Goal: Transaction & Acquisition: Purchase product/service

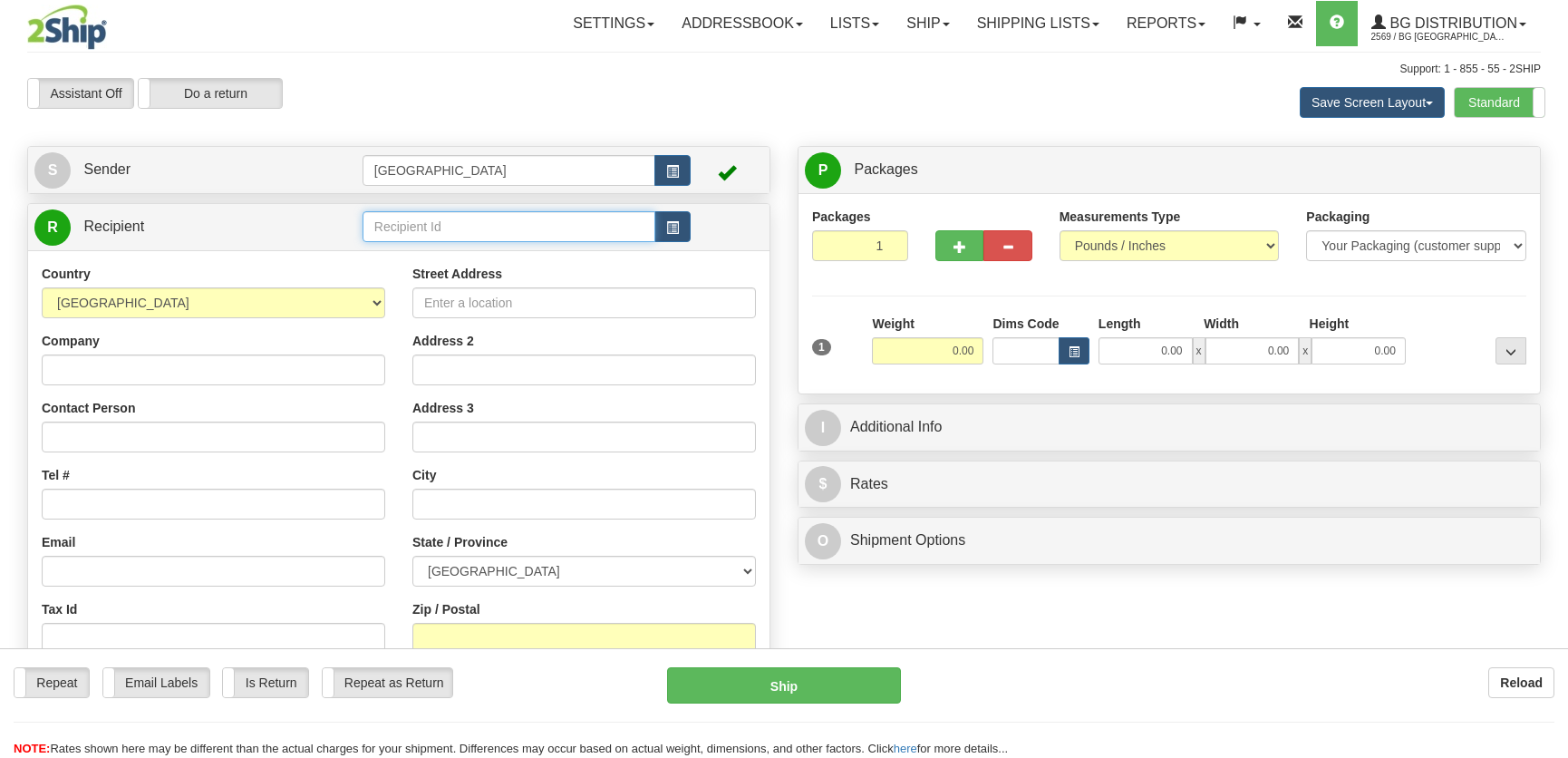
click at [494, 233] on input "text" at bounding box center [508, 226] width 293 height 31
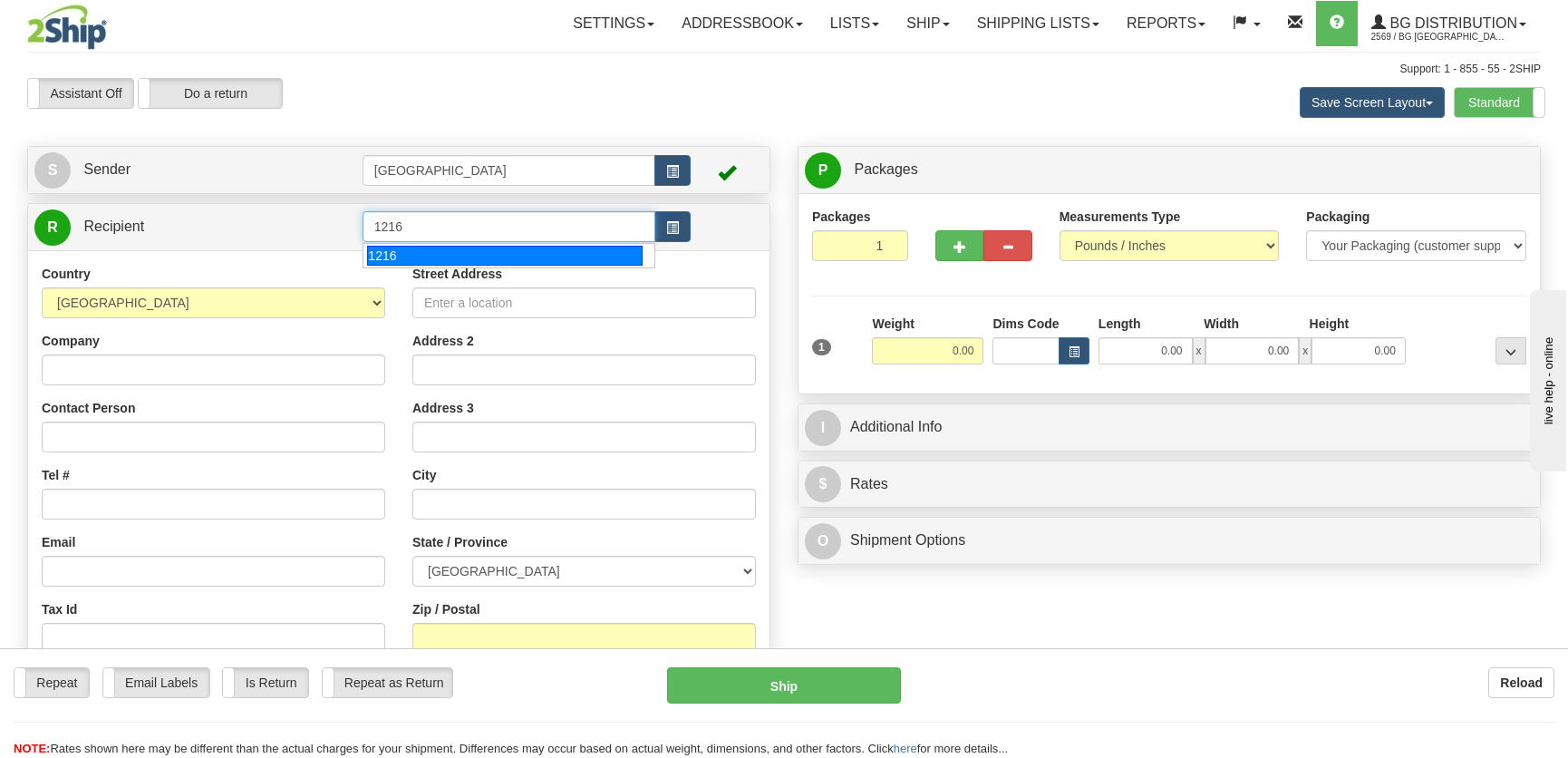
click at [491, 249] on div "1216" at bounding box center [505, 255] width 275 height 20
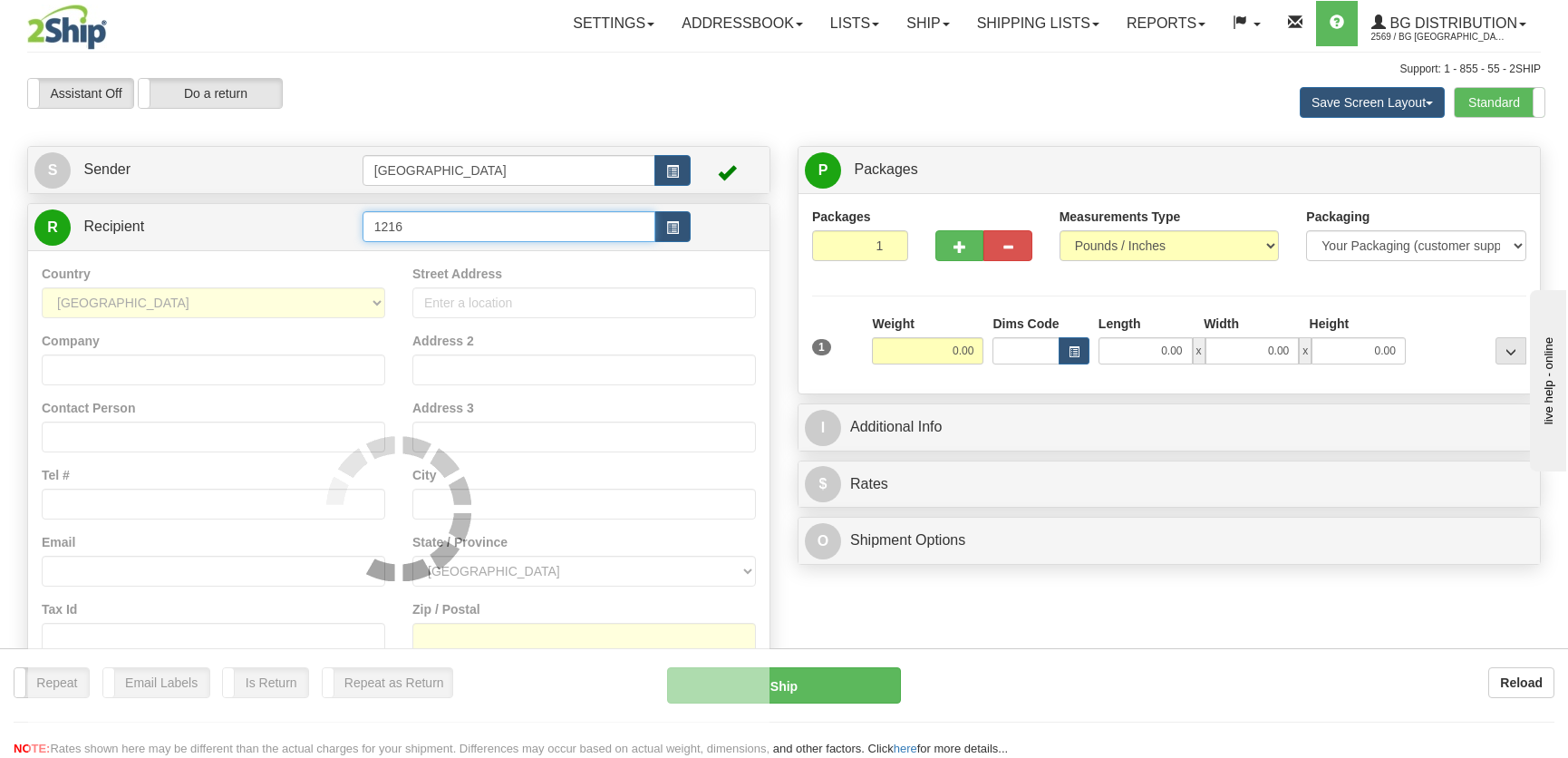
type input "1216"
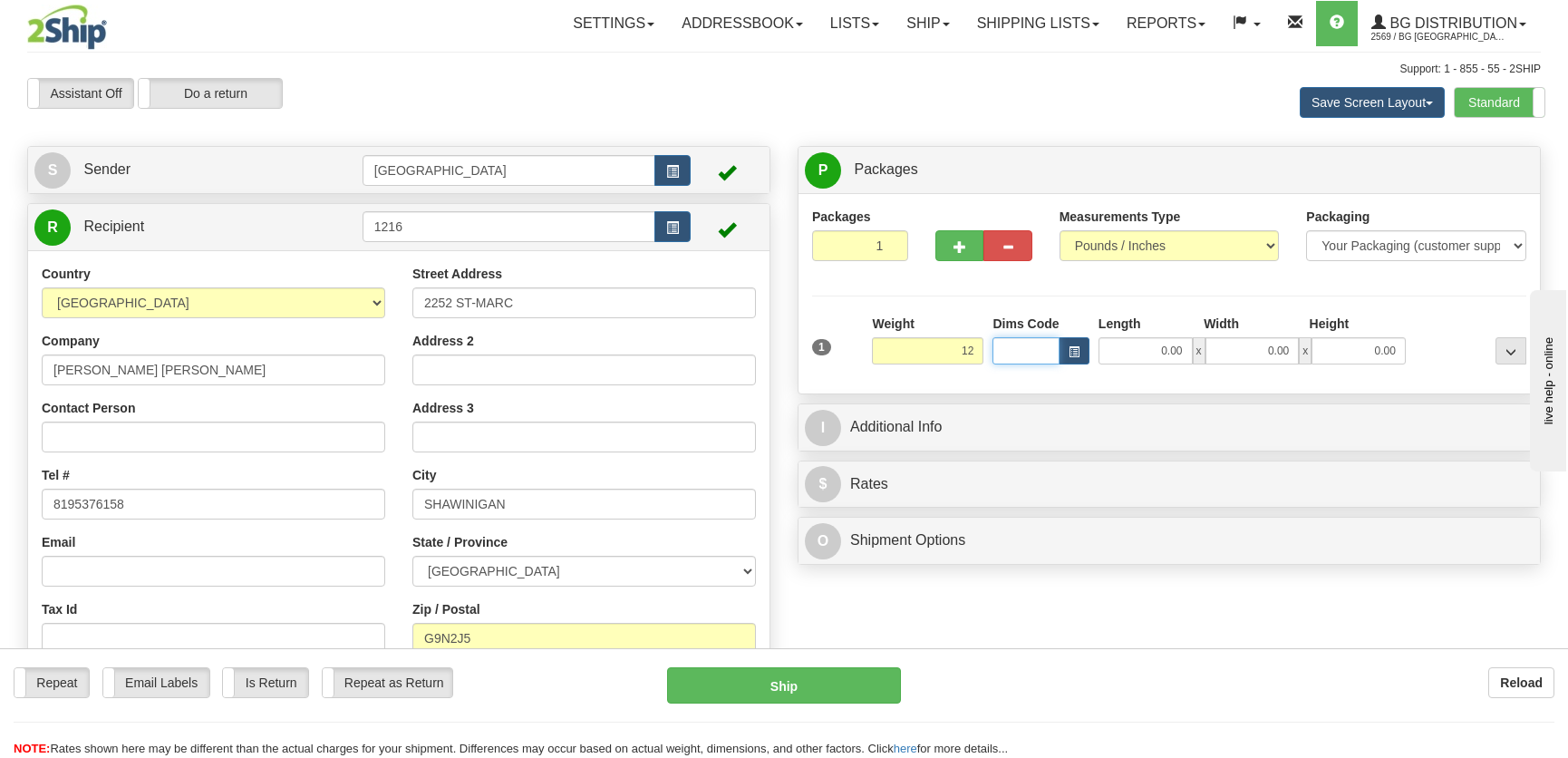
type input "12.00"
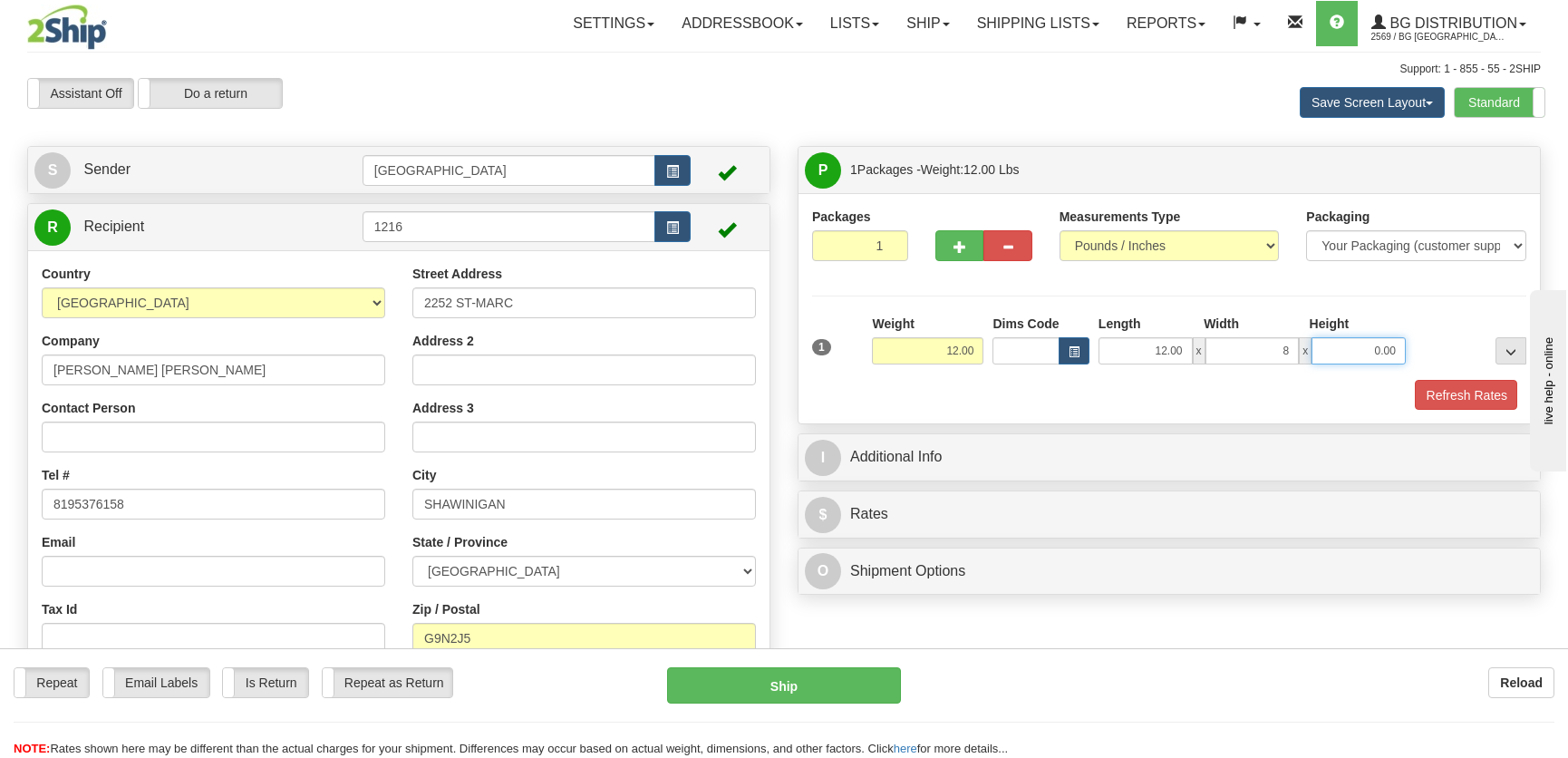
type input "8.00"
type input "4"
type input "7.00"
click at [1444, 406] on button "Refresh Rates" at bounding box center [1466, 395] width 104 height 31
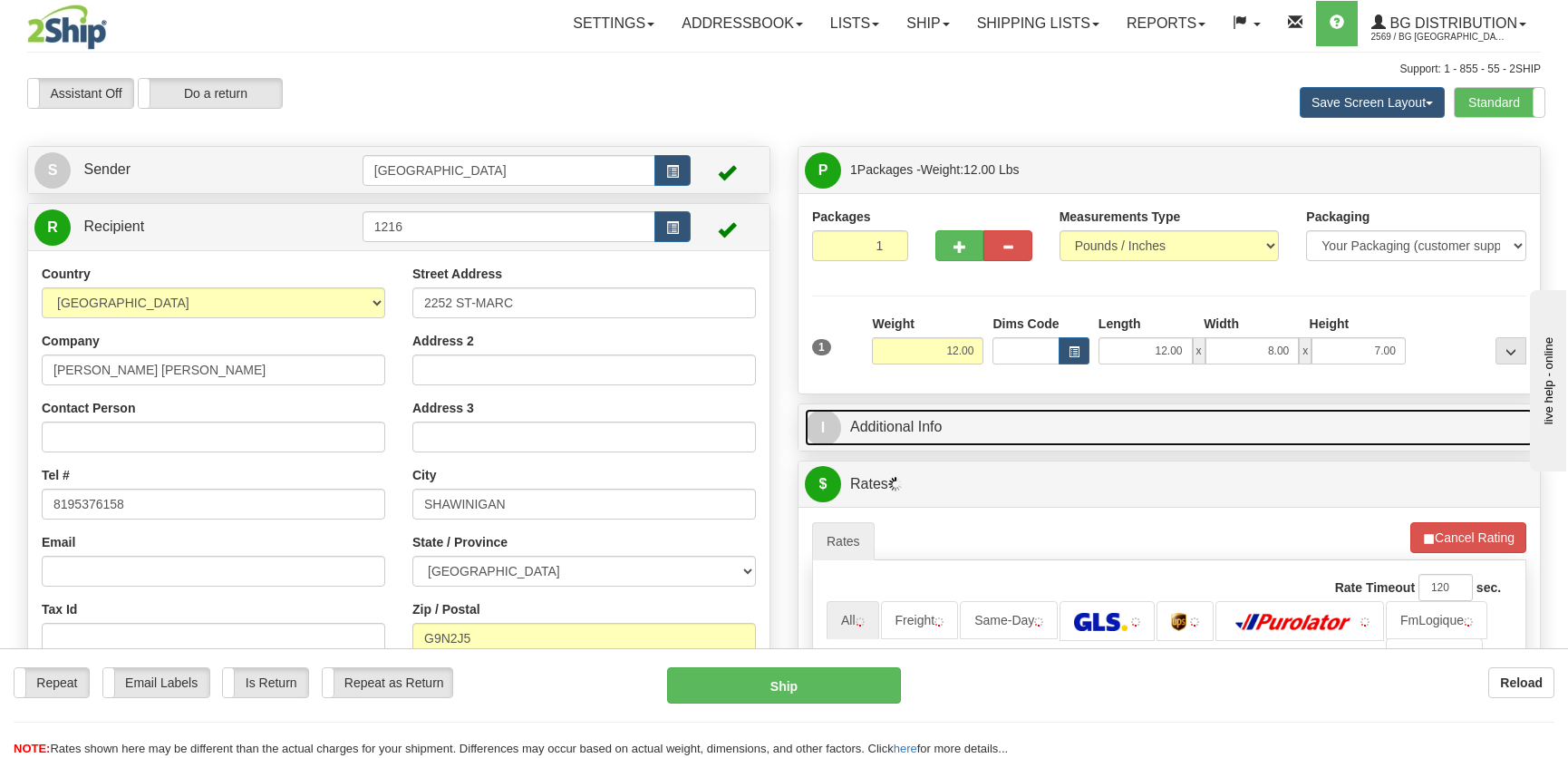
click at [1301, 433] on link "I Additional Info" at bounding box center [1170, 427] width 729 height 37
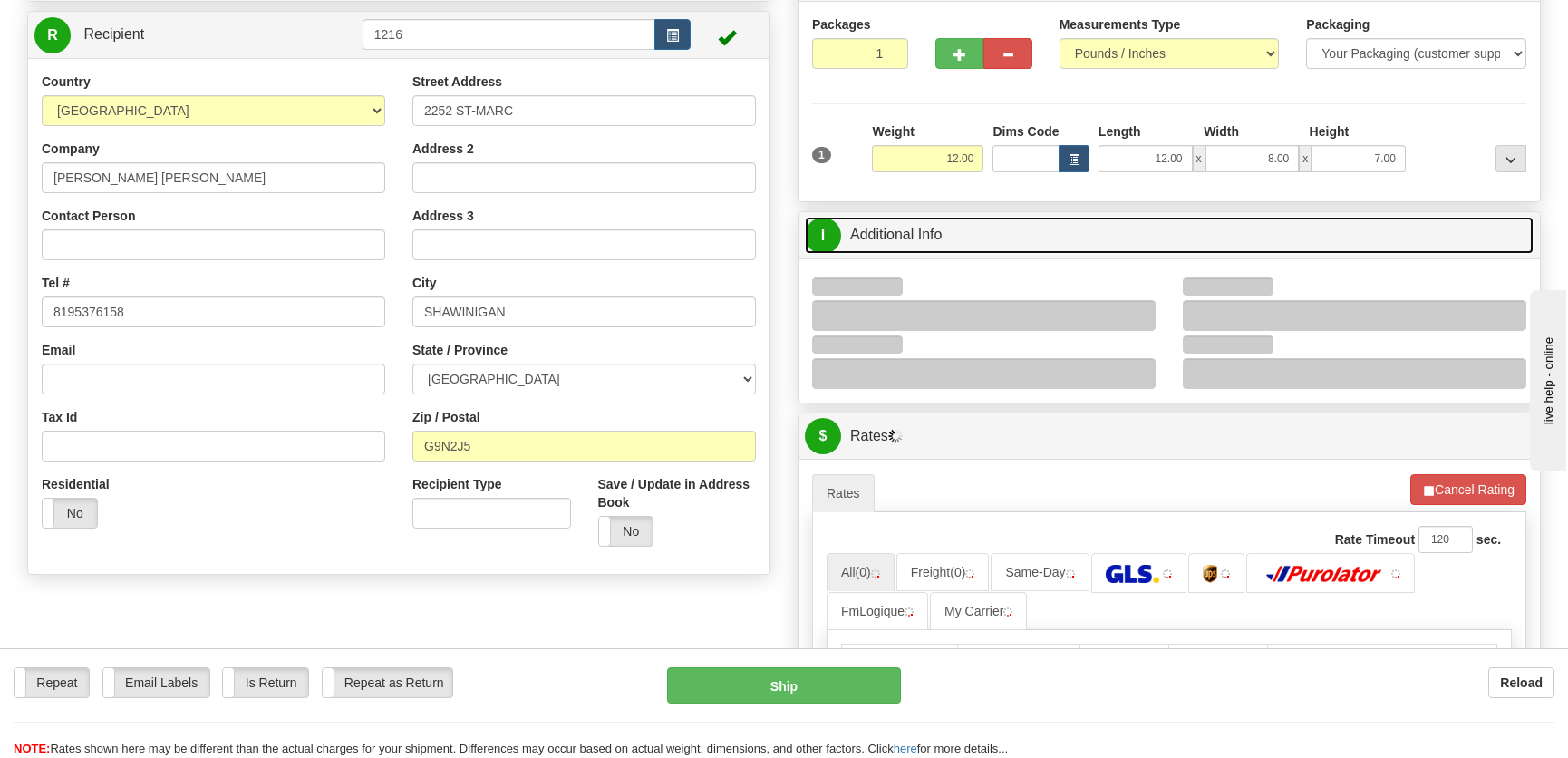
scroll to position [247, 0]
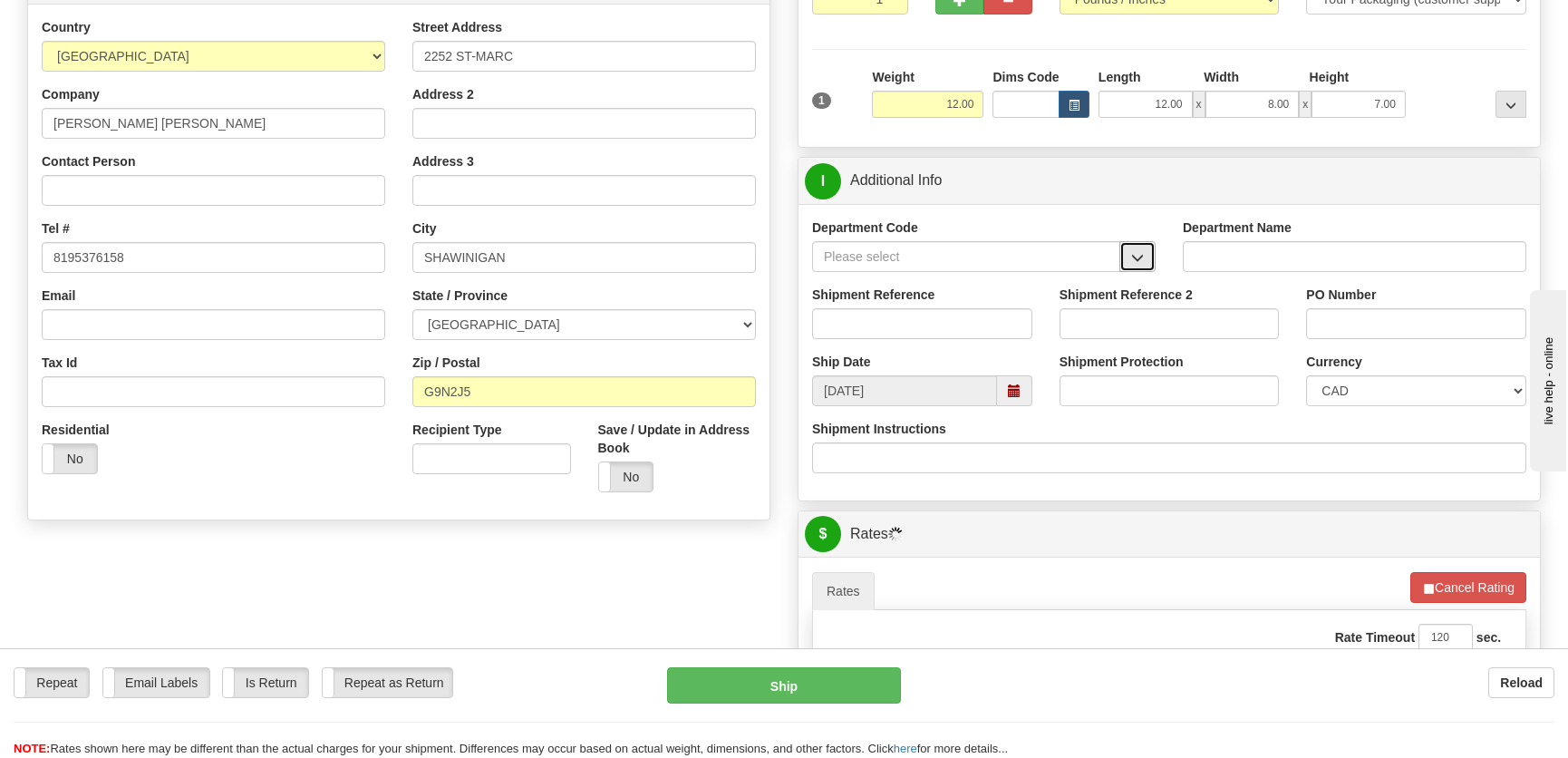
click at [1133, 252] on span "button" at bounding box center [1137, 258] width 13 height 12
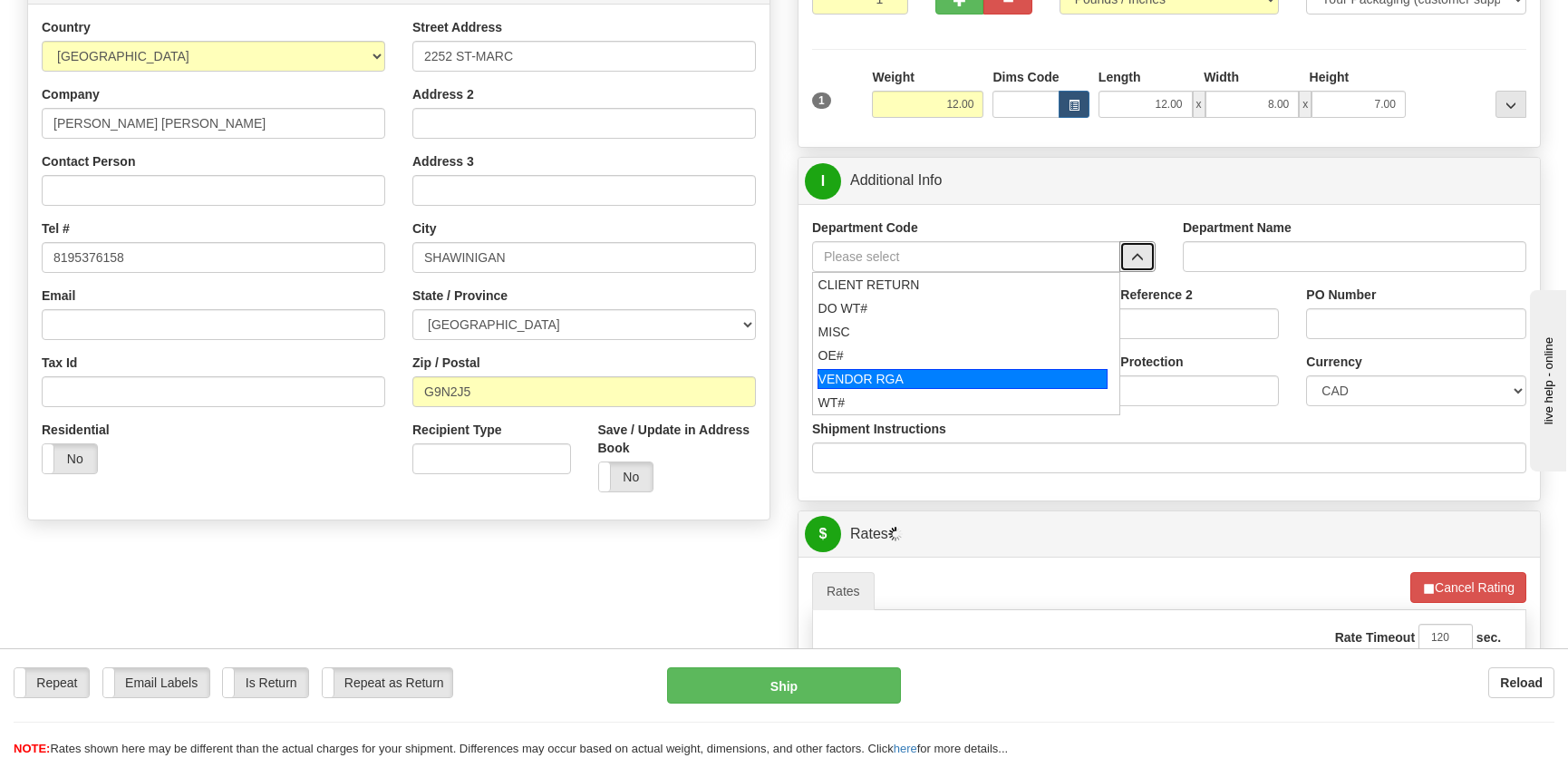
click at [901, 367] on li "VENDOR RGA" at bounding box center [966, 379] width 306 height 23
type input "VENDOR RGA"
type input "VENDOR RETURNS"
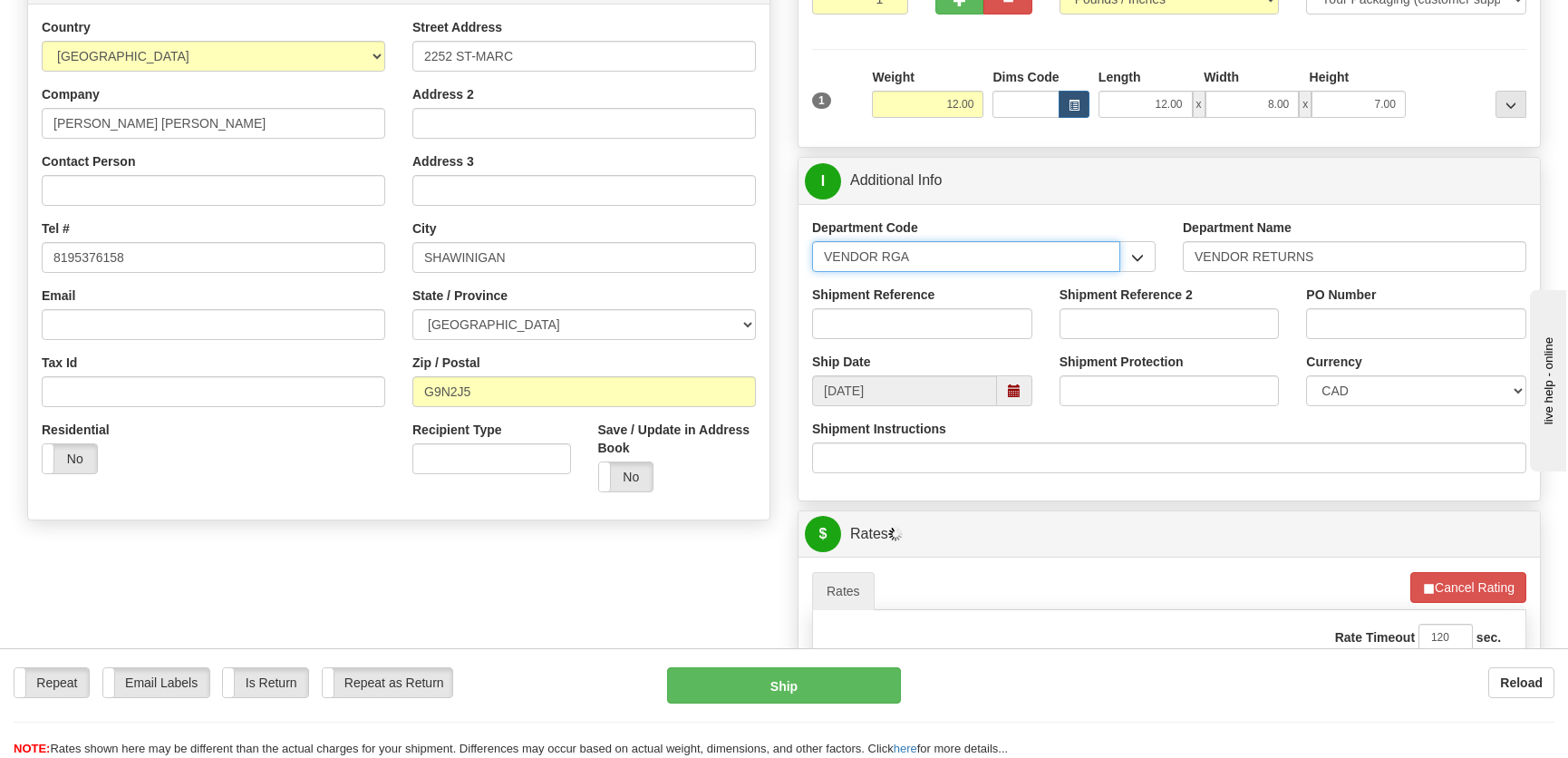
click at [935, 269] on input "VENDOR RGA" at bounding box center [966, 256] width 308 height 31
click at [935, 266] on input "VENDOR RGA" at bounding box center [966, 256] width 308 height 31
type input "V"
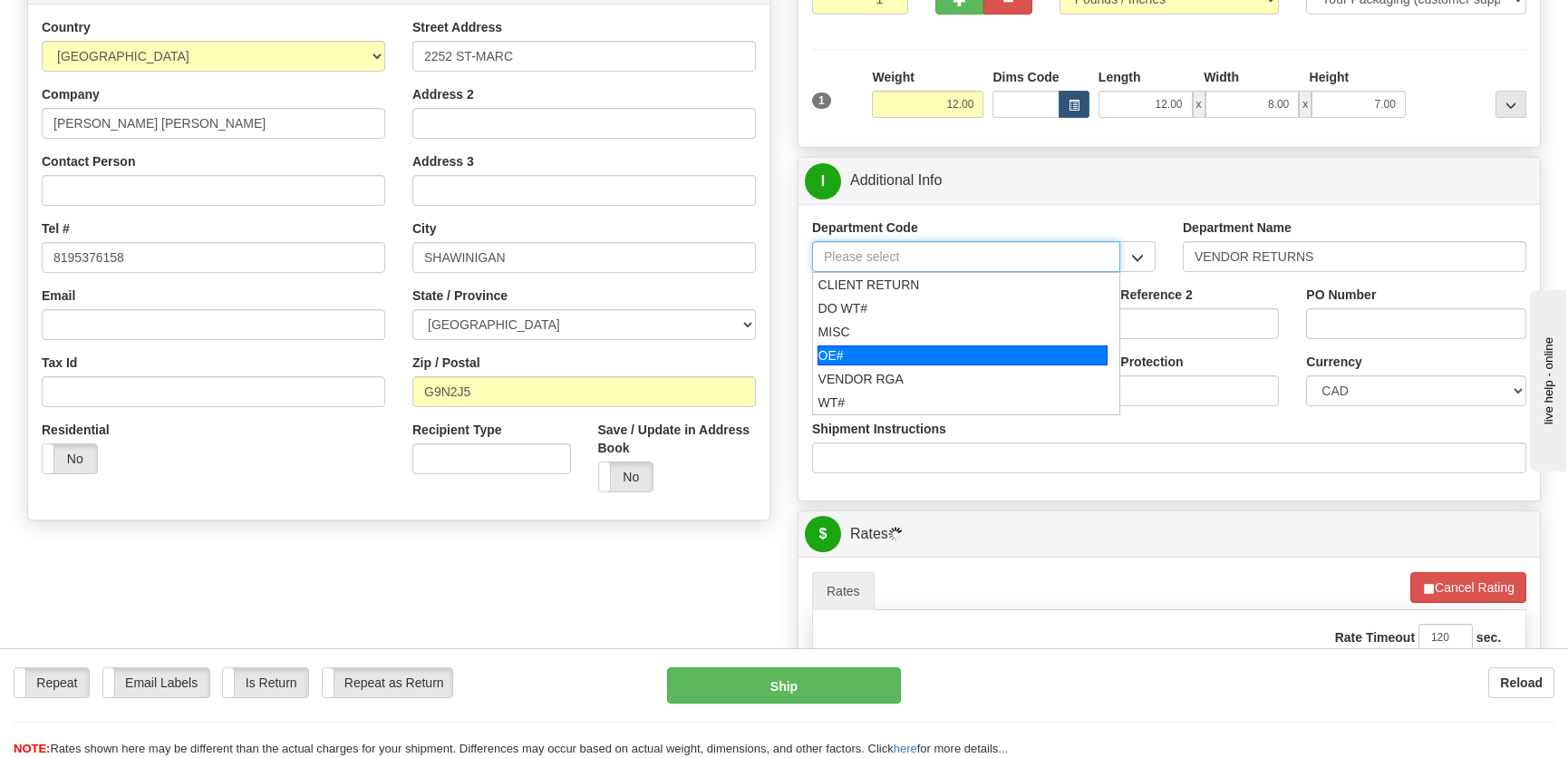
click at [912, 346] on div "OE#" at bounding box center [963, 355] width 291 height 20
type input "OE#"
type input "ORDERS"
type input "OE#"
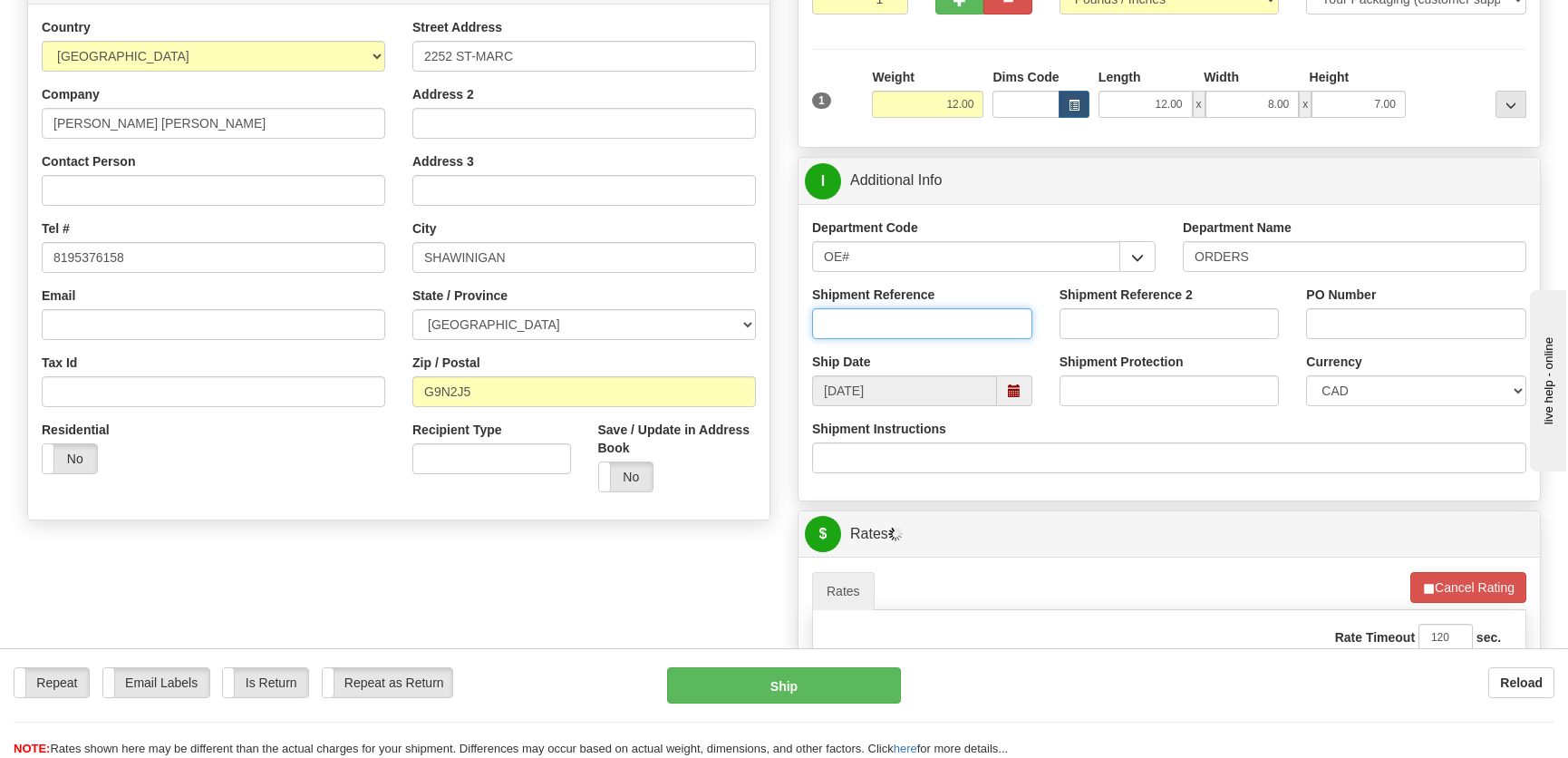
click at [922, 327] on input "Shipment Reference" at bounding box center [922, 324] width 220 height 31
type input "50323988-00"
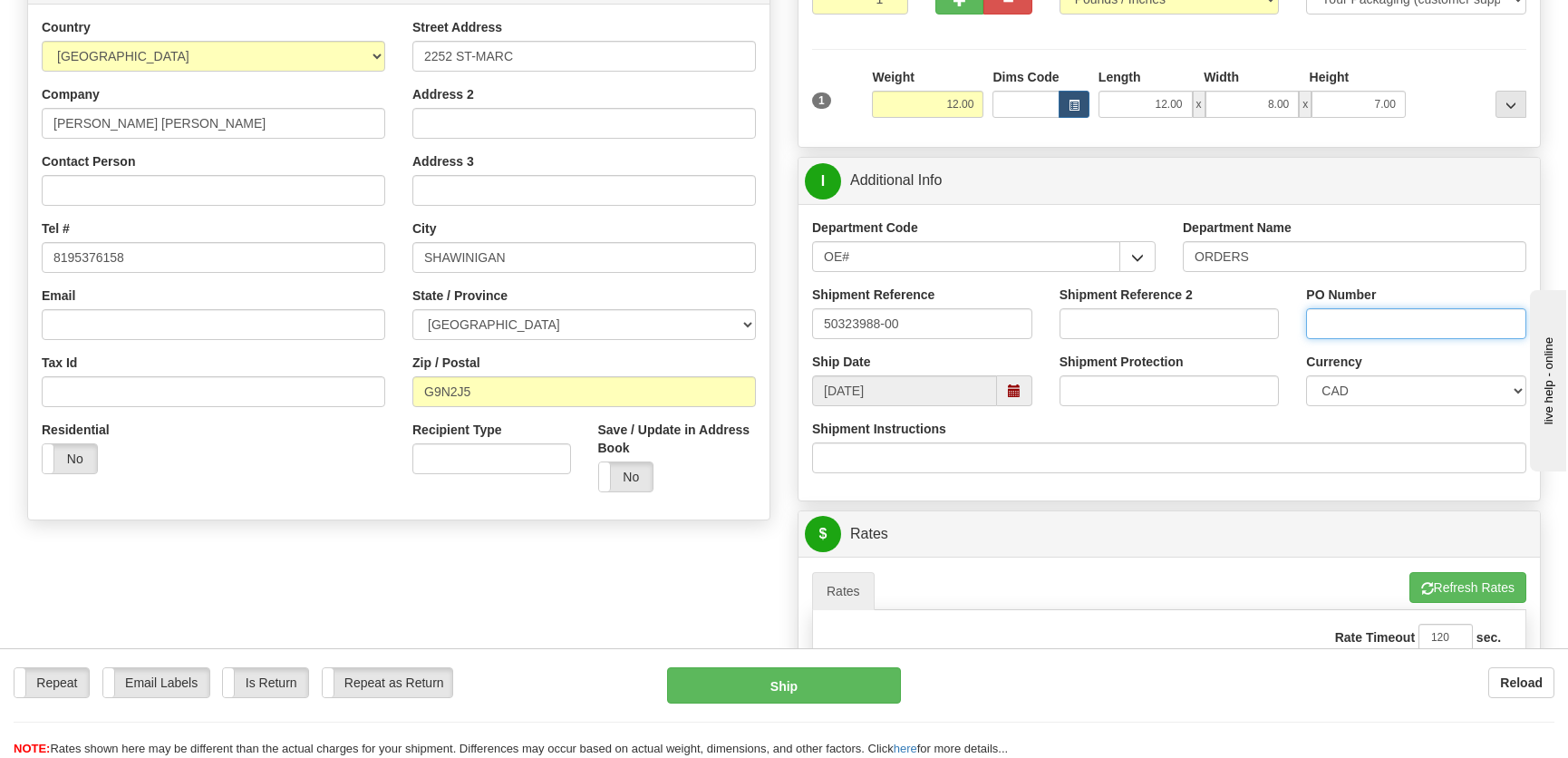
click at [1423, 336] on input "PO Number" at bounding box center [1416, 324] width 220 height 31
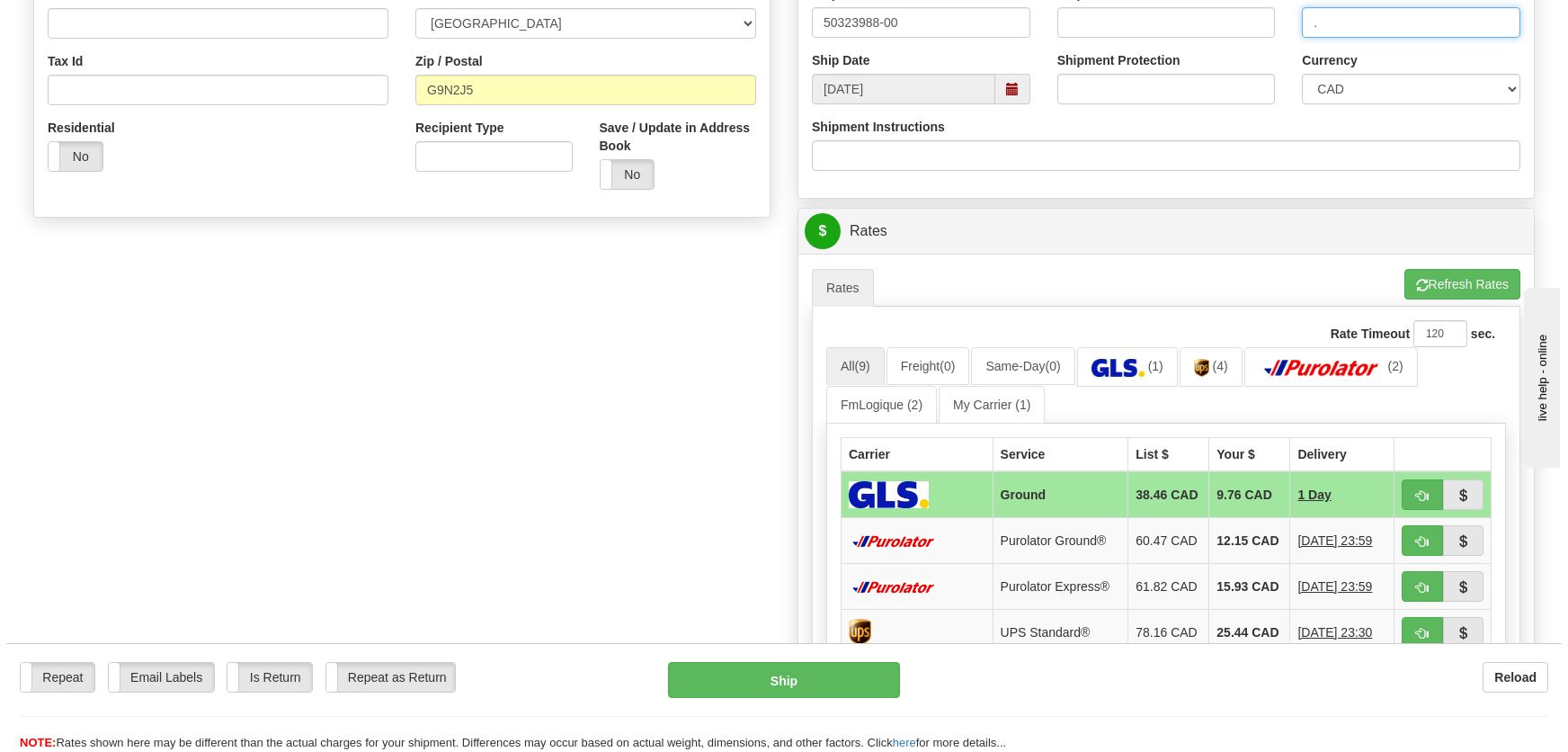
scroll to position [572, 0]
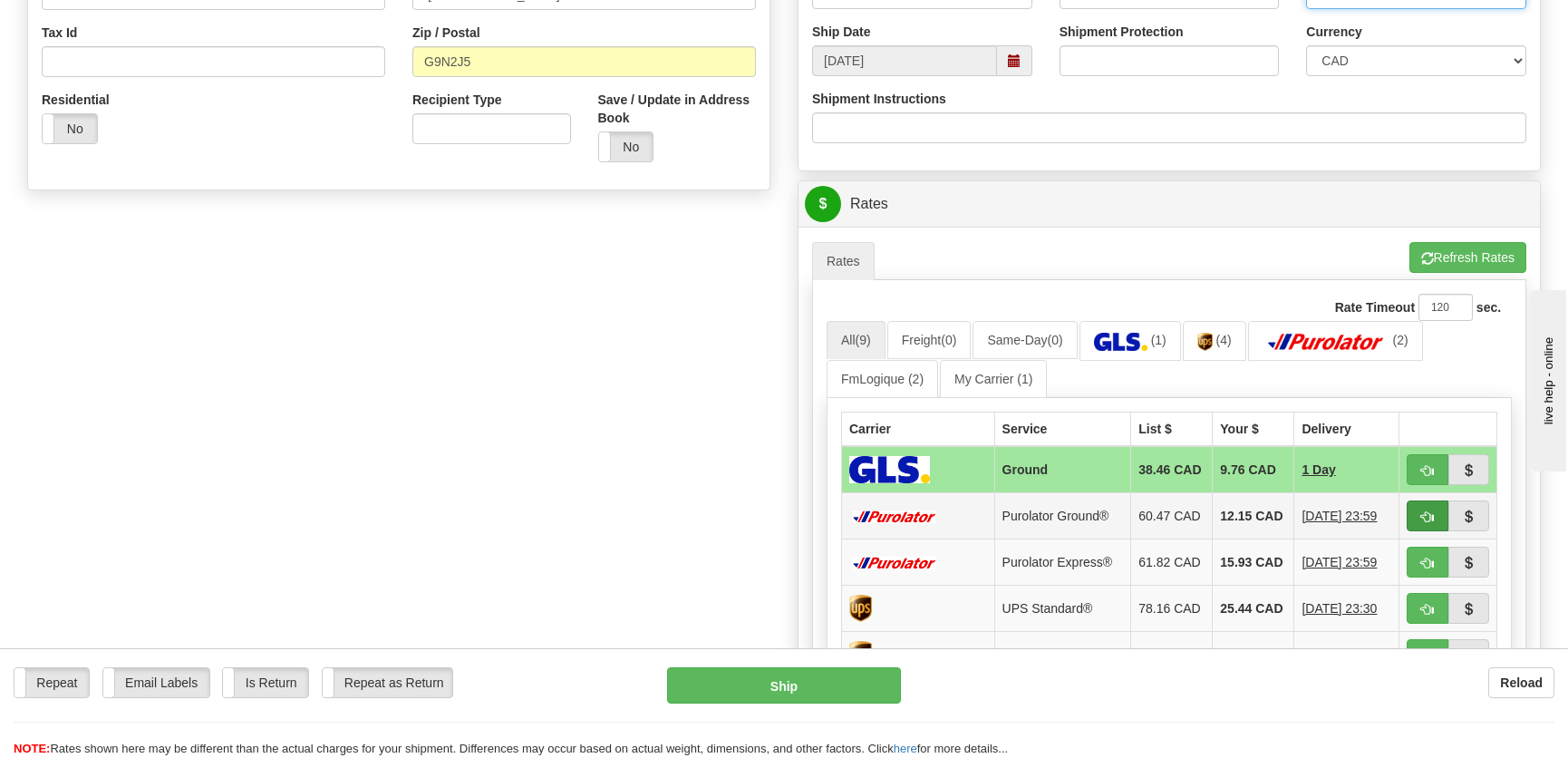
type input "."
click at [1422, 522] on span "button" at bounding box center [1427, 517] width 13 height 12
type input "260"
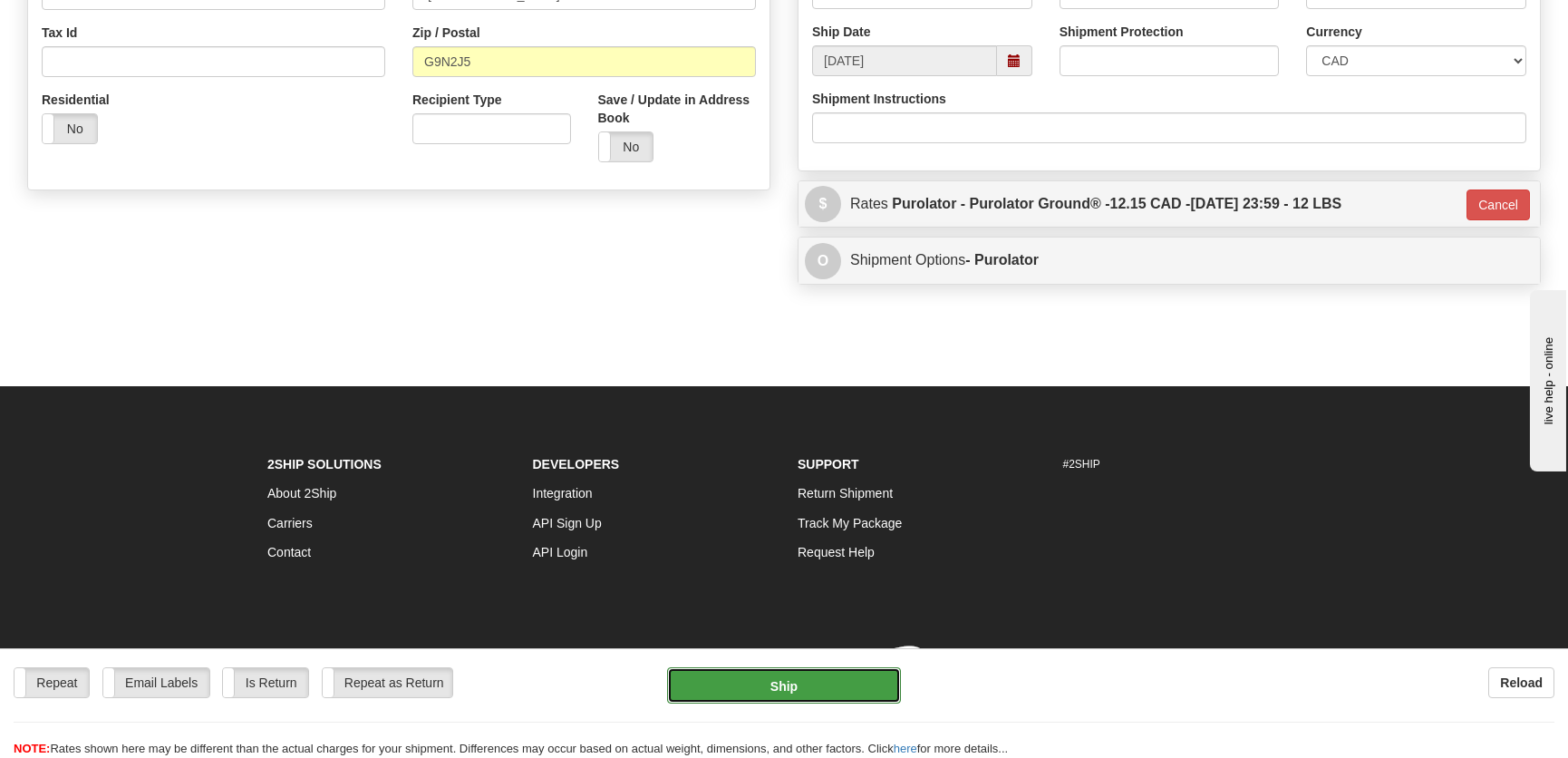
click at [791, 701] on button "Ship" at bounding box center [784, 685] width 234 height 37
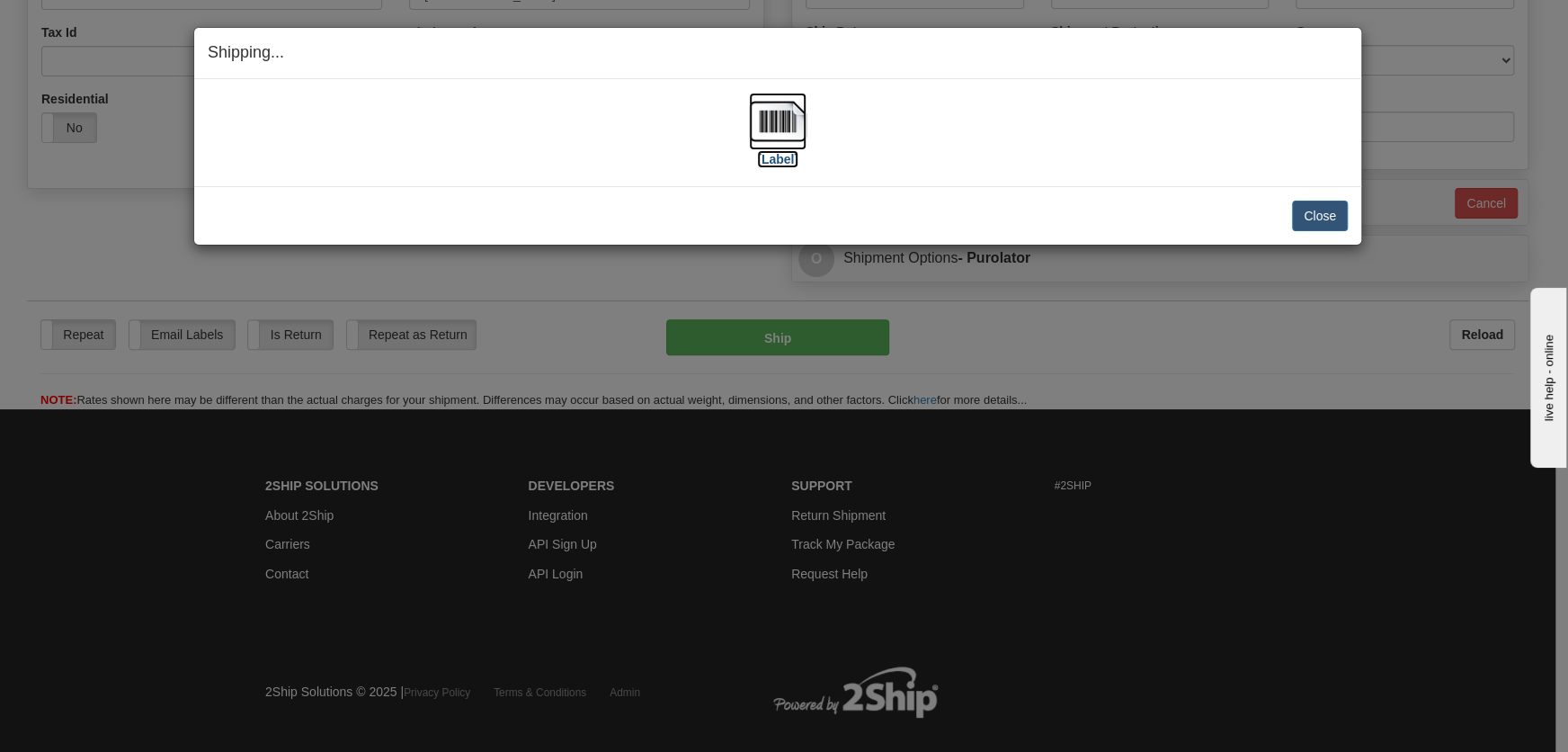
click at [762, 146] on img at bounding box center [778, 122] width 58 height 58
click at [1314, 217] on button "Close" at bounding box center [1320, 216] width 56 height 31
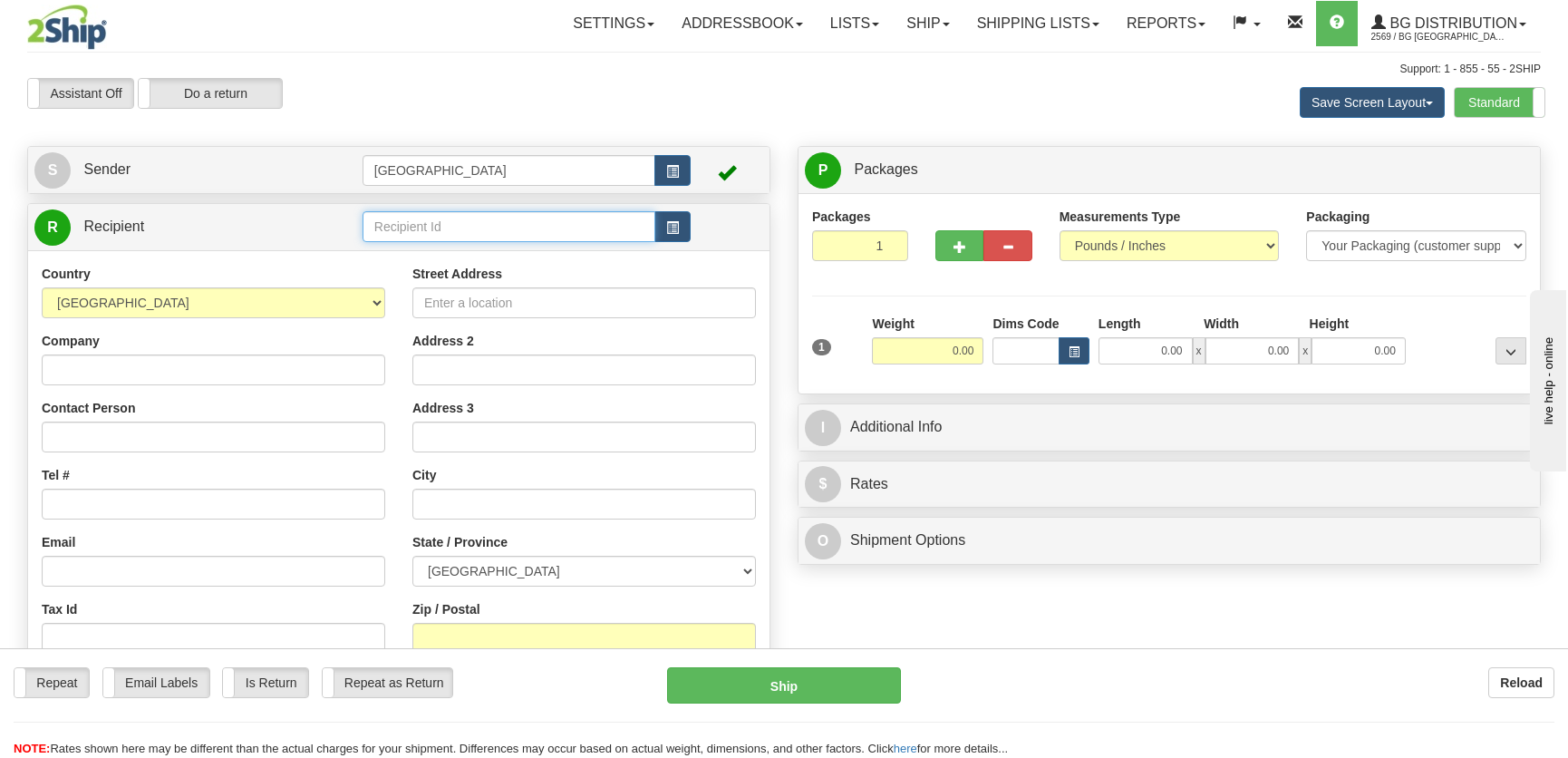
drag, startPoint x: 419, startPoint y: 226, endPoint x: 425, endPoint y: 219, distance: 9.2
click at [423, 221] on input "text" at bounding box center [508, 226] width 293 height 31
click at [430, 247] on div "[GEOGRAPHIC_DATA]" at bounding box center [505, 255] width 275 height 20
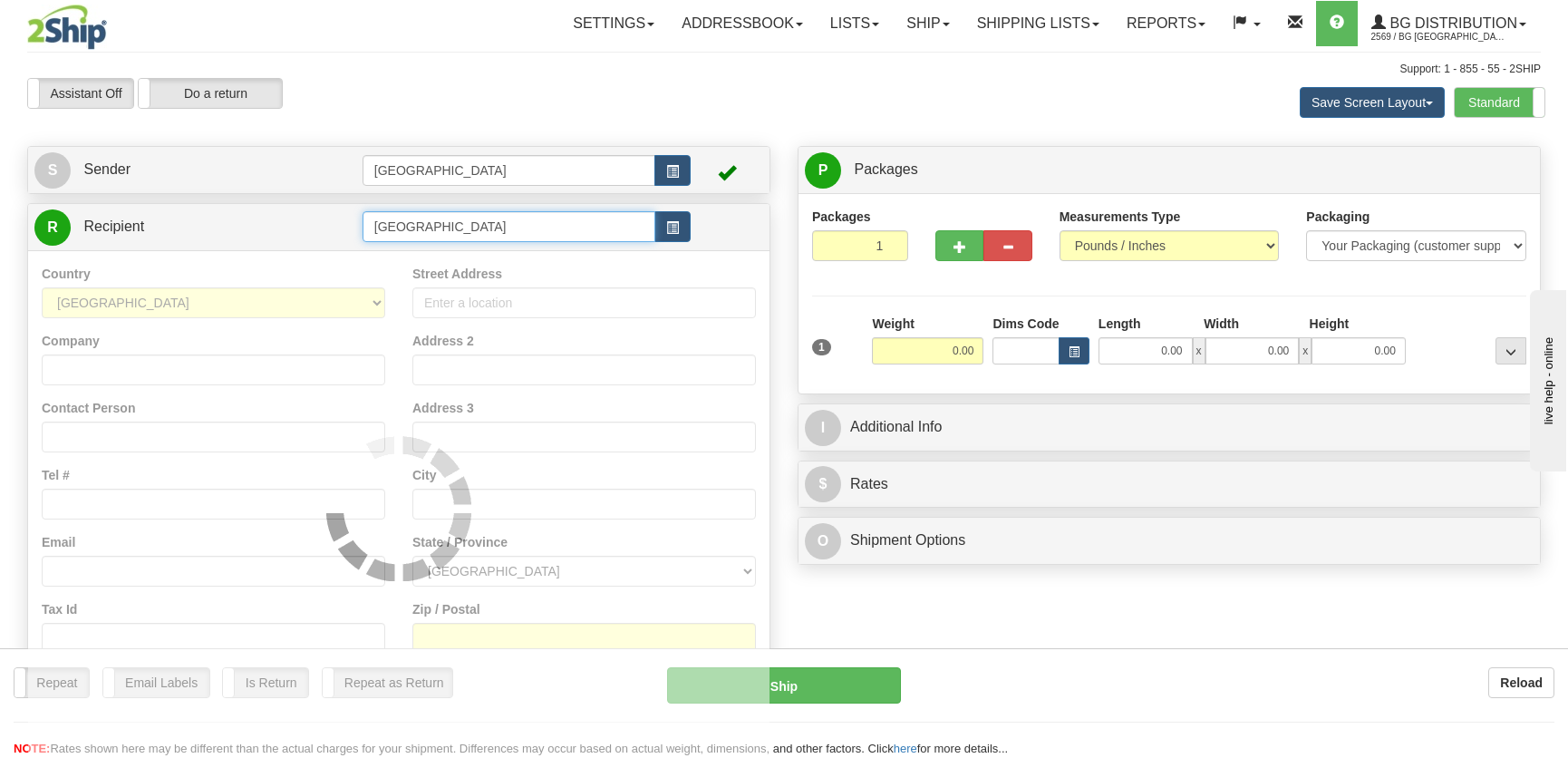
type input "[GEOGRAPHIC_DATA]"
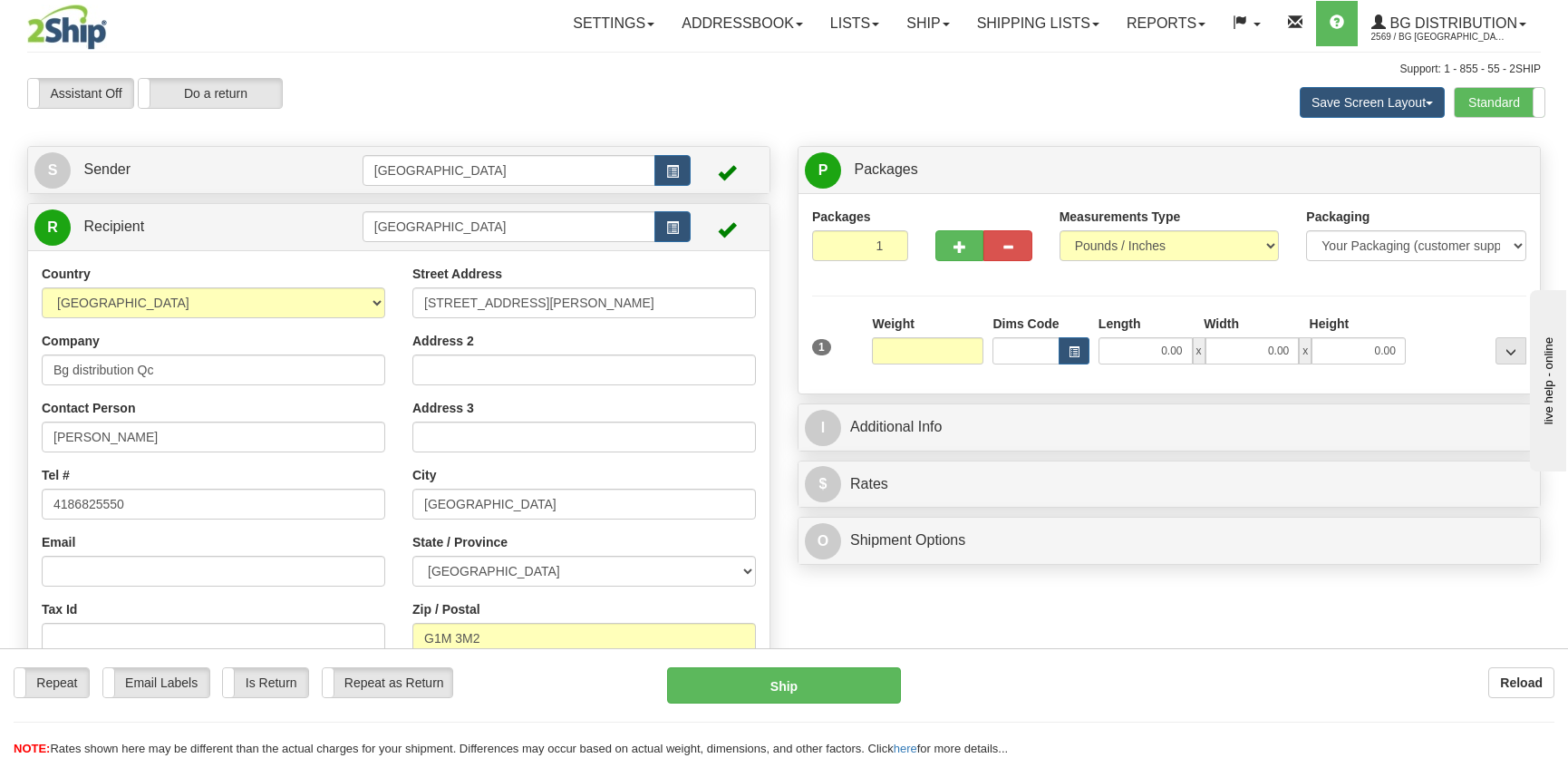
type input "0.00"
drag, startPoint x: 1196, startPoint y: 347, endPoint x: 1179, endPoint y: 352, distance: 17.7
click at [1193, 347] on span "x" at bounding box center [1199, 351] width 13 height 27
click at [1182, 351] on input "0.00" at bounding box center [1146, 351] width 95 height 27
type input "13.00"
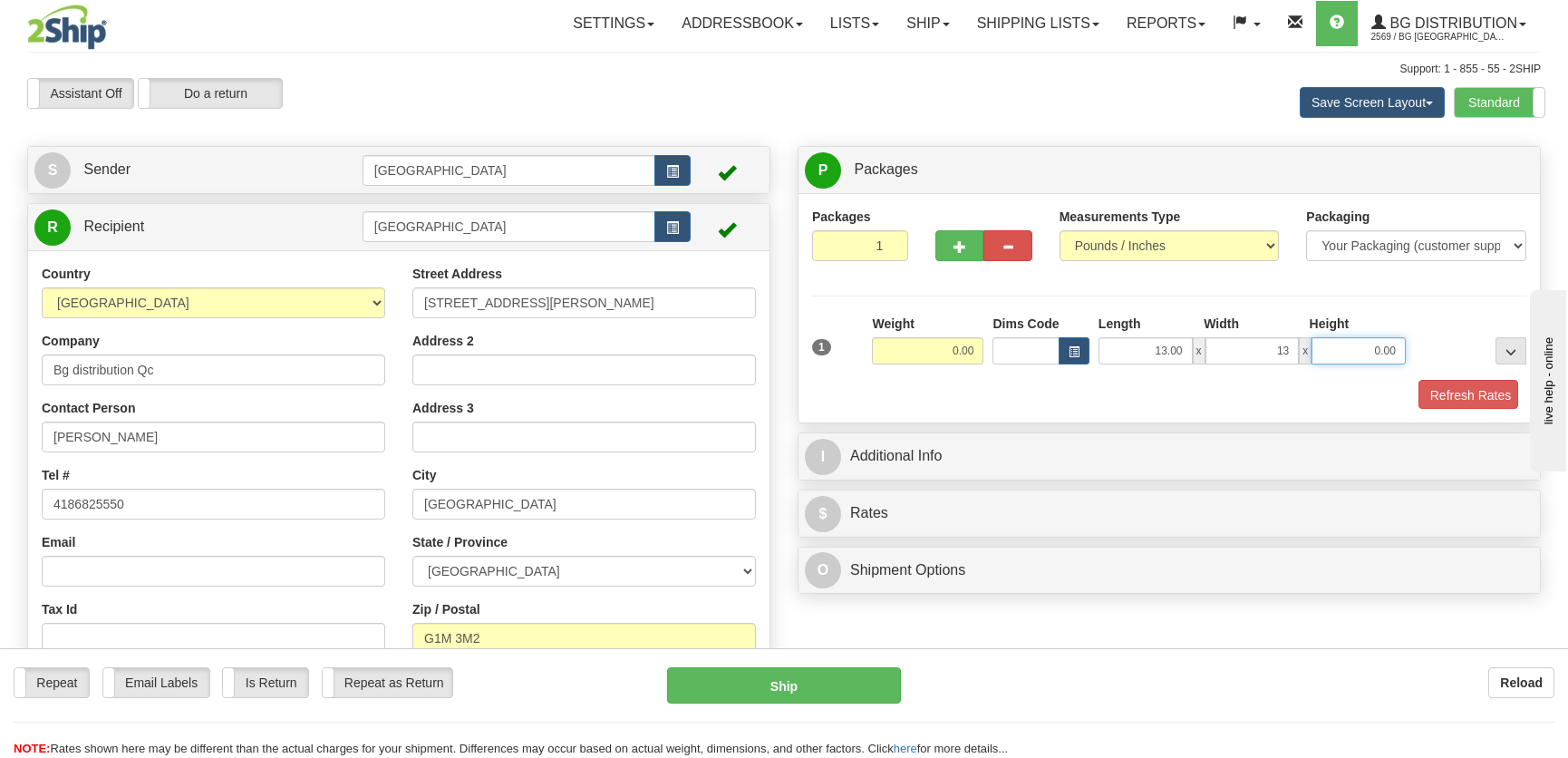
type input "13.00"
click at [925, 347] on input "0.00" at bounding box center [927, 351] width 111 height 27
type input "19.00"
click at [1447, 396] on button "Refresh Rates" at bounding box center [1466, 395] width 104 height 31
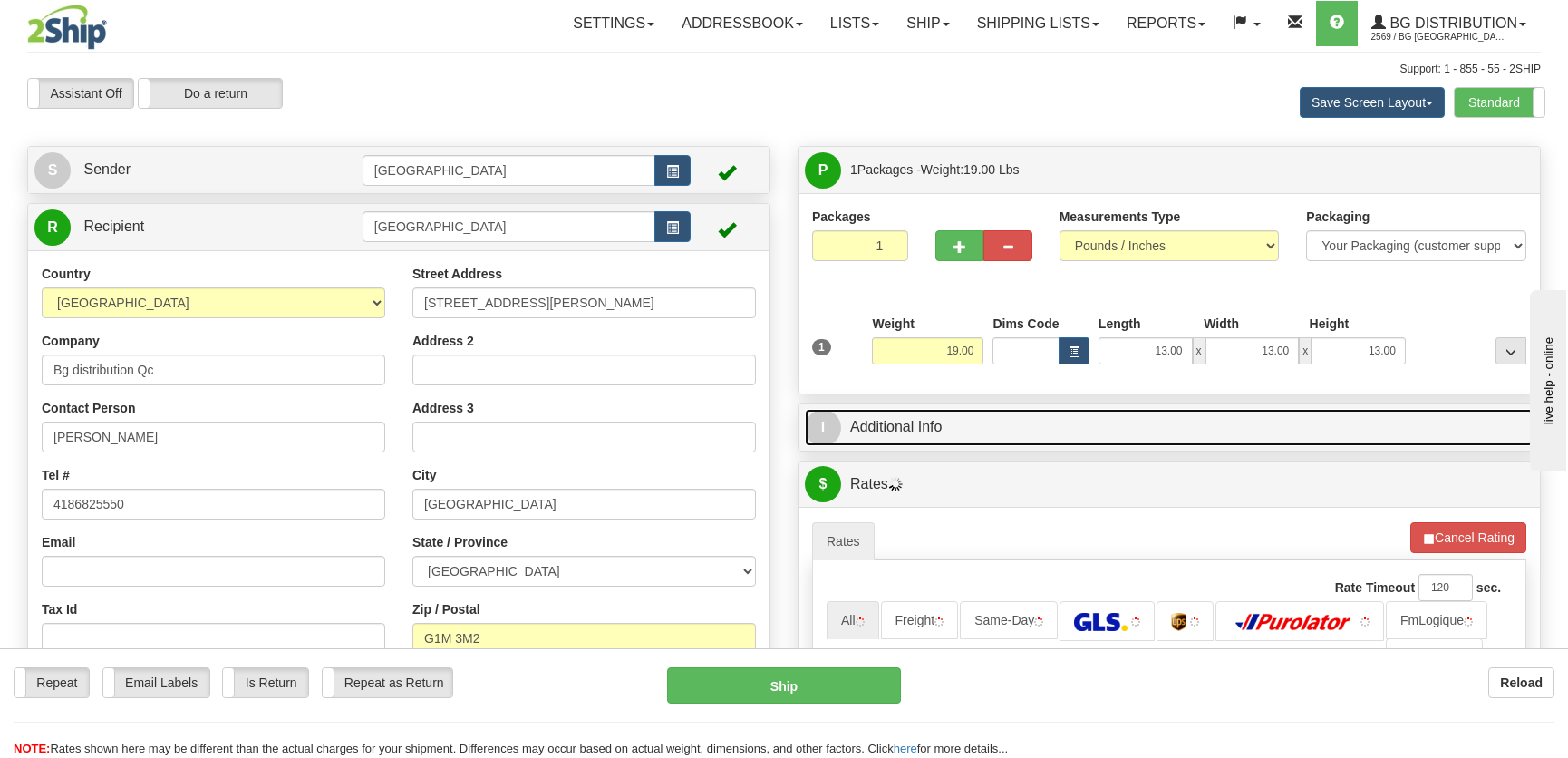
click at [1343, 428] on link "I Additional Info" at bounding box center [1170, 427] width 729 height 37
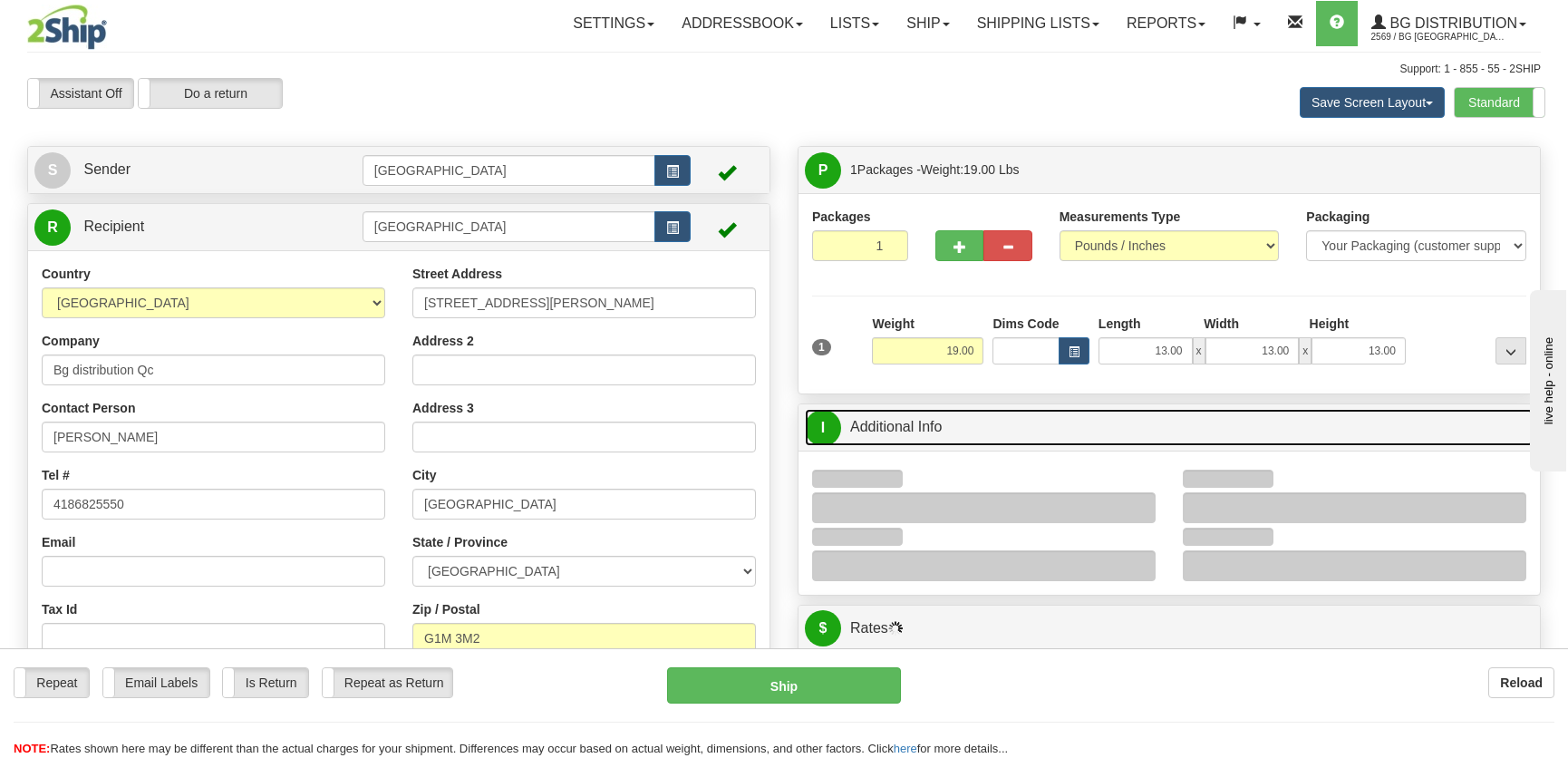
scroll to position [164, 0]
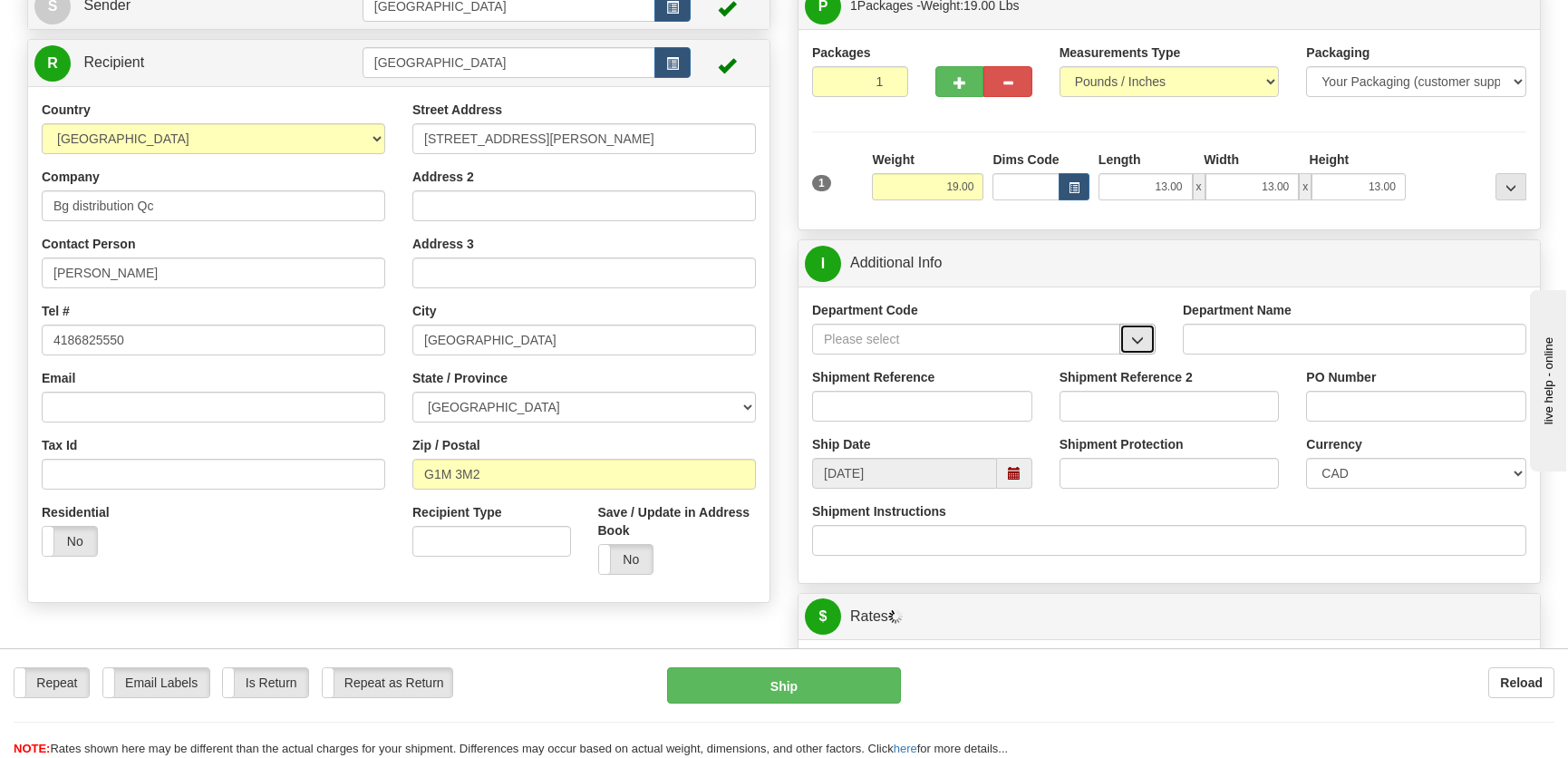
click at [1143, 327] on button "button" at bounding box center [1138, 339] width 37 height 31
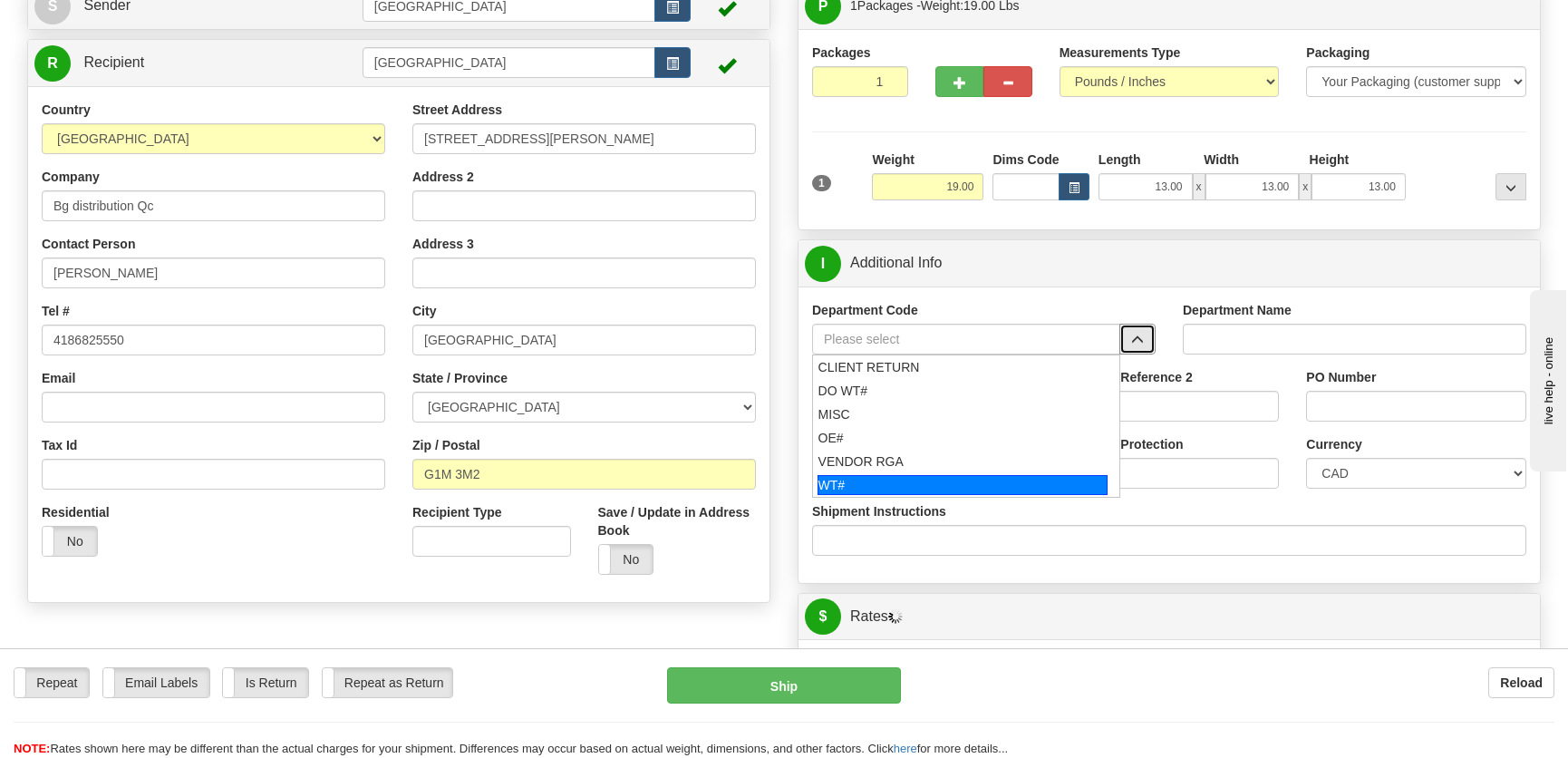
drag, startPoint x: 920, startPoint y: 434, endPoint x: 909, endPoint y: 482, distance: 49.2
click at [909, 482] on ul "CLIENT RETURN DO WT# MISC OE# VENDOR RGA WT#" at bounding box center [966, 426] width 308 height 143
click at [909, 482] on div "WT#" at bounding box center [963, 484] width 291 height 20
type input "WT#"
type input "WAREHOUSE TRANSFERS"
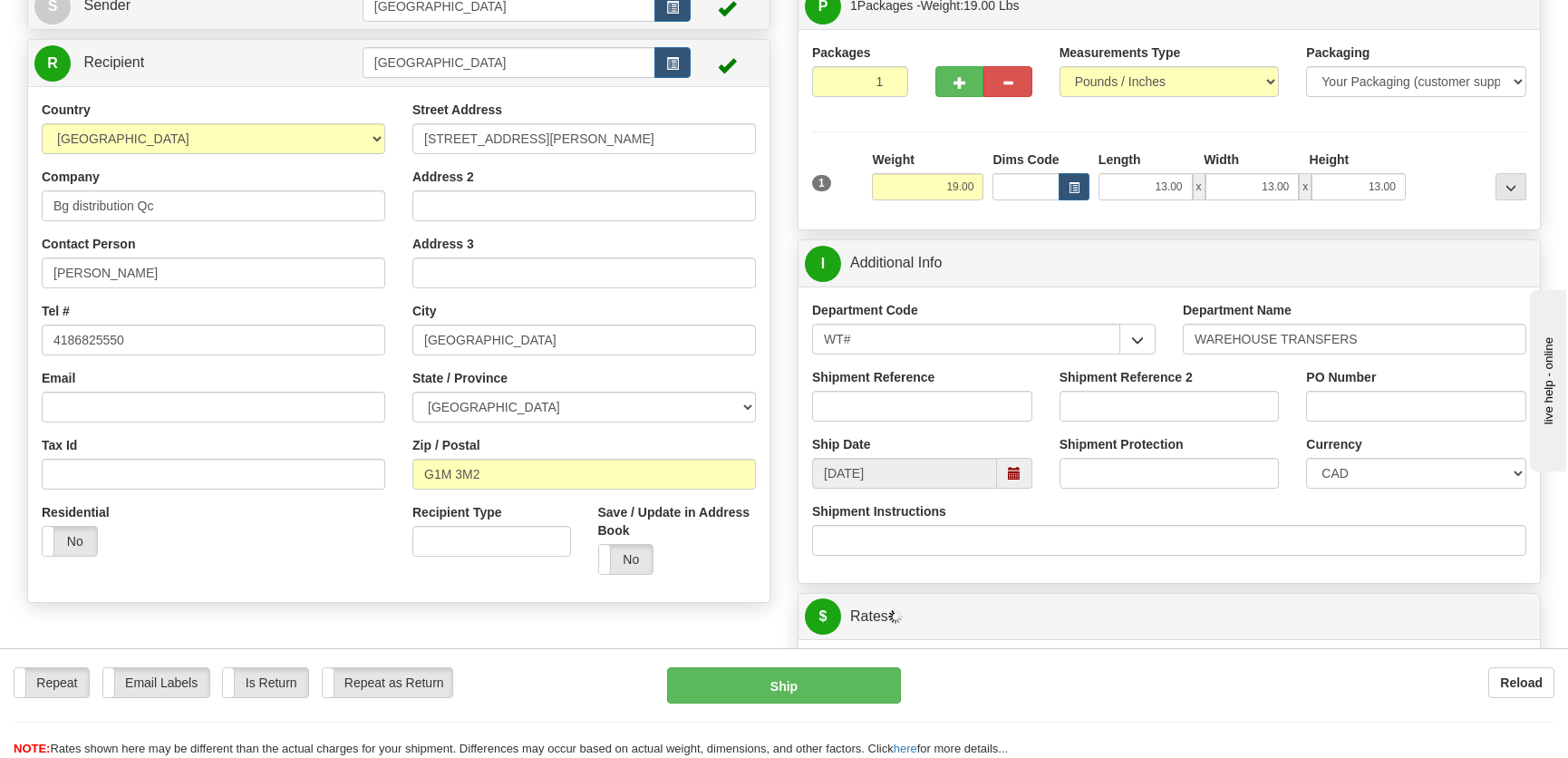
click at [910, 427] on div "Shipment Reference" at bounding box center [922, 401] width 247 height 67
click at [917, 411] on input "Shipment Reference" at bounding box center [922, 406] width 220 height 31
type input "transfers Québec"
click at [1382, 401] on input "PO Number" at bounding box center [1416, 406] width 220 height 31
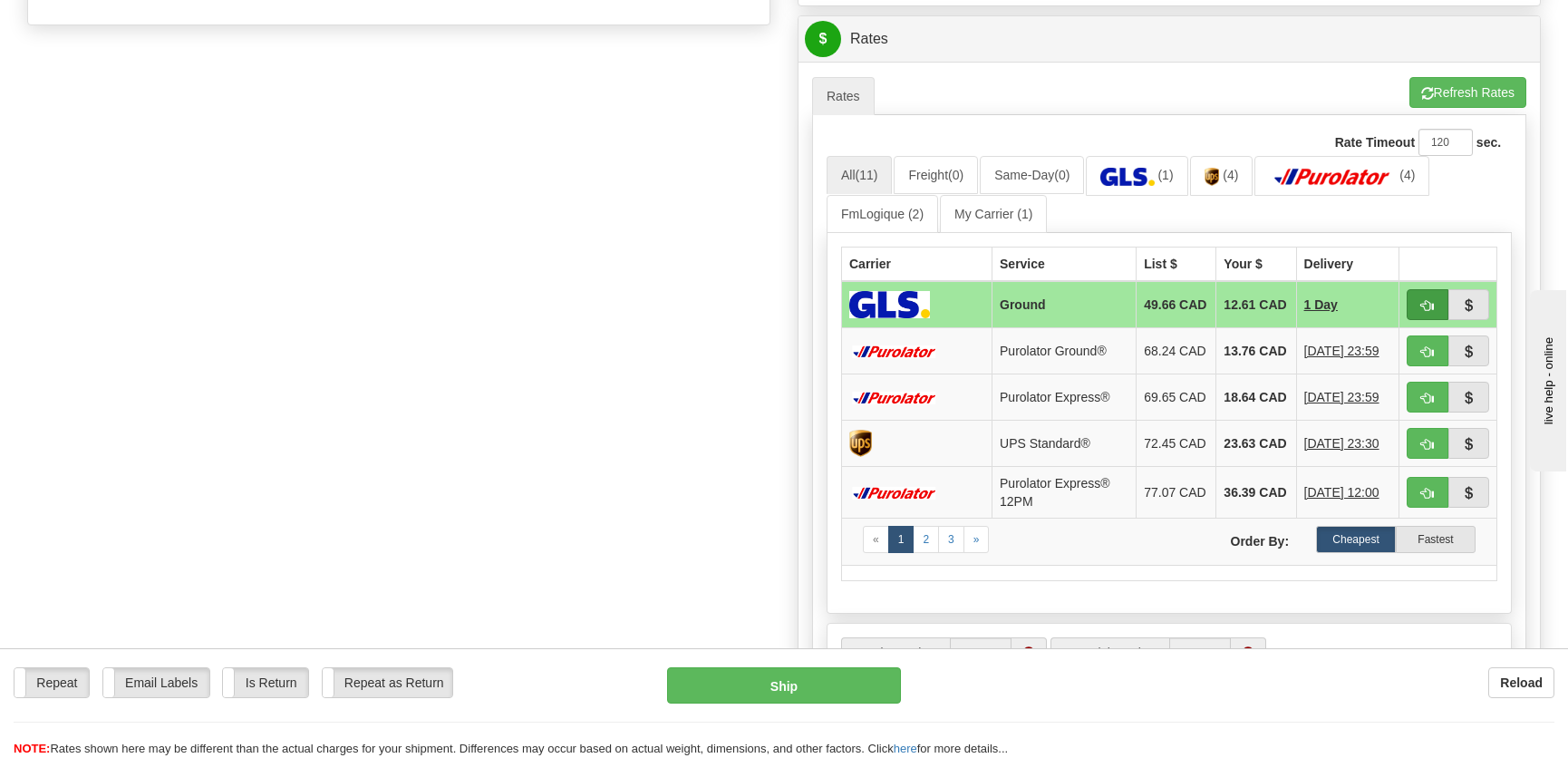
type input "."
click at [1414, 303] on button "button" at bounding box center [1427, 305] width 42 height 31
type input "1"
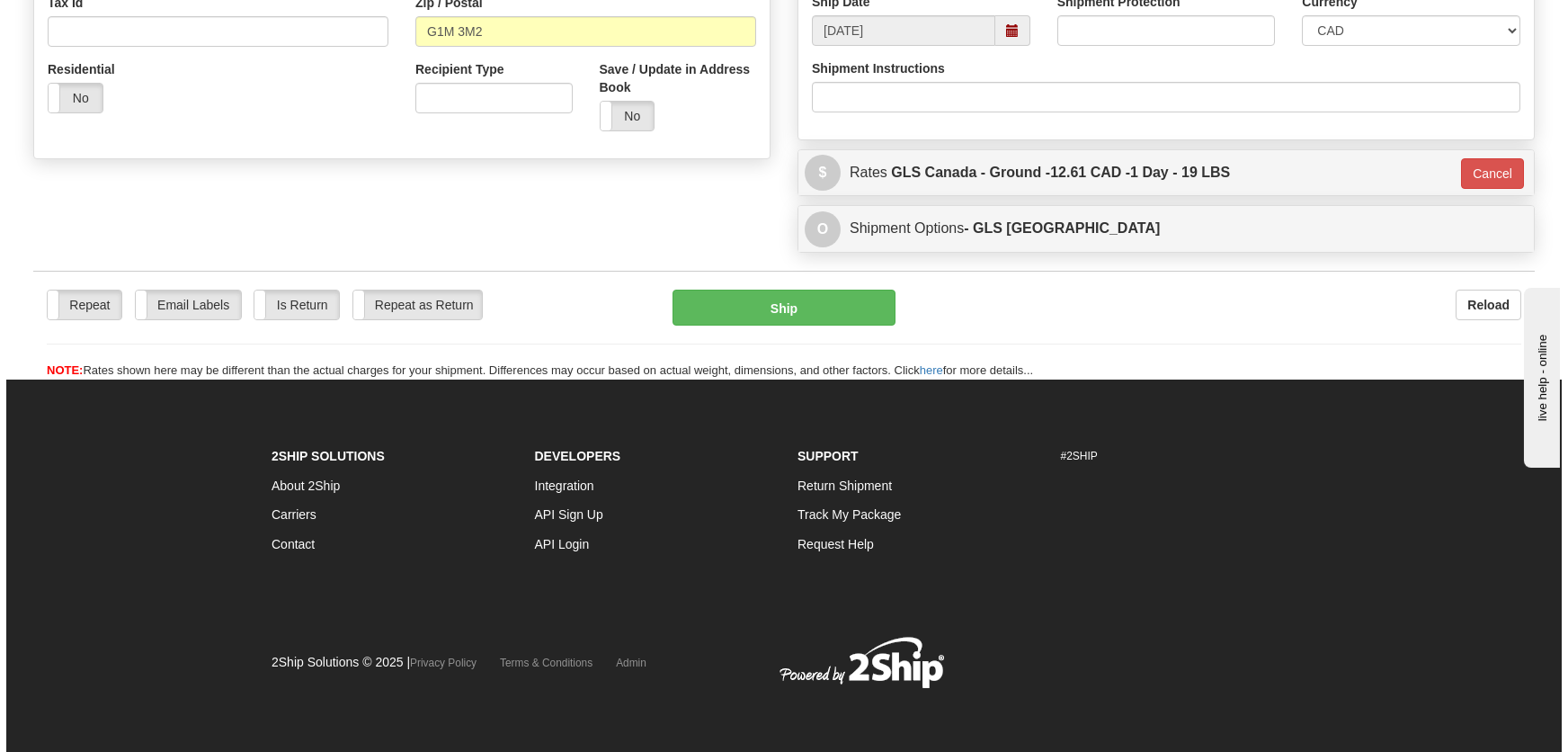
scroll to position [601, 0]
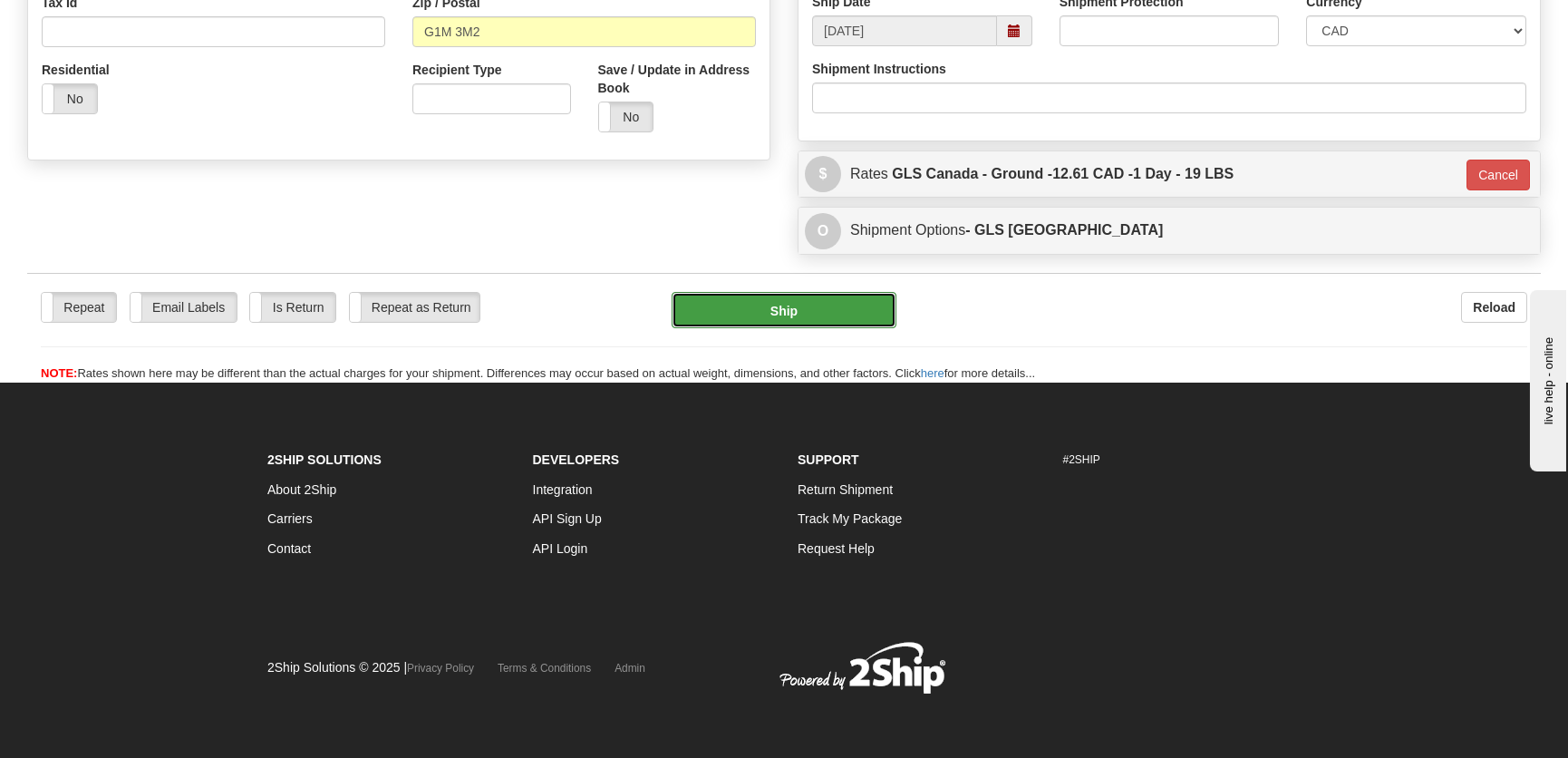
click at [838, 308] on button "Ship" at bounding box center [784, 310] width 225 height 37
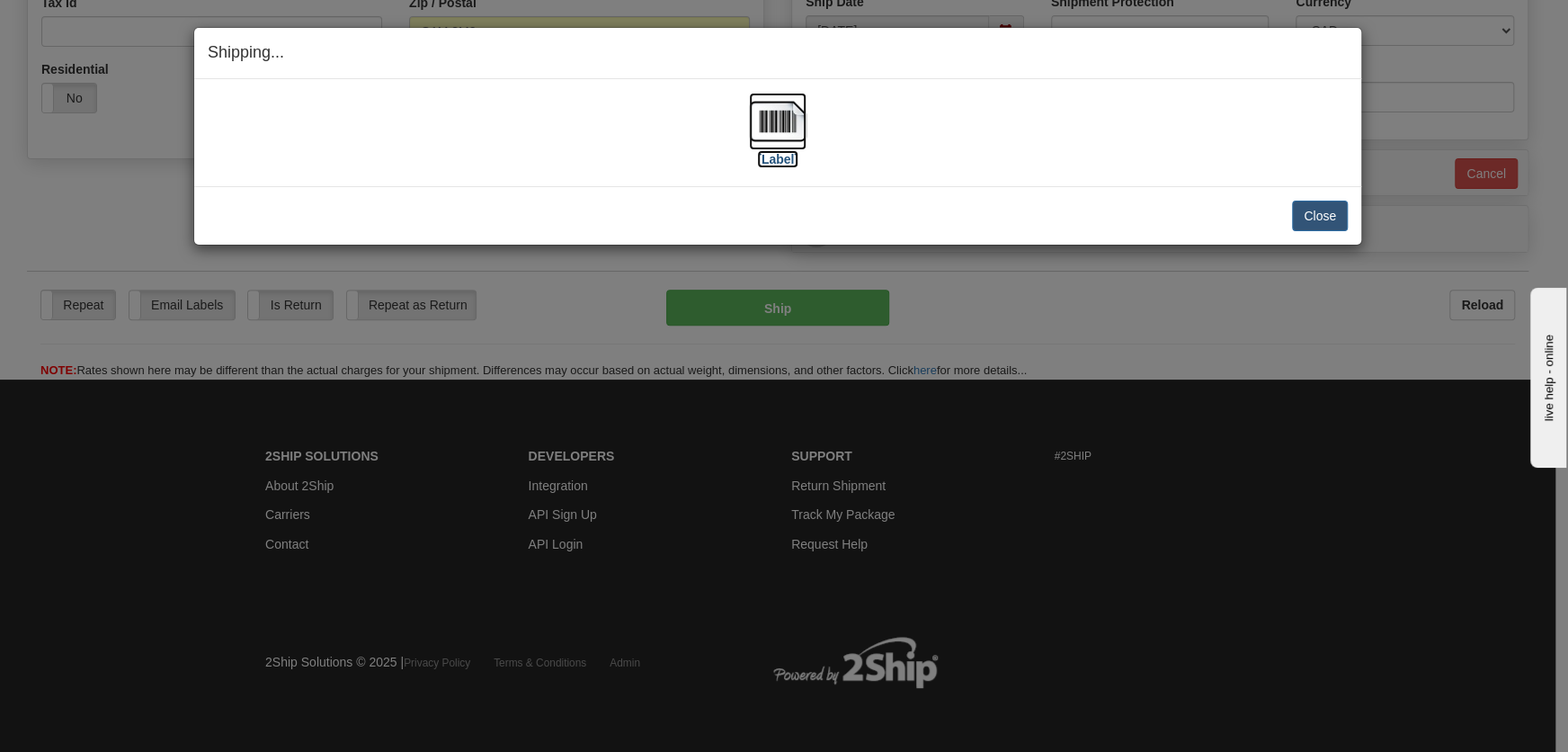
click at [774, 137] on img at bounding box center [778, 122] width 58 height 58
click at [1306, 220] on button "Close" at bounding box center [1320, 216] width 56 height 31
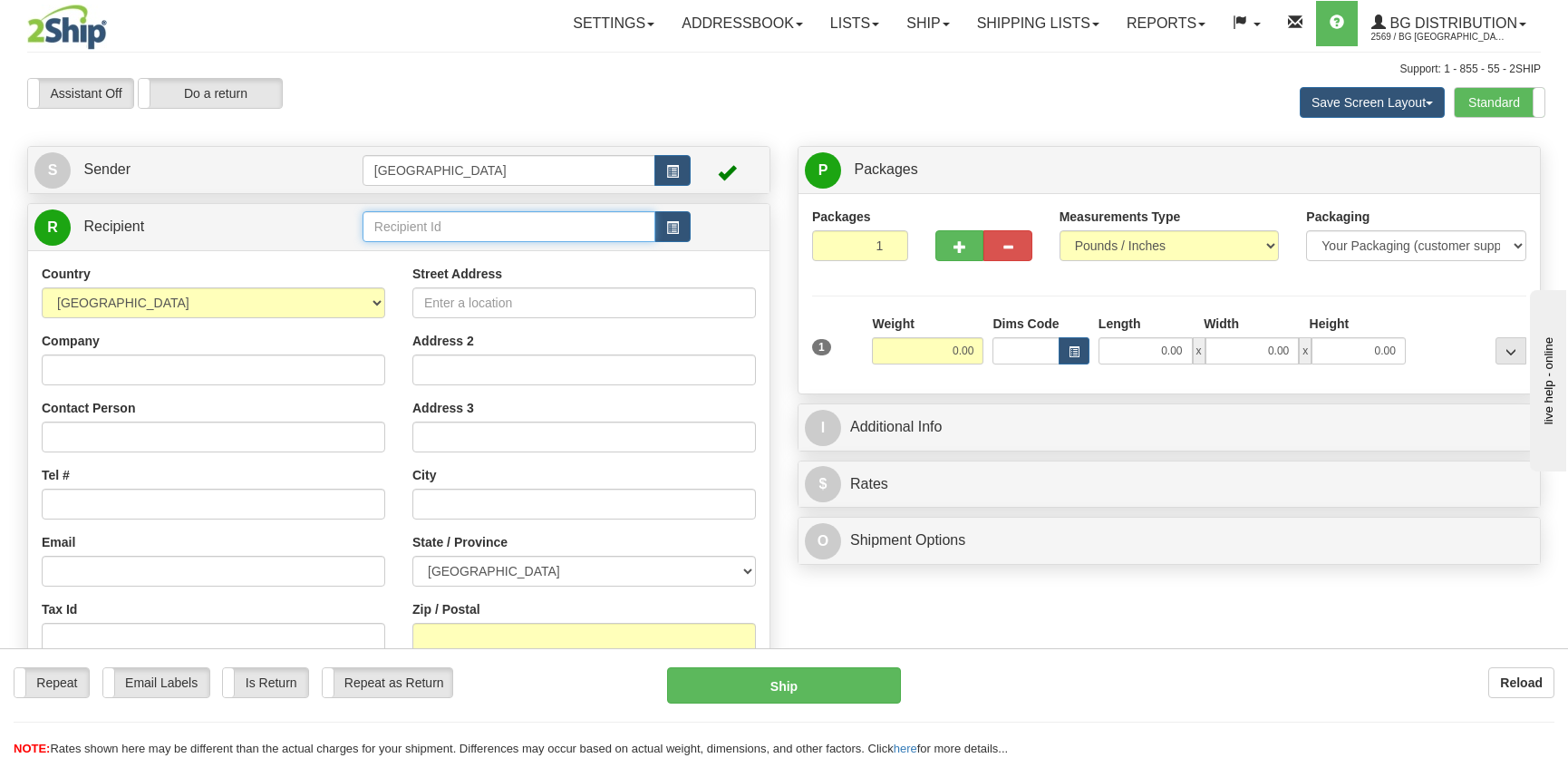
click at [432, 227] on input "text" at bounding box center [508, 226] width 293 height 31
click at [462, 247] on div "BG TOR" at bounding box center [505, 255] width 275 height 20
type input "BG TOR"
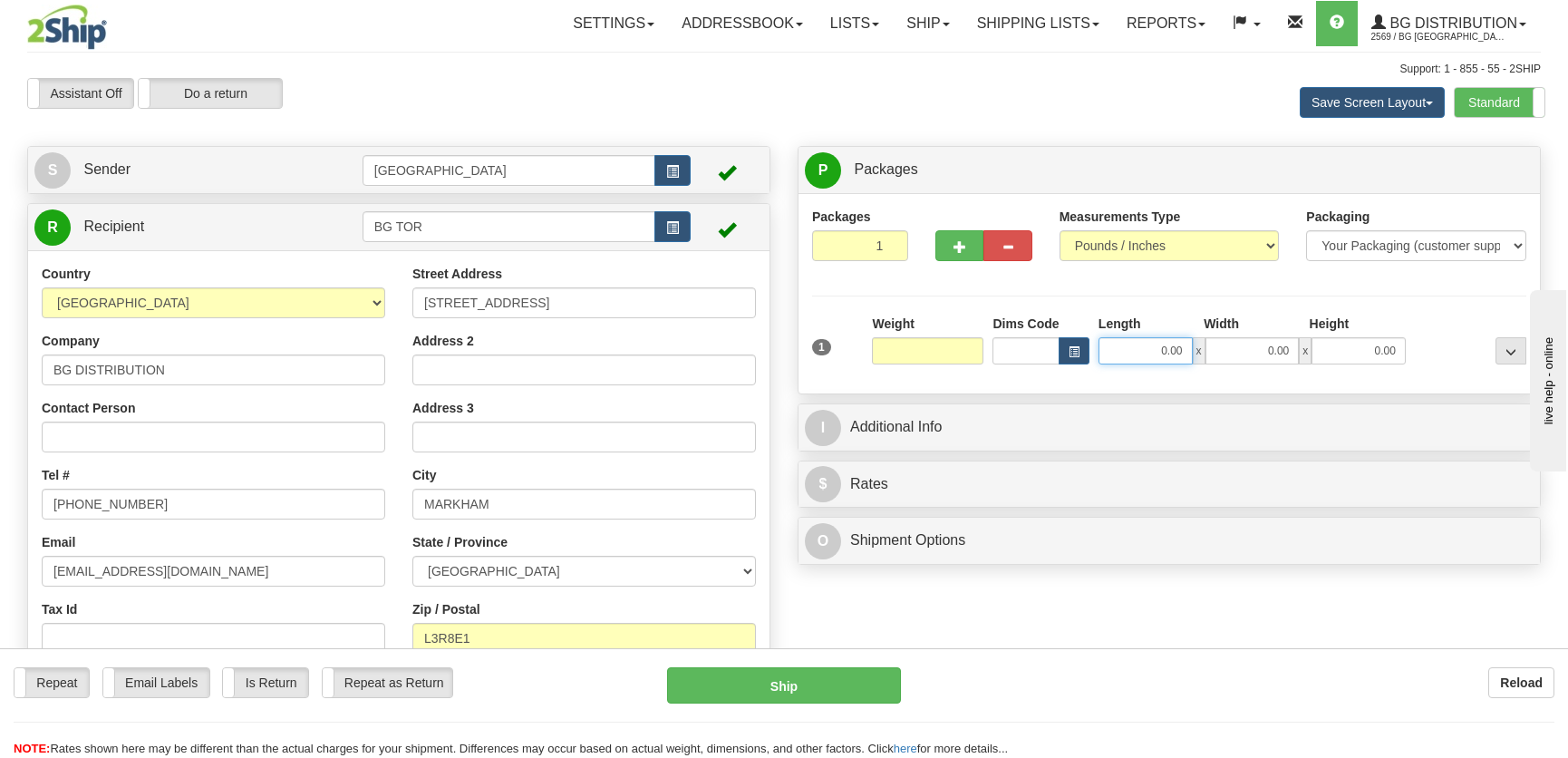
type input "0.00"
click at [1176, 353] on input "0.00" at bounding box center [1146, 351] width 95 height 27
type input "0.00"
drag, startPoint x: 991, startPoint y: 353, endPoint x: 971, endPoint y: 349, distance: 20.4
click at [972, 349] on div "1 Weight 0.00 Dims Code 0.00" at bounding box center [1169, 346] width 723 height 65
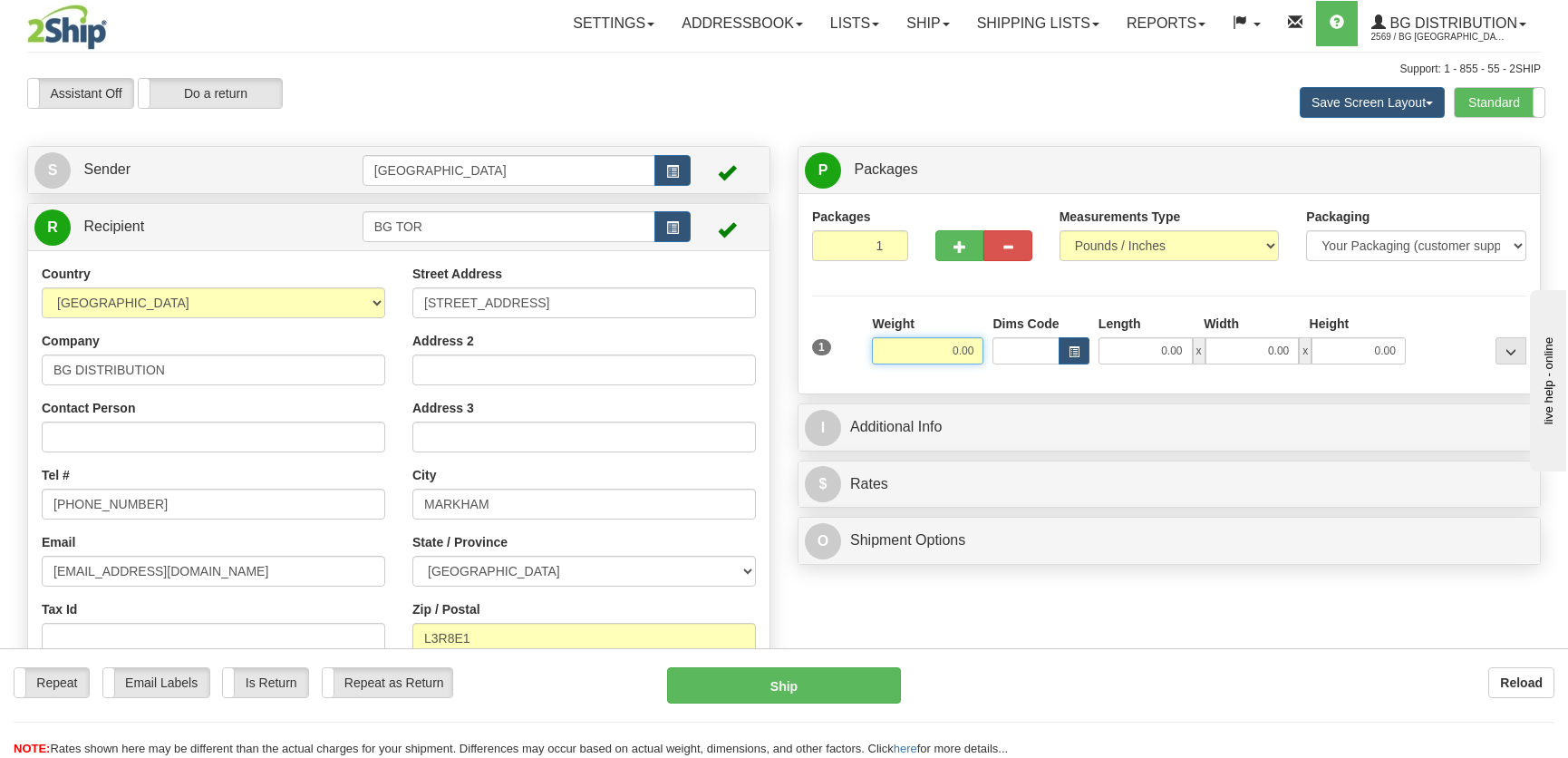
drag, startPoint x: 971, startPoint y: 349, endPoint x: 981, endPoint y: 347, distance: 10.2
click at [974, 348] on input "0.00" at bounding box center [927, 351] width 111 height 27
type input "5.00"
type input "9.00"
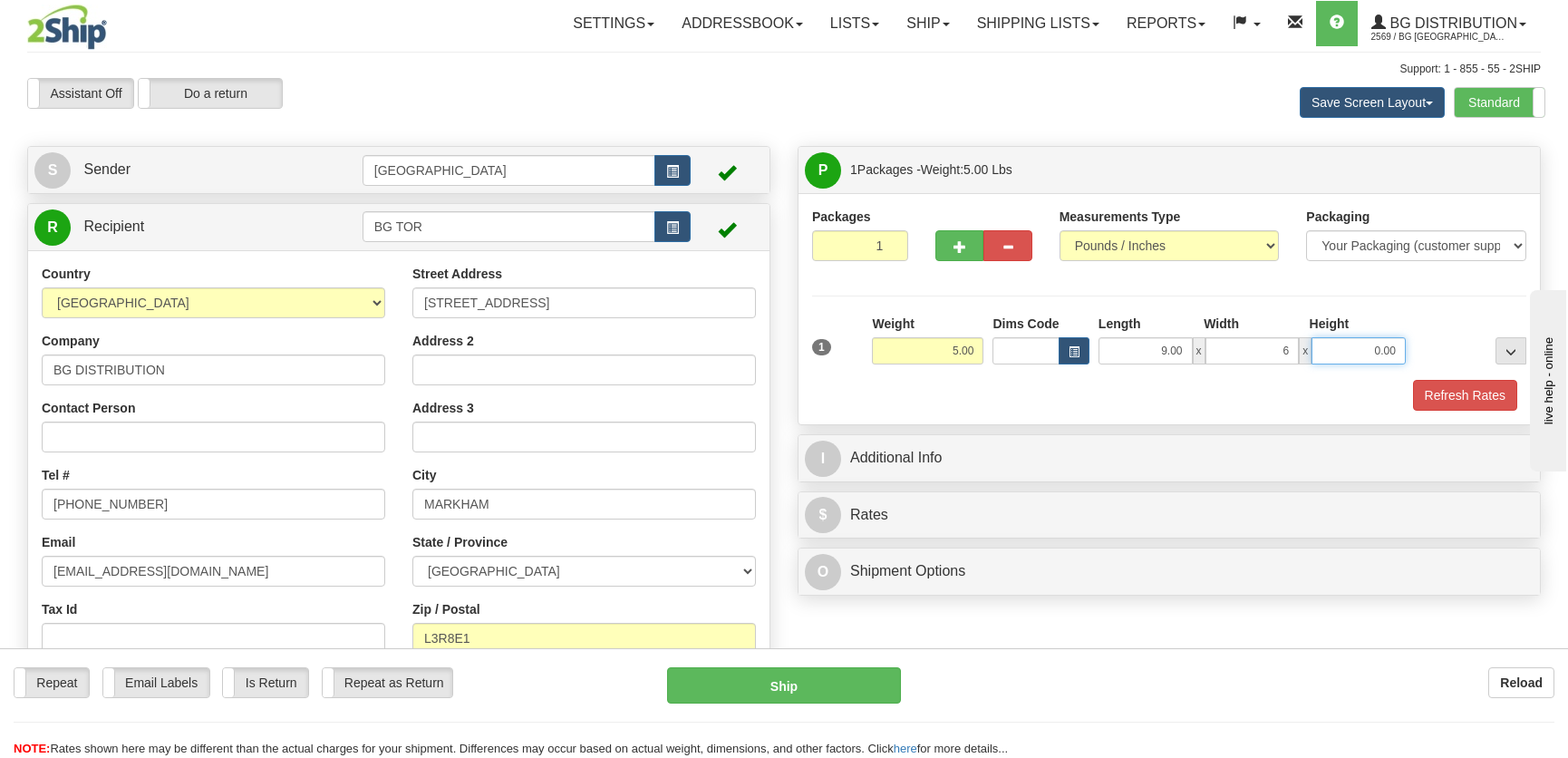
type input "6.00"
click at [1447, 396] on button "Refresh Rates" at bounding box center [1466, 395] width 104 height 31
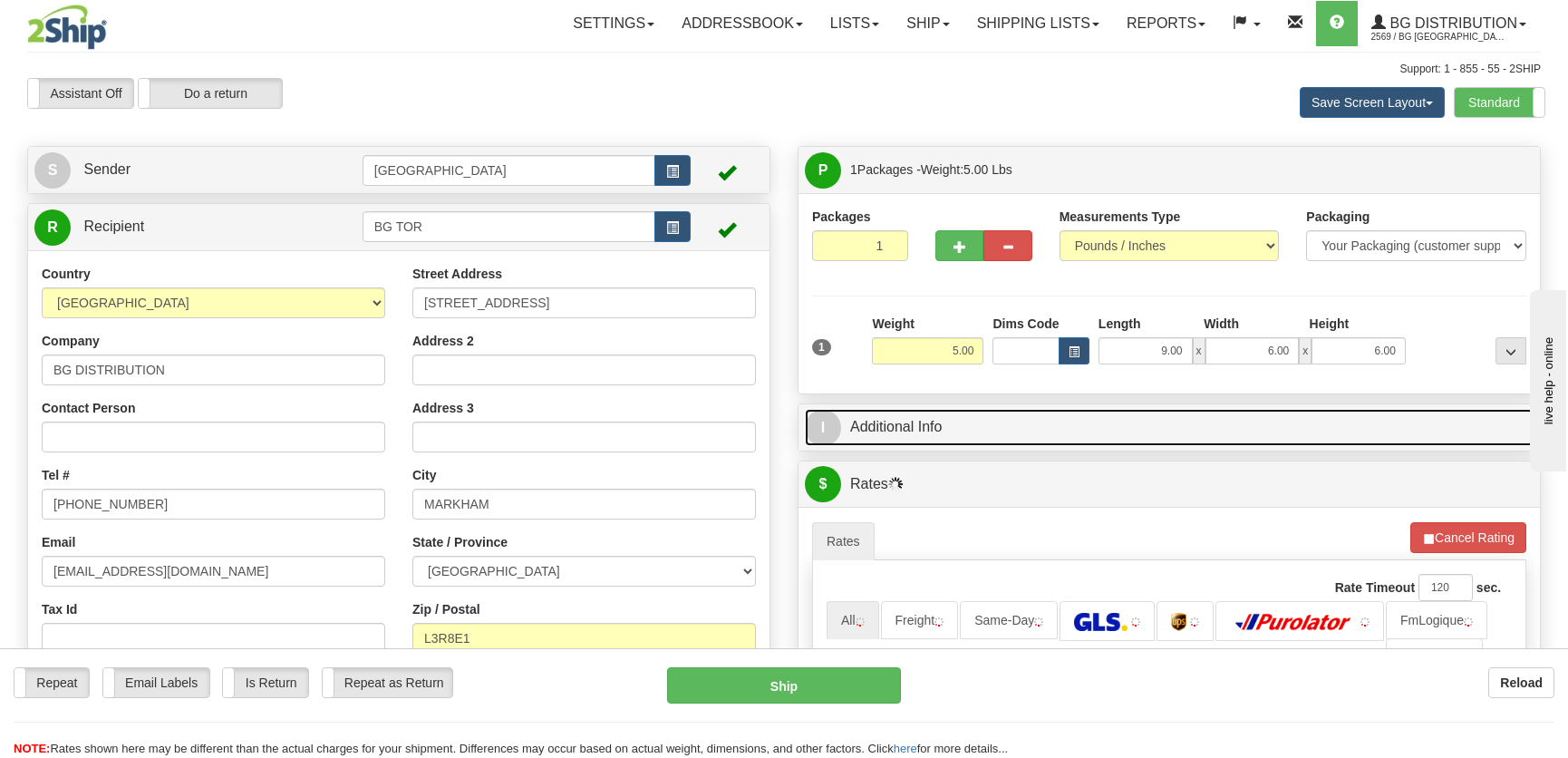
click at [1315, 420] on link "I Additional Info" at bounding box center [1170, 427] width 729 height 37
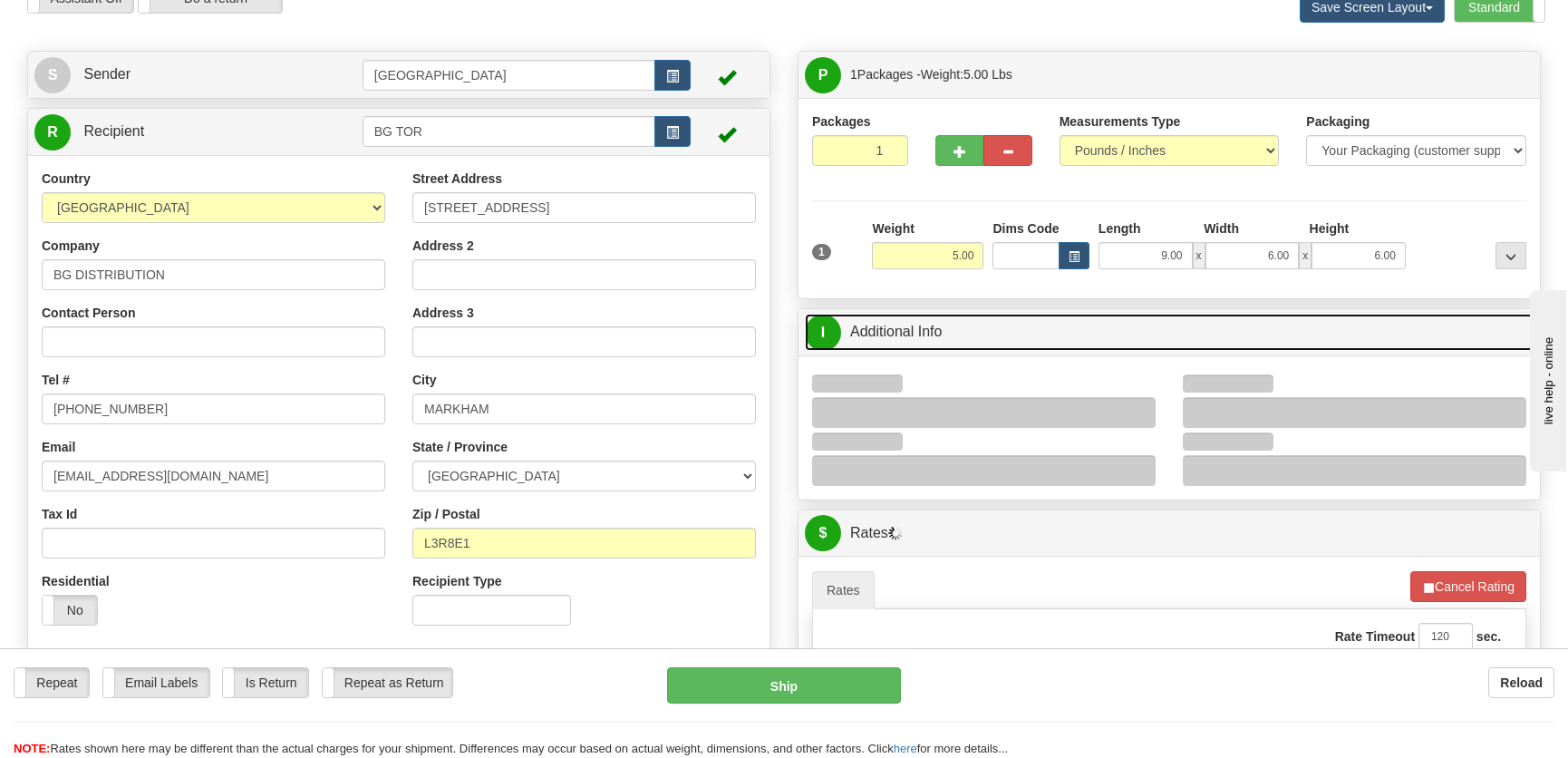
scroll to position [164, 0]
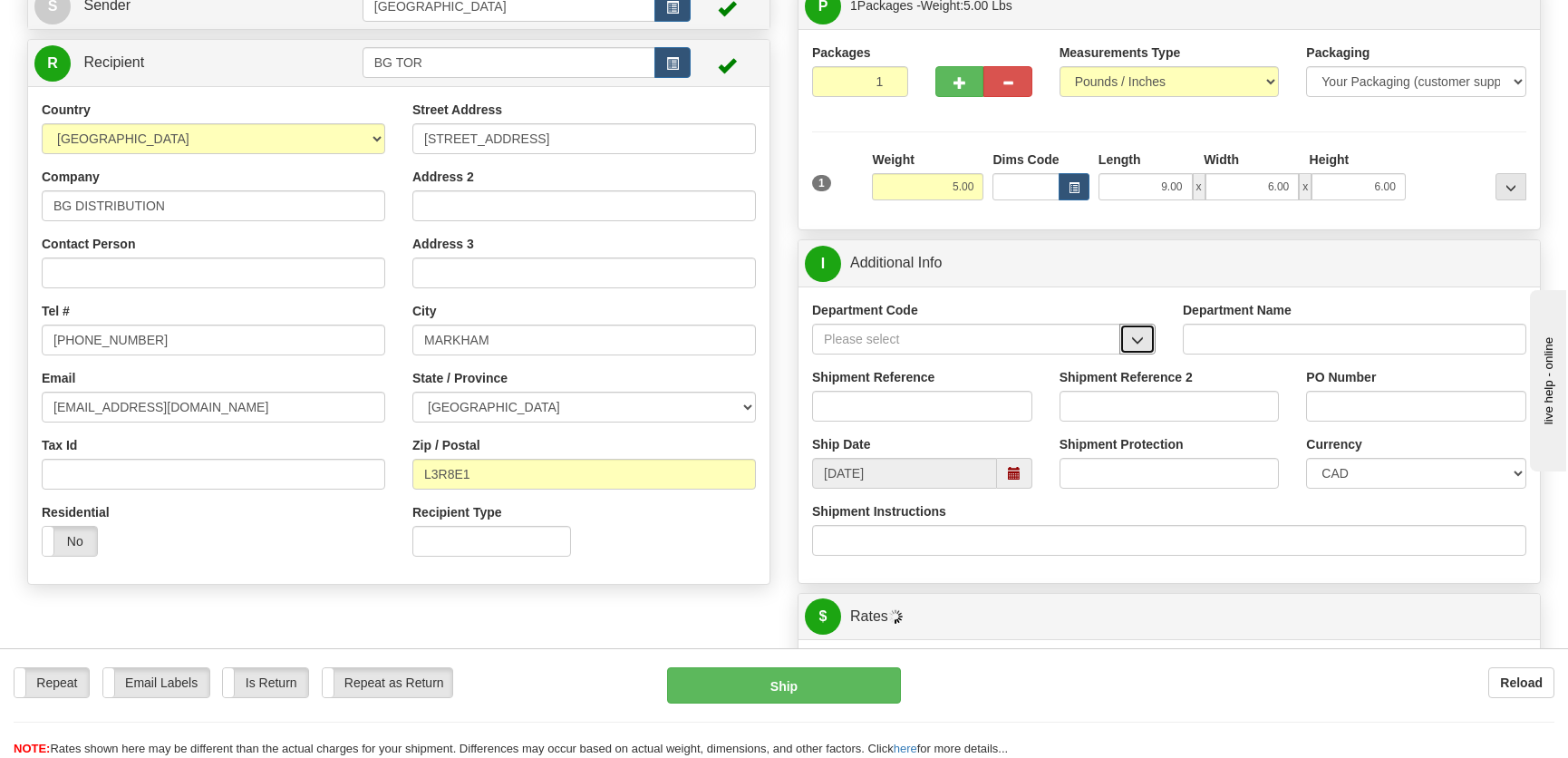
click at [1145, 337] on button "button" at bounding box center [1138, 339] width 37 height 31
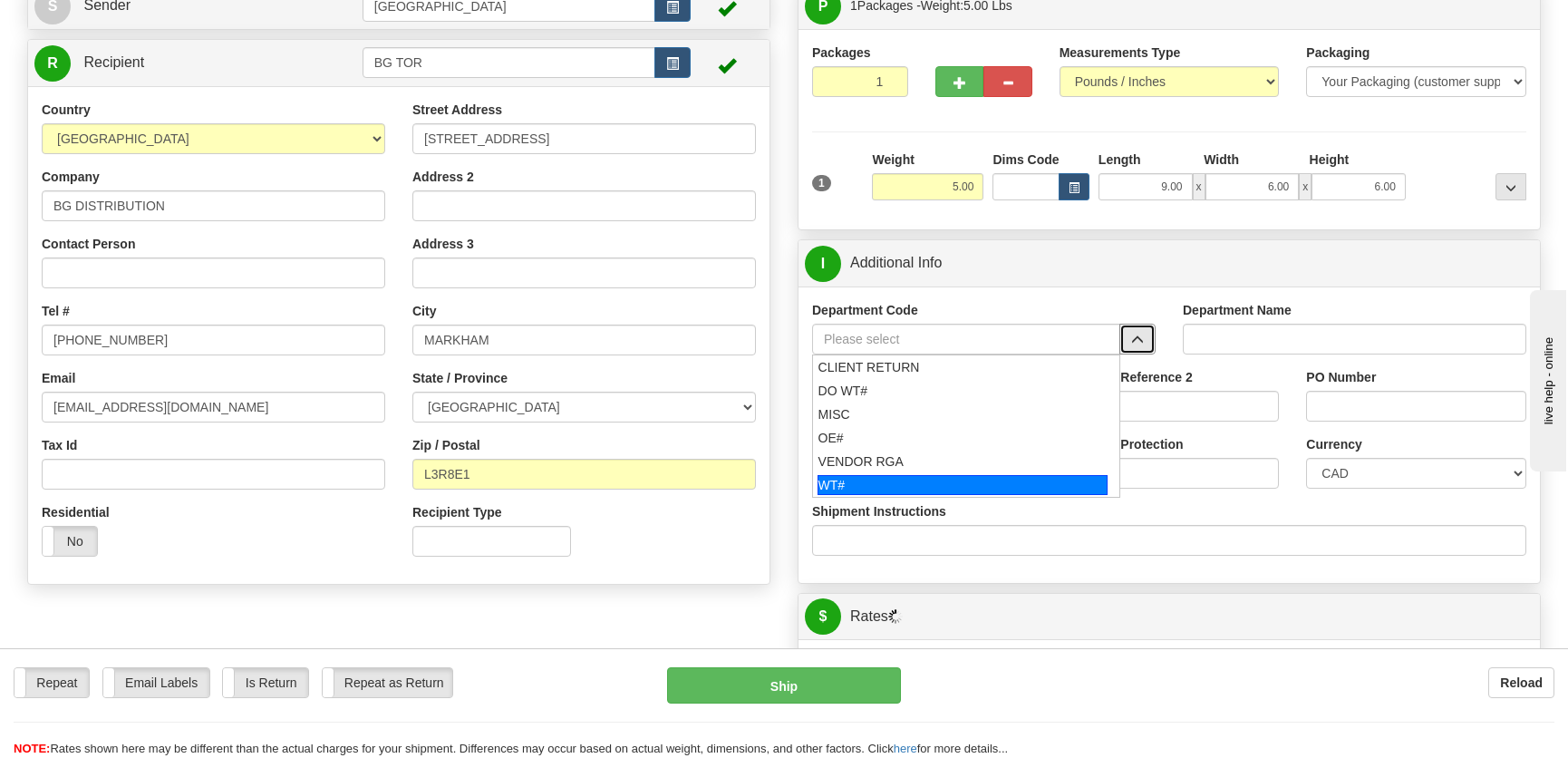
click at [912, 485] on div "WT#" at bounding box center [963, 484] width 291 height 20
type input "WT#"
type input "WAREHOUSE TRANSFERS"
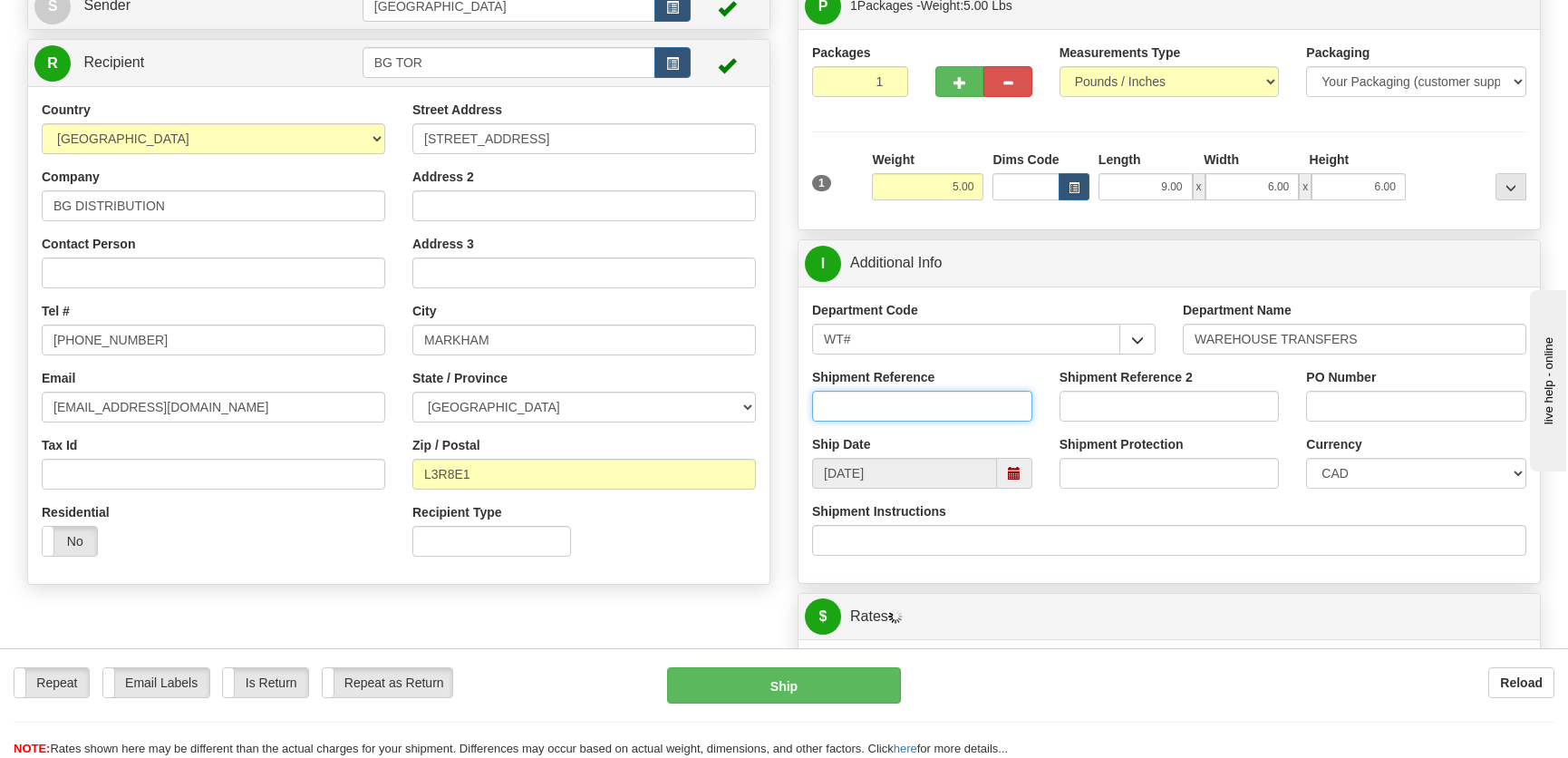
click at [927, 411] on input "Shipment Reference" at bounding box center [922, 406] width 220 height 31
type input "transfers toronto"
click at [1387, 405] on input "PO Number" at bounding box center [1416, 406] width 220 height 31
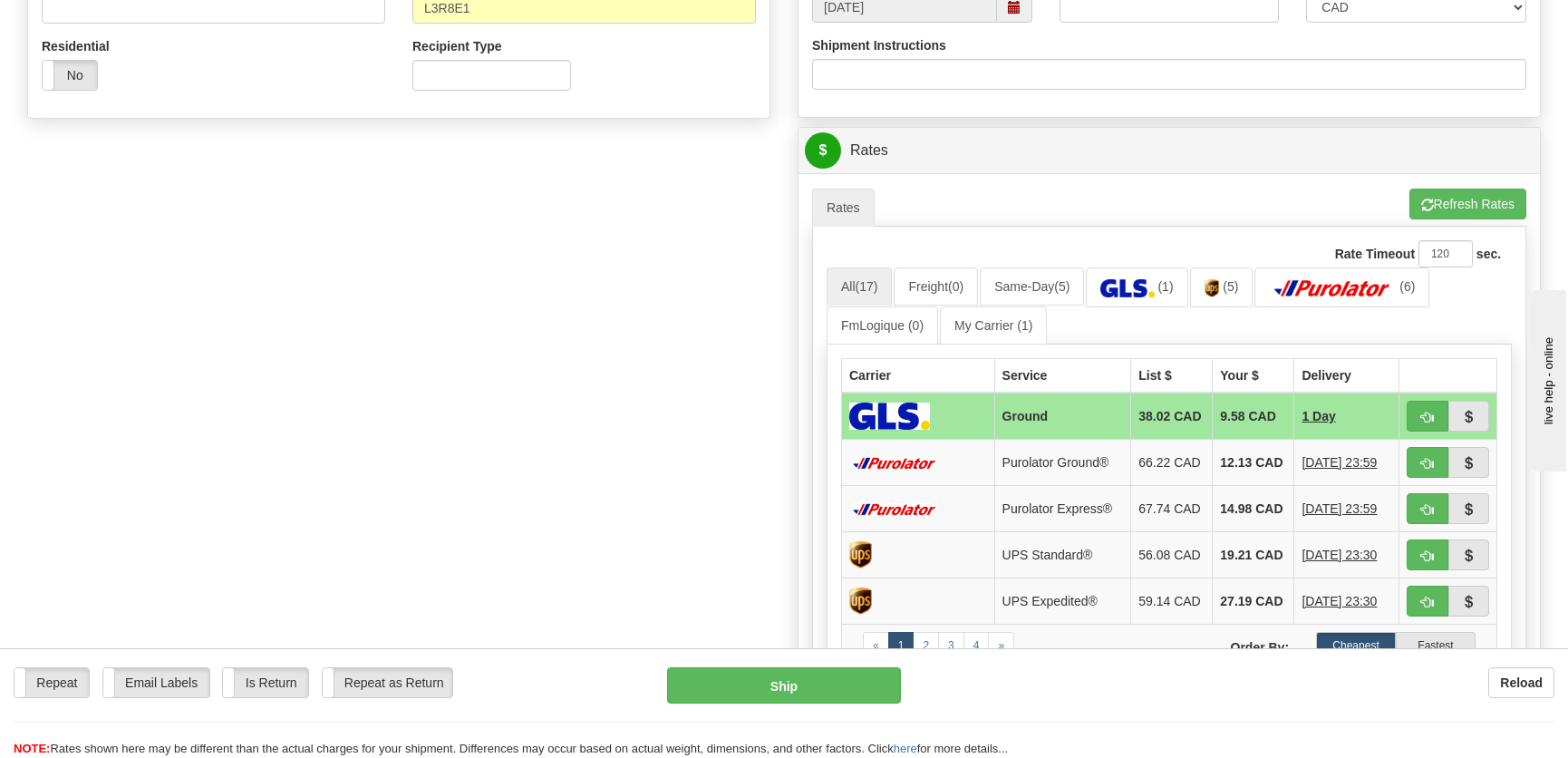
scroll to position [659, 0]
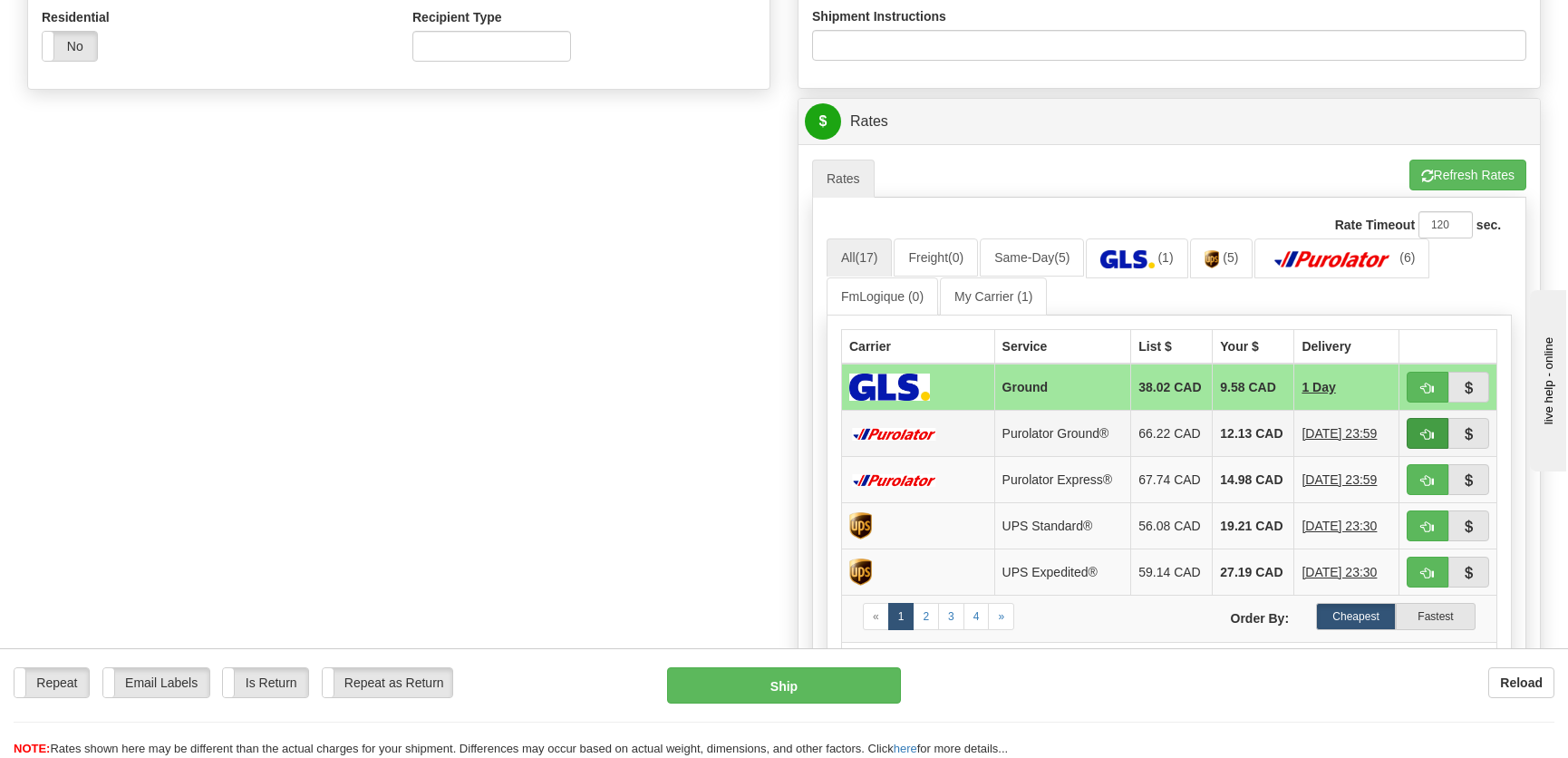
type input "."
click at [1418, 440] on button "button" at bounding box center [1427, 433] width 42 height 31
type input "260"
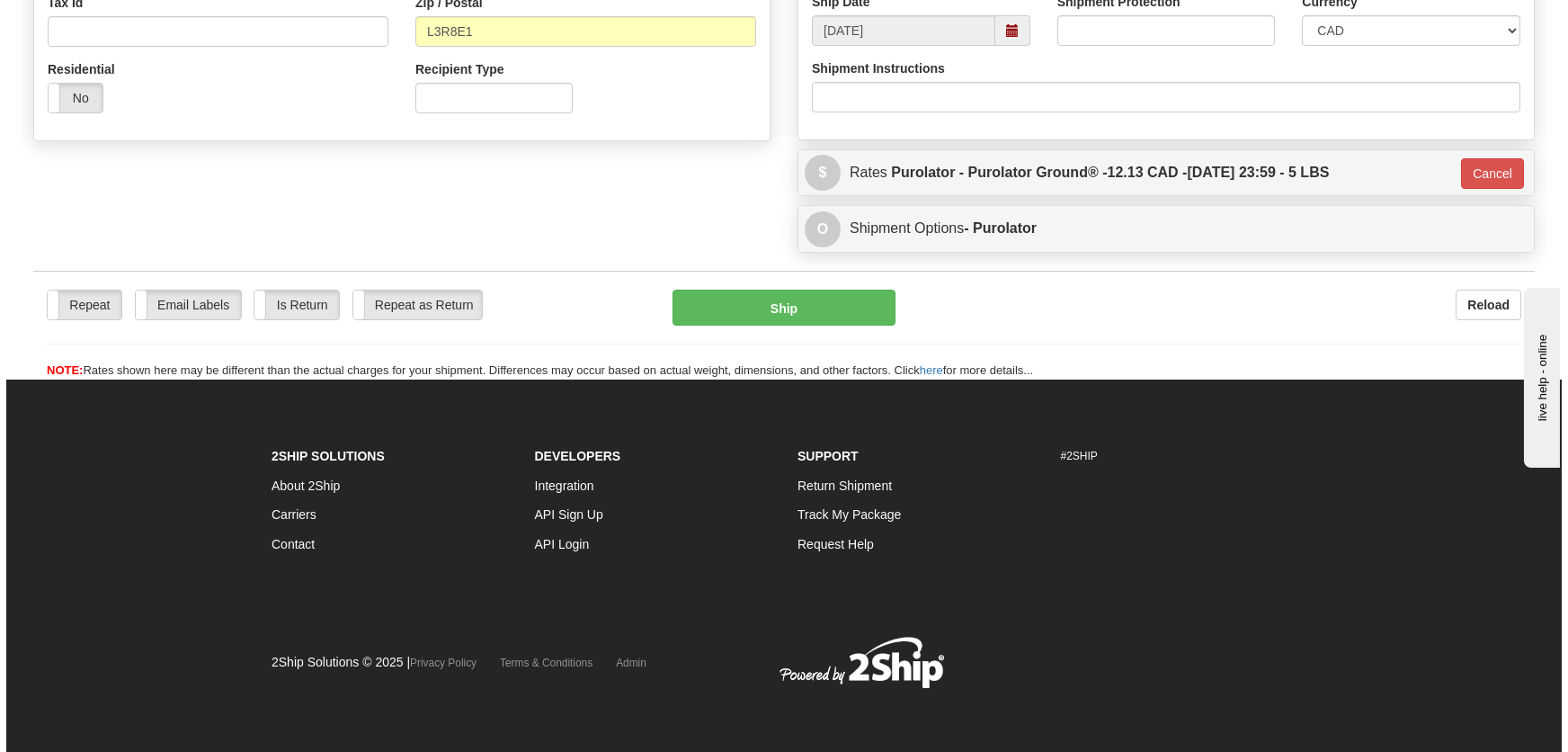
scroll to position [601, 0]
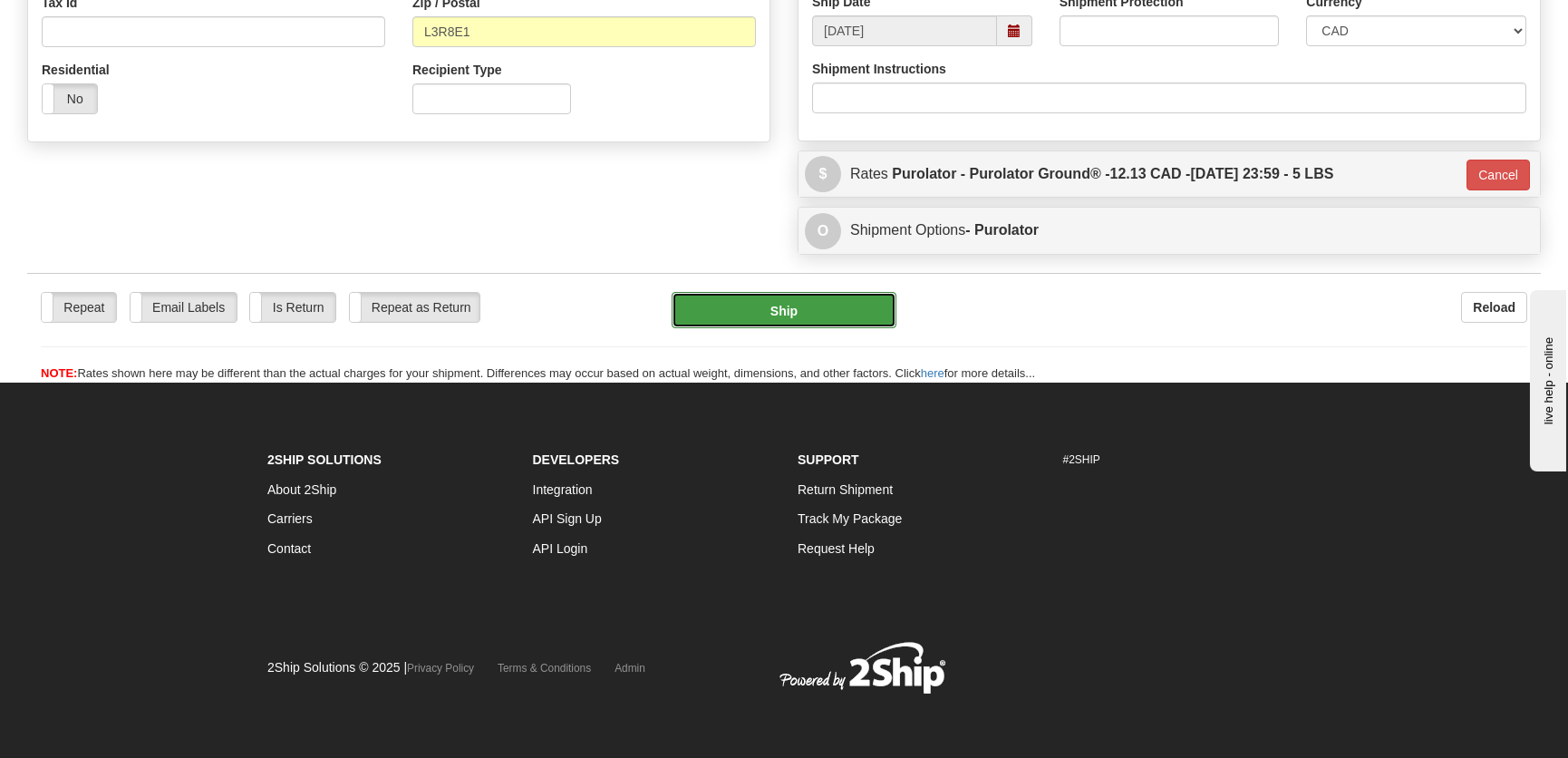
click at [788, 306] on button "Ship" at bounding box center [784, 310] width 225 height 37
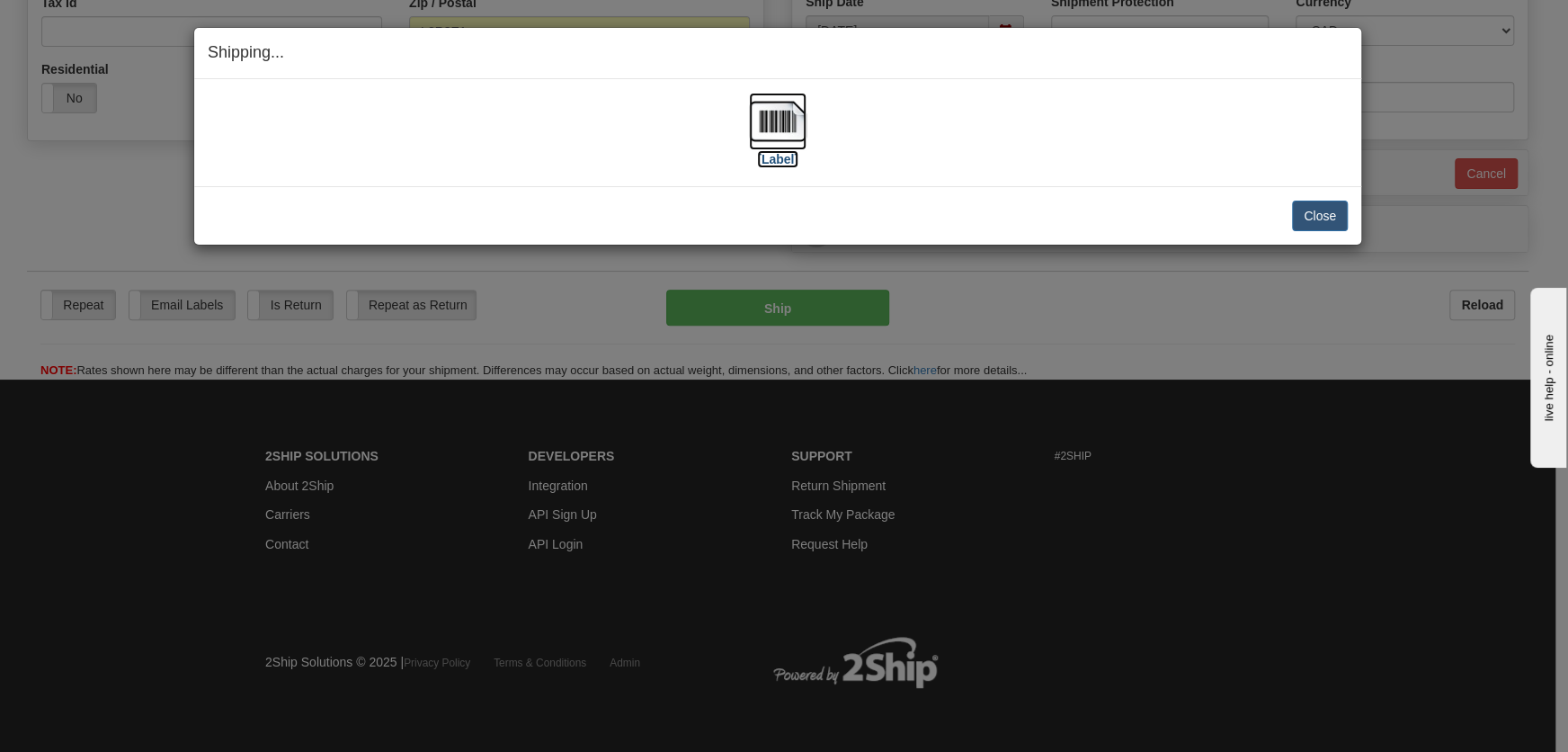
click at [782, 166] on label "[Label]" at bounding box center [777, 159] width 41 height 18
click at [1328, 216] on button "Close" at bounding box center [1320, 216] width 56 height 31
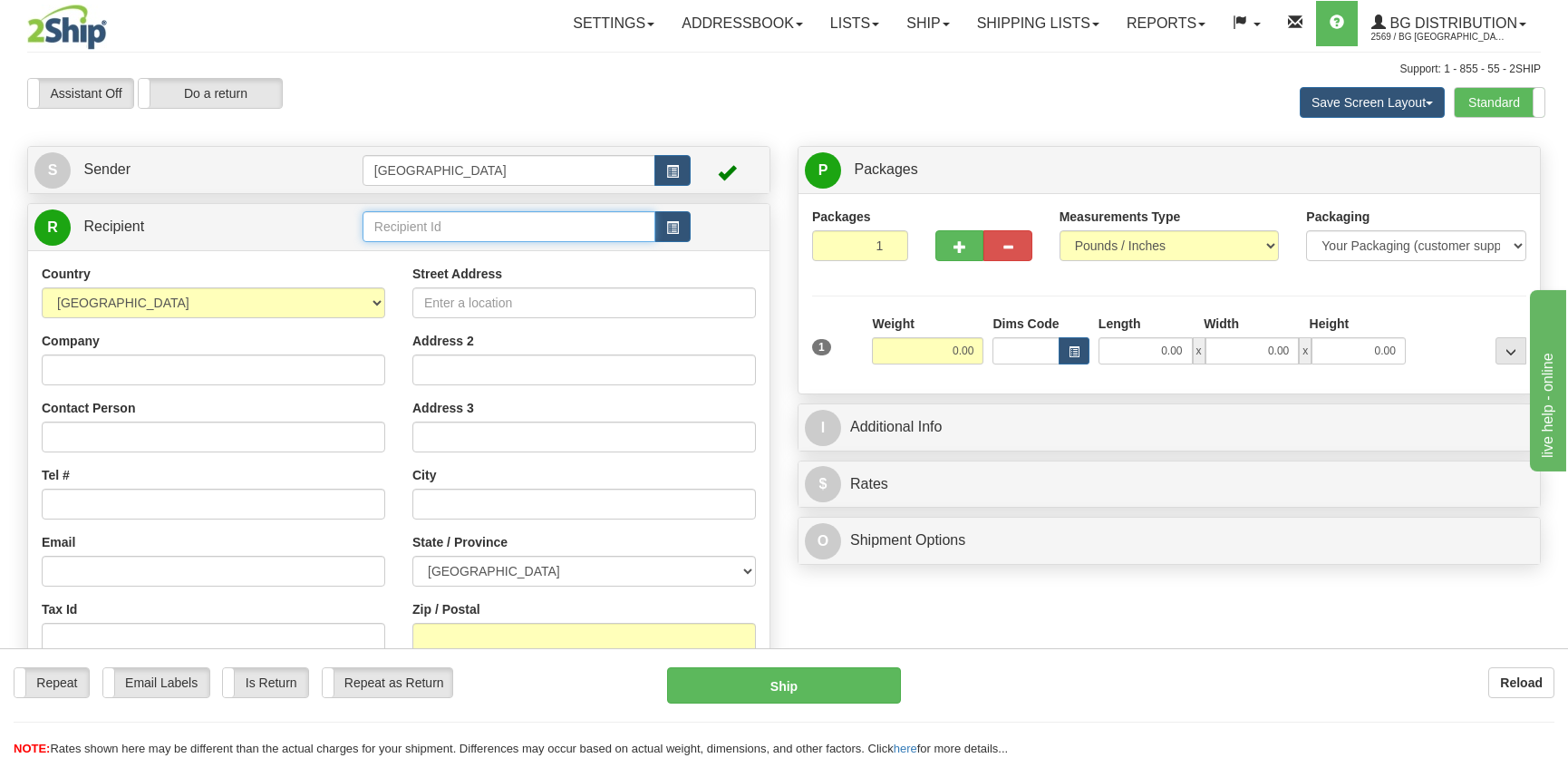
click at [435, 229] on input "text" at bounding box center [508, 226] width 293 height 31
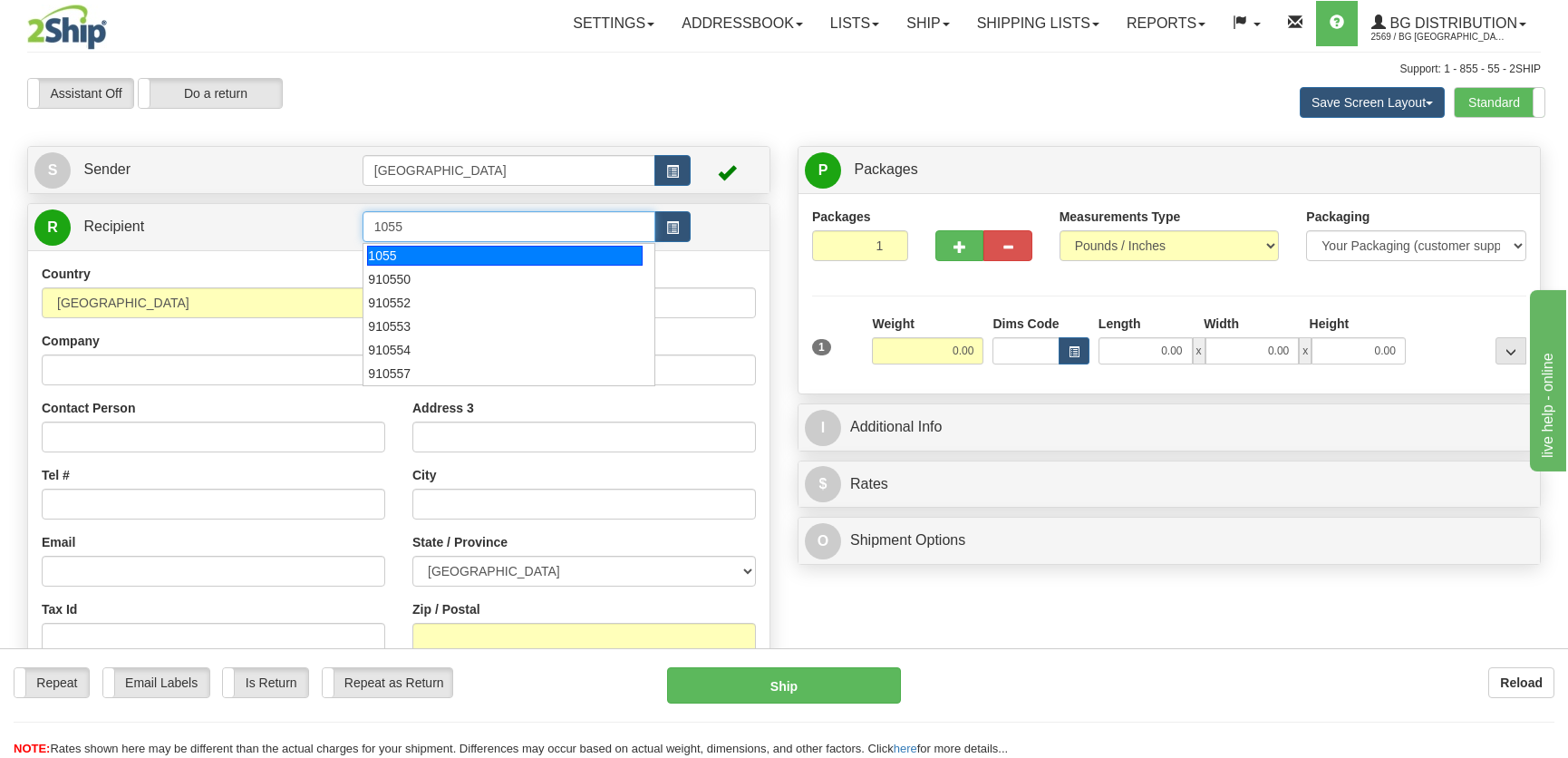
click at [440, 258] on div "1055" at bounding box center [505, 255] width 275 height 20
type input "1055"
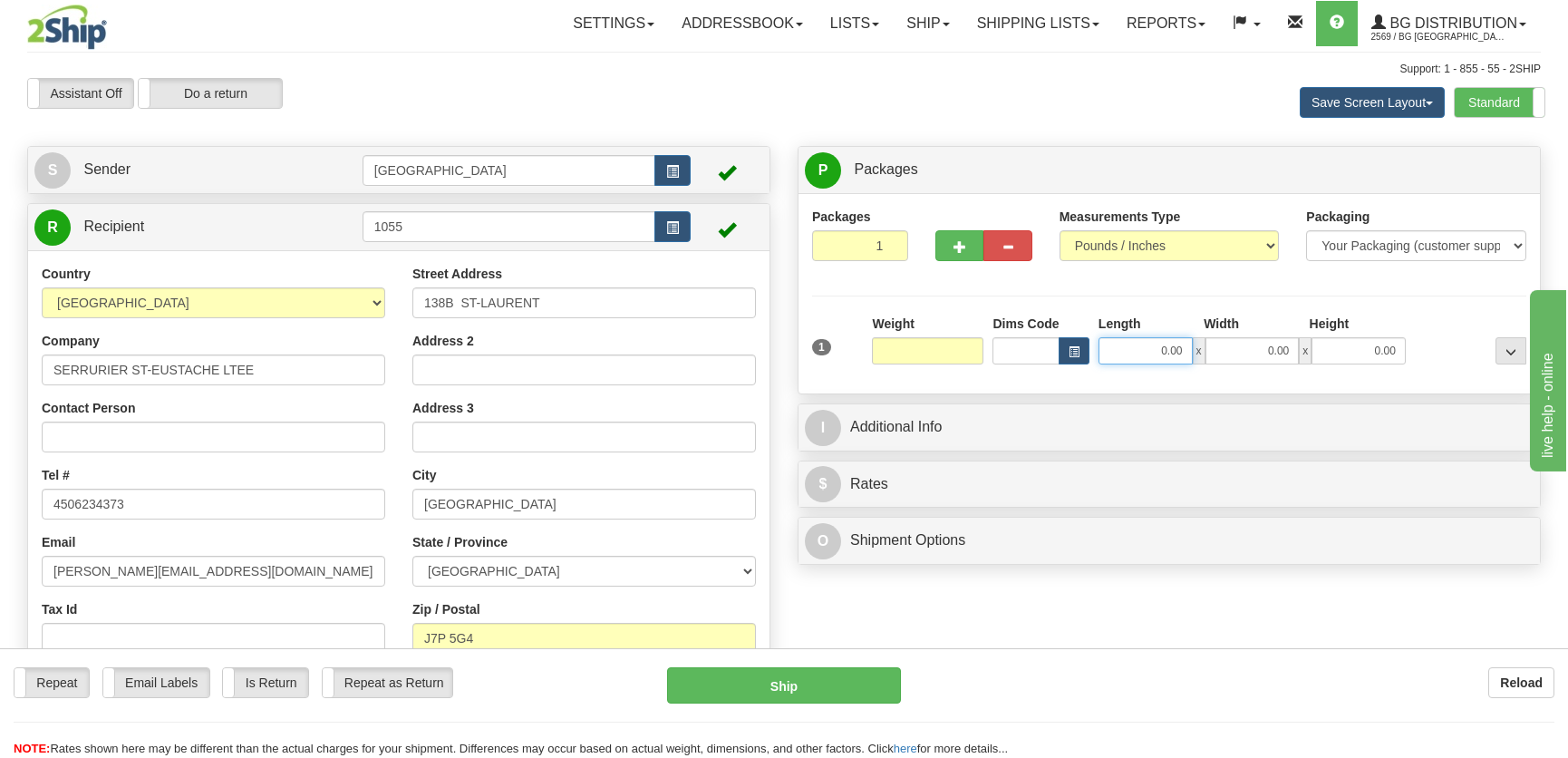
type input "0.00"
click at [1133, 350] on input "0.00" at bounding box center [1146, 351] width 95 height 27
type input "12.00"
type input "8.00"
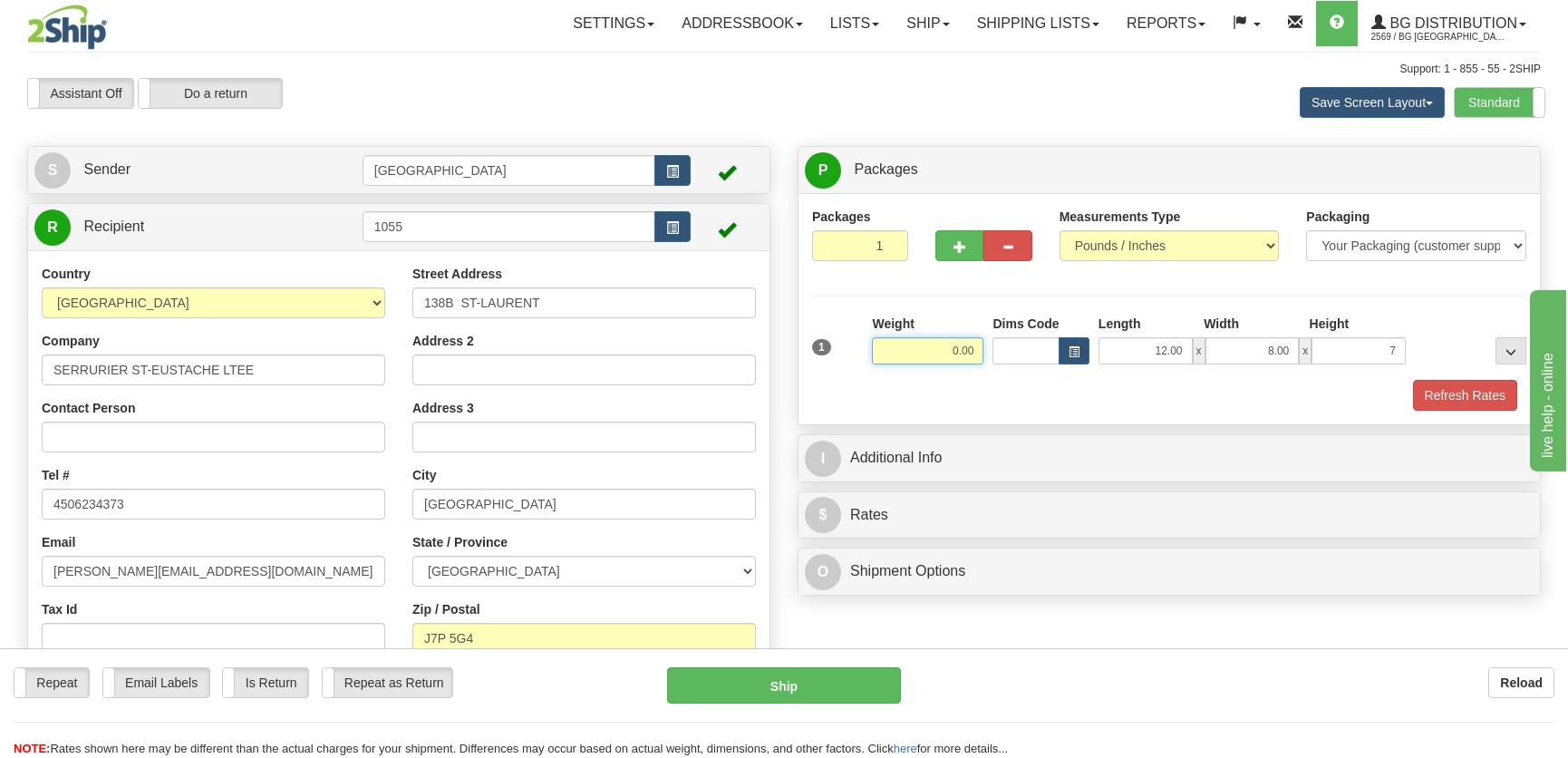
type input "7.00"
click at [961, 341] on input "0.00" at bounding box center [927, 351] width 111 height 27
type input "11.00"
drag, startPoint x: 1427, startPoint y: 391, endPoint x: 1413, endPoint y: 396, distance: 14.9
click at [1427, 391] on button "Refresh Rates" at bounding box center [1466, 395] width 104 height 31
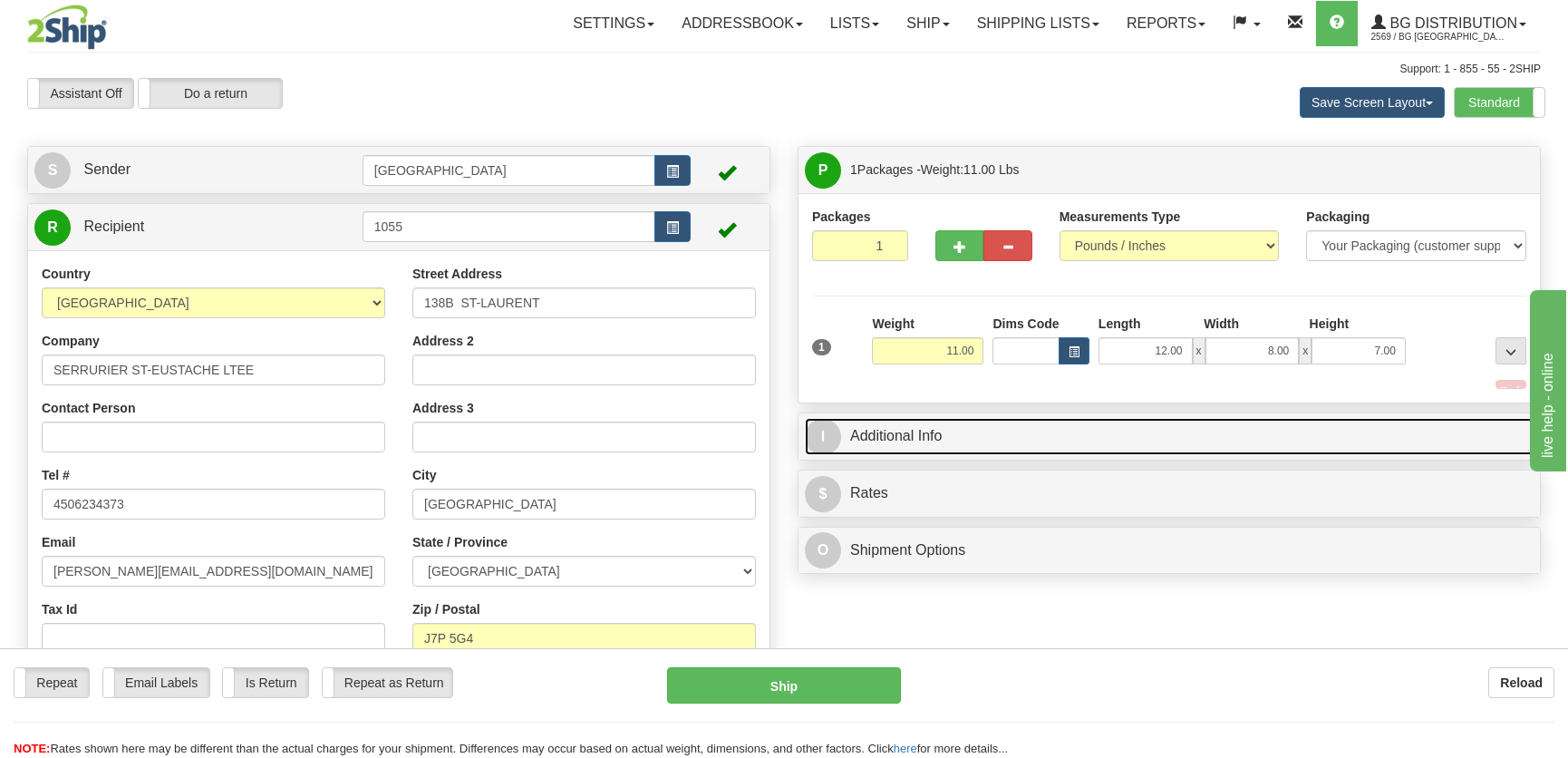
click at [1350, 418] on link "I Additional Info" at bounding box center [1170, 436] width 729 height 37
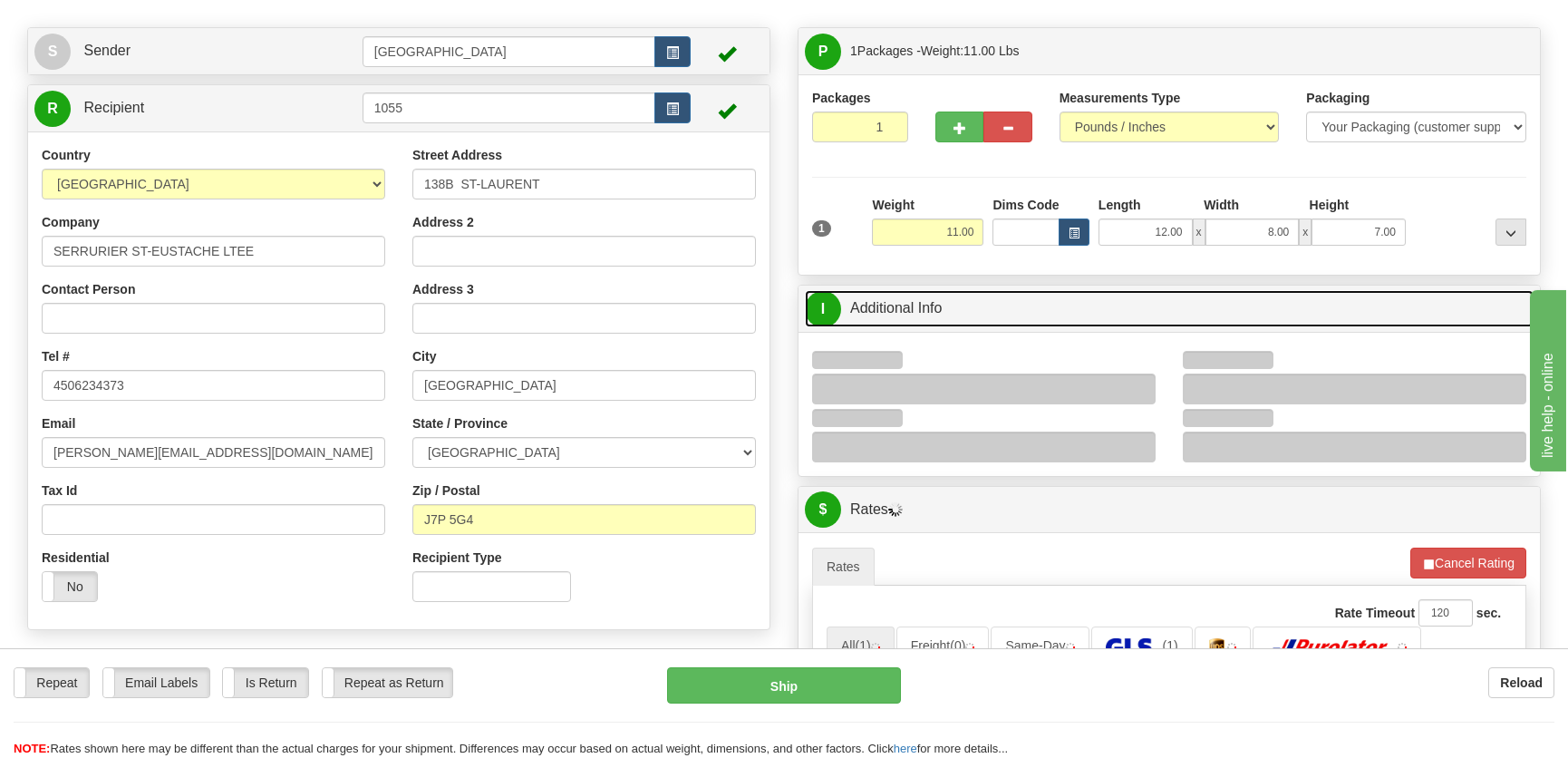
scroll to position [164, 0]
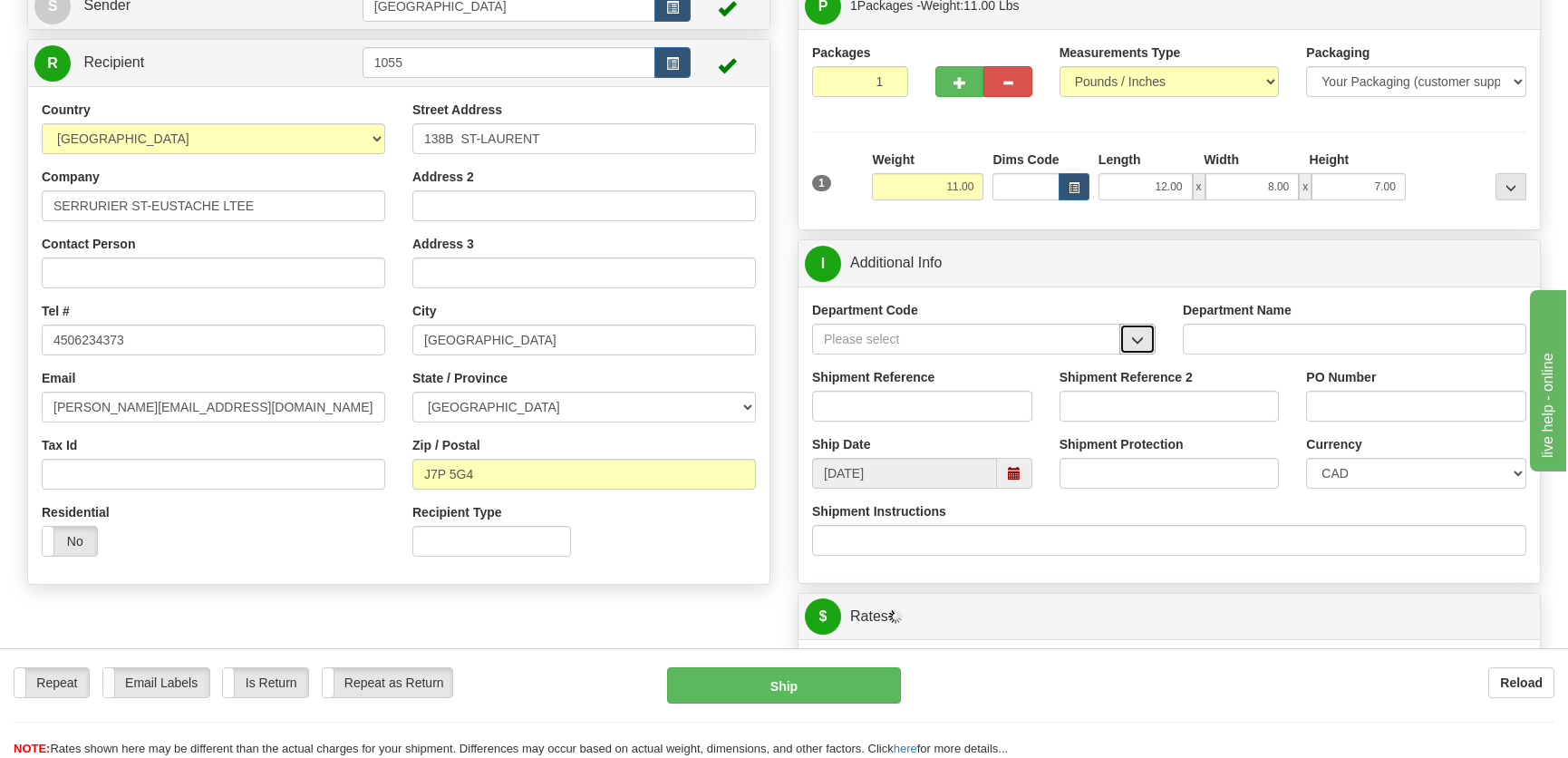
click at [1137, 339] on span "button" at bounding box center [1137, 340] width 13 height 12
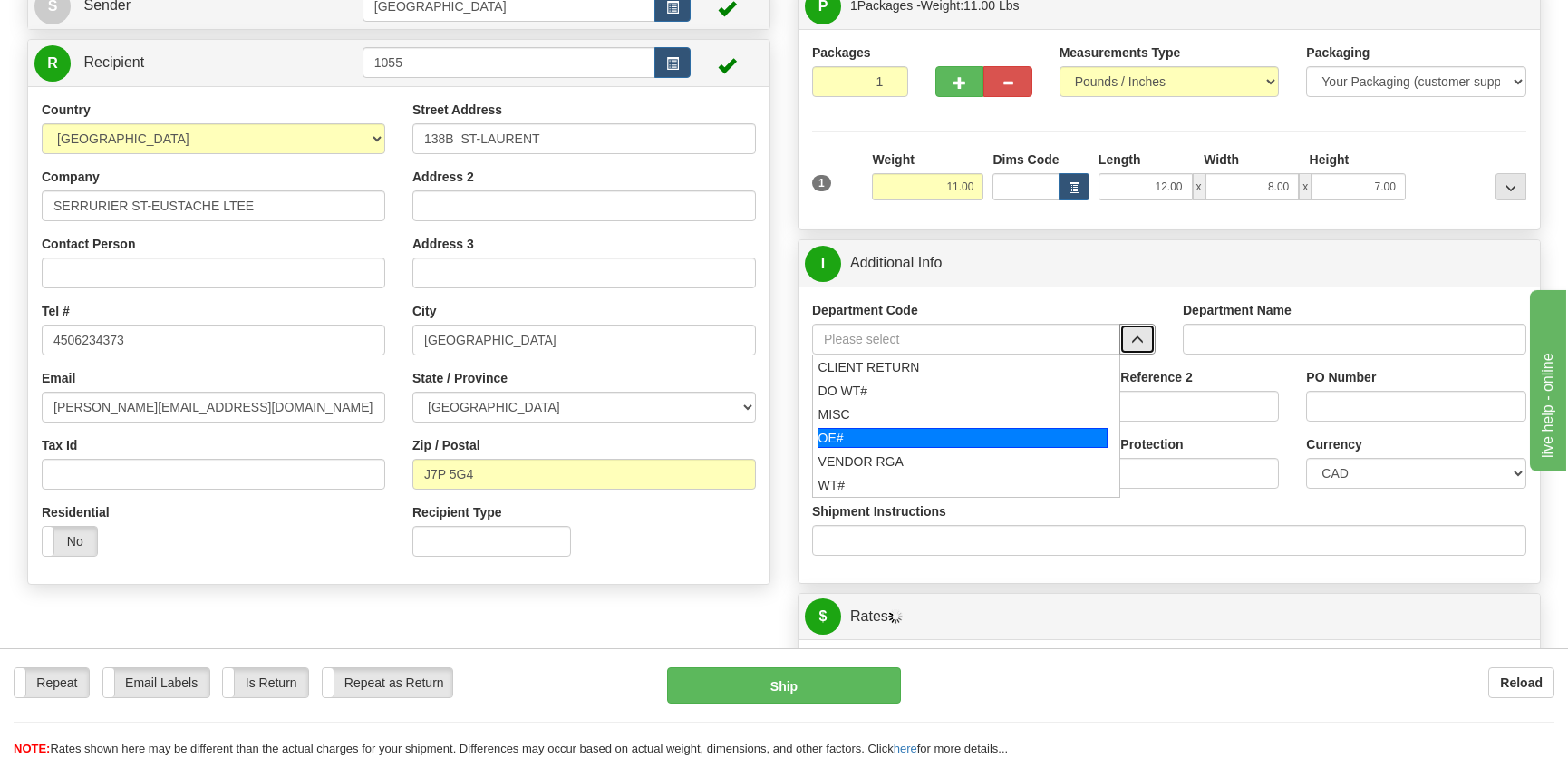
click at [884, 433] on div "OE#" at bounding box center [963, 438] width 291 height 20
type input "OE#"
type input "ORDERS"
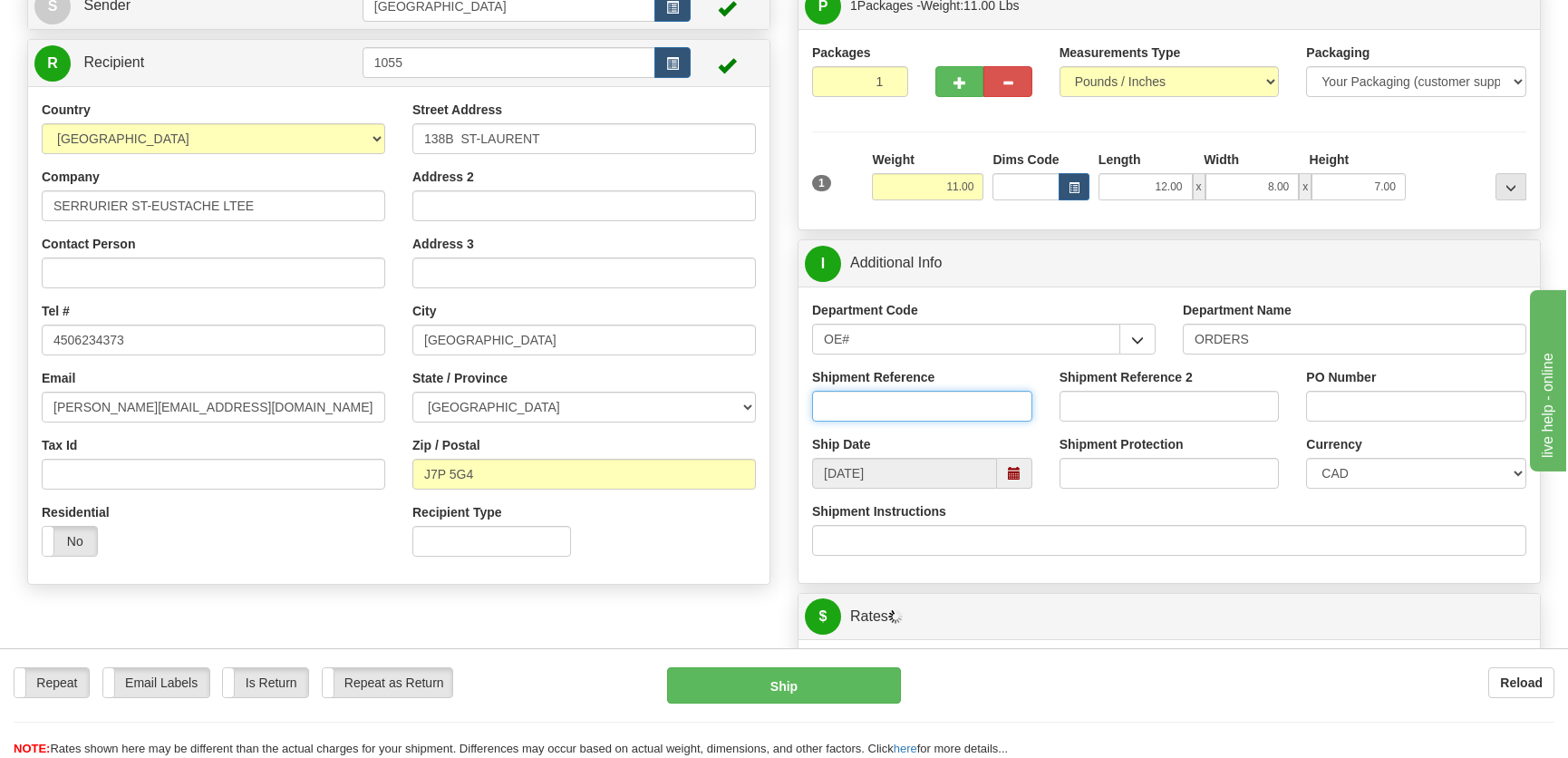
click at [922, 397] on input "Shipment Reference" at bounding box center [922, 406] width 220 height 31
type input "50323994-00"
click at [1345, 404] on input "PO Number" at bounding box center [1416, 406] width 220 height 31
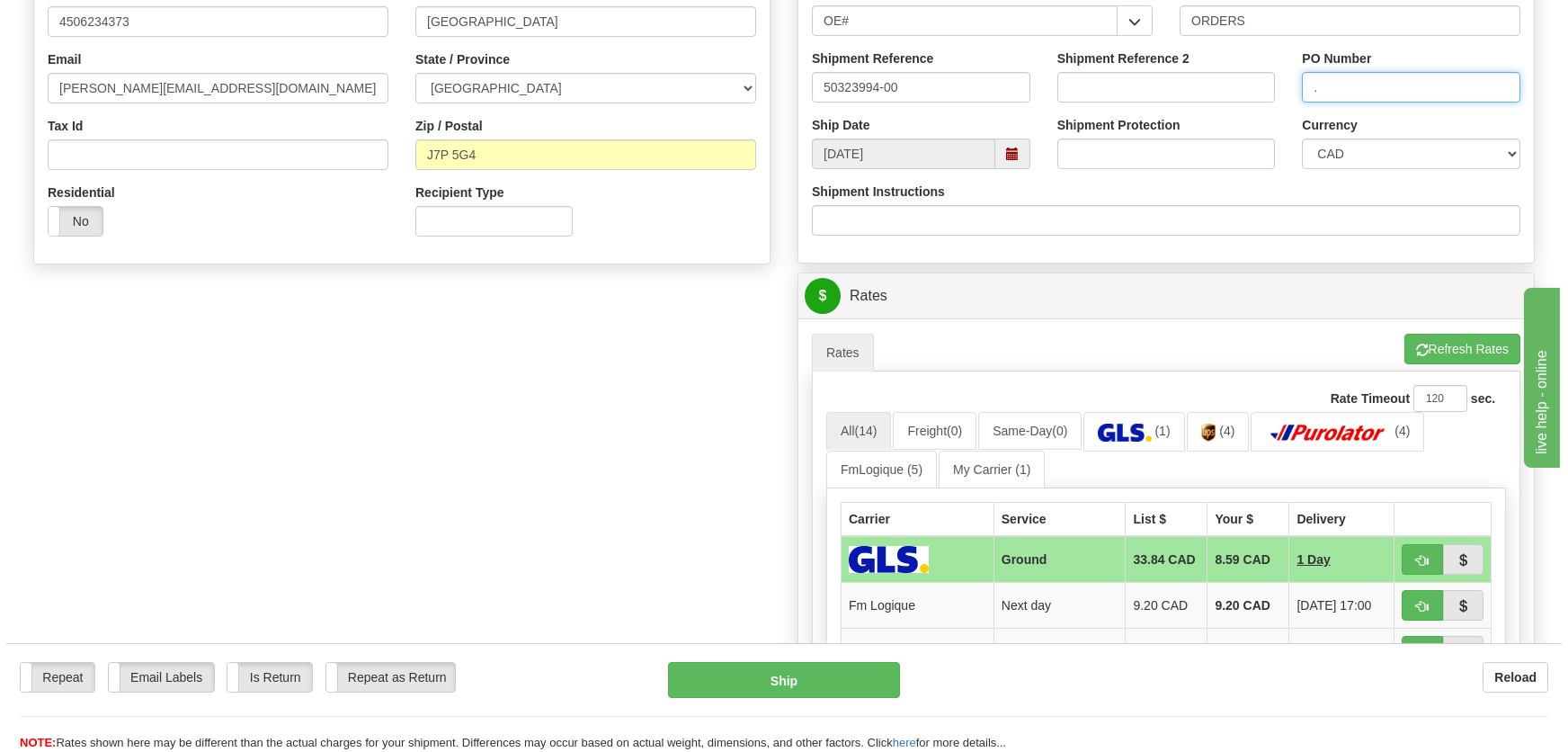
scroll to position [572, 0]
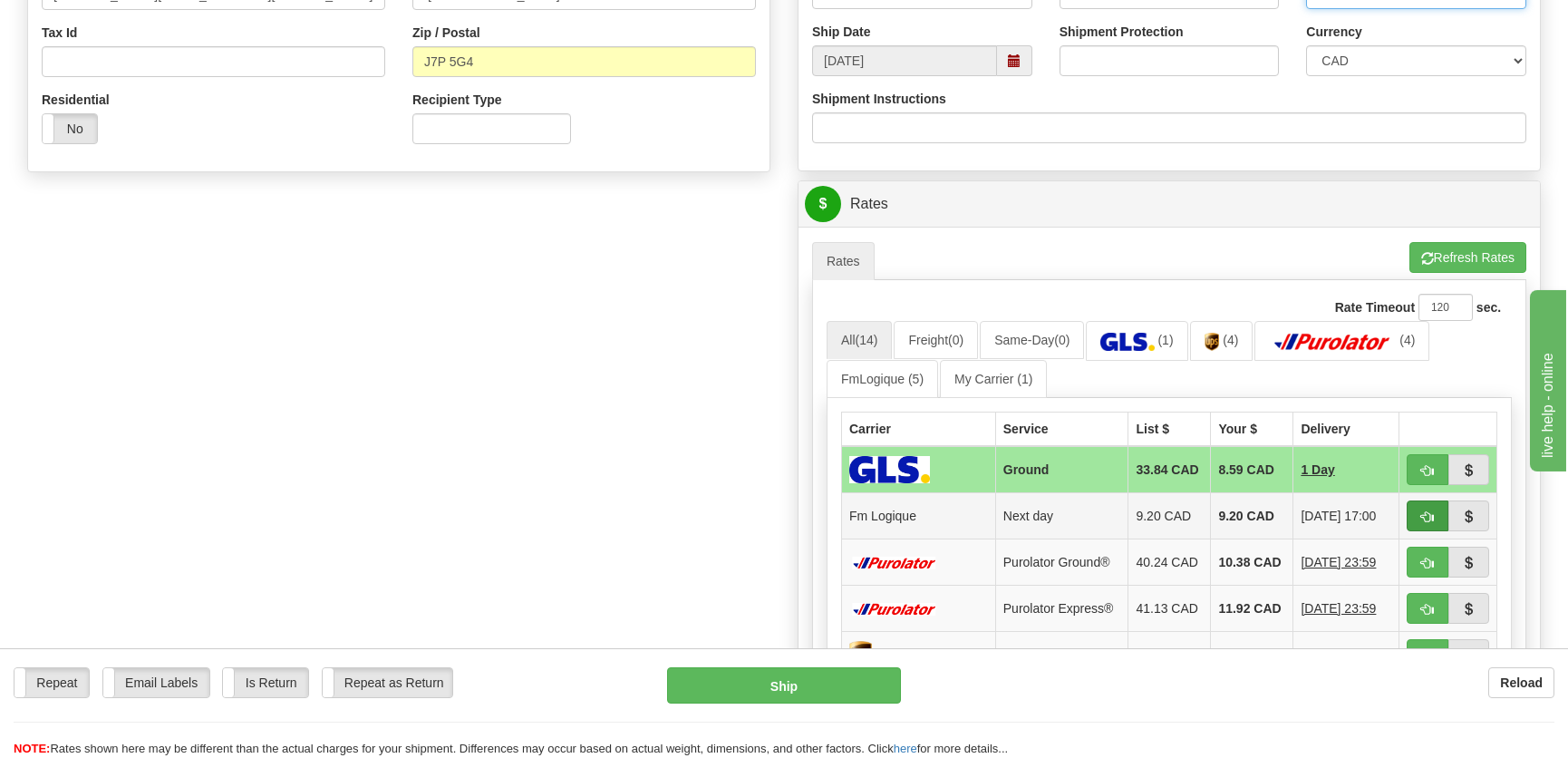
type input "."
click at [1418, 502] on button "button" at bounding box center [1427, 516] width 42 height 31
type input "jour"
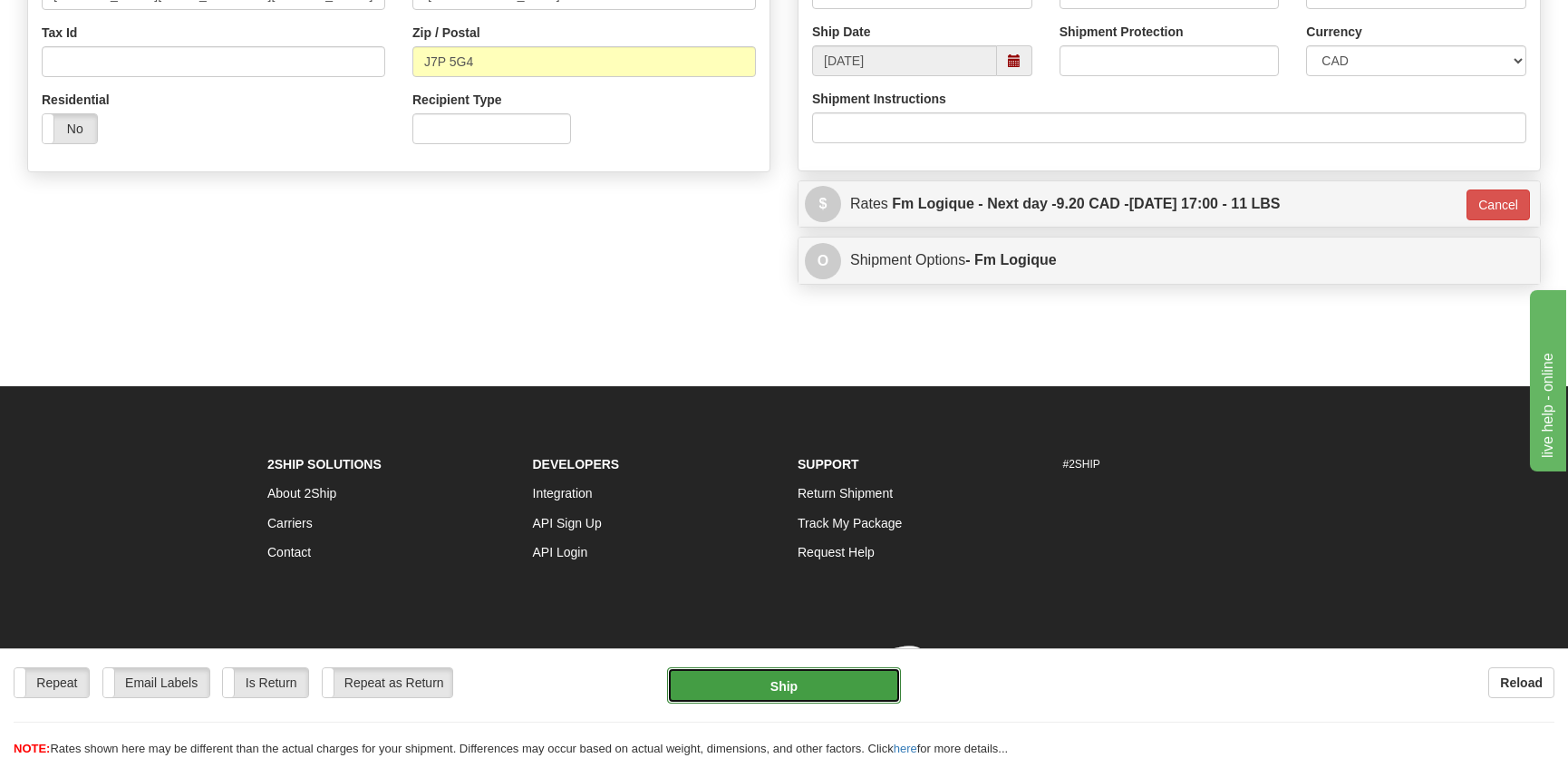
click at [783, 675] on button "Ship" at bounding box center [784, 685] width 234 height 37
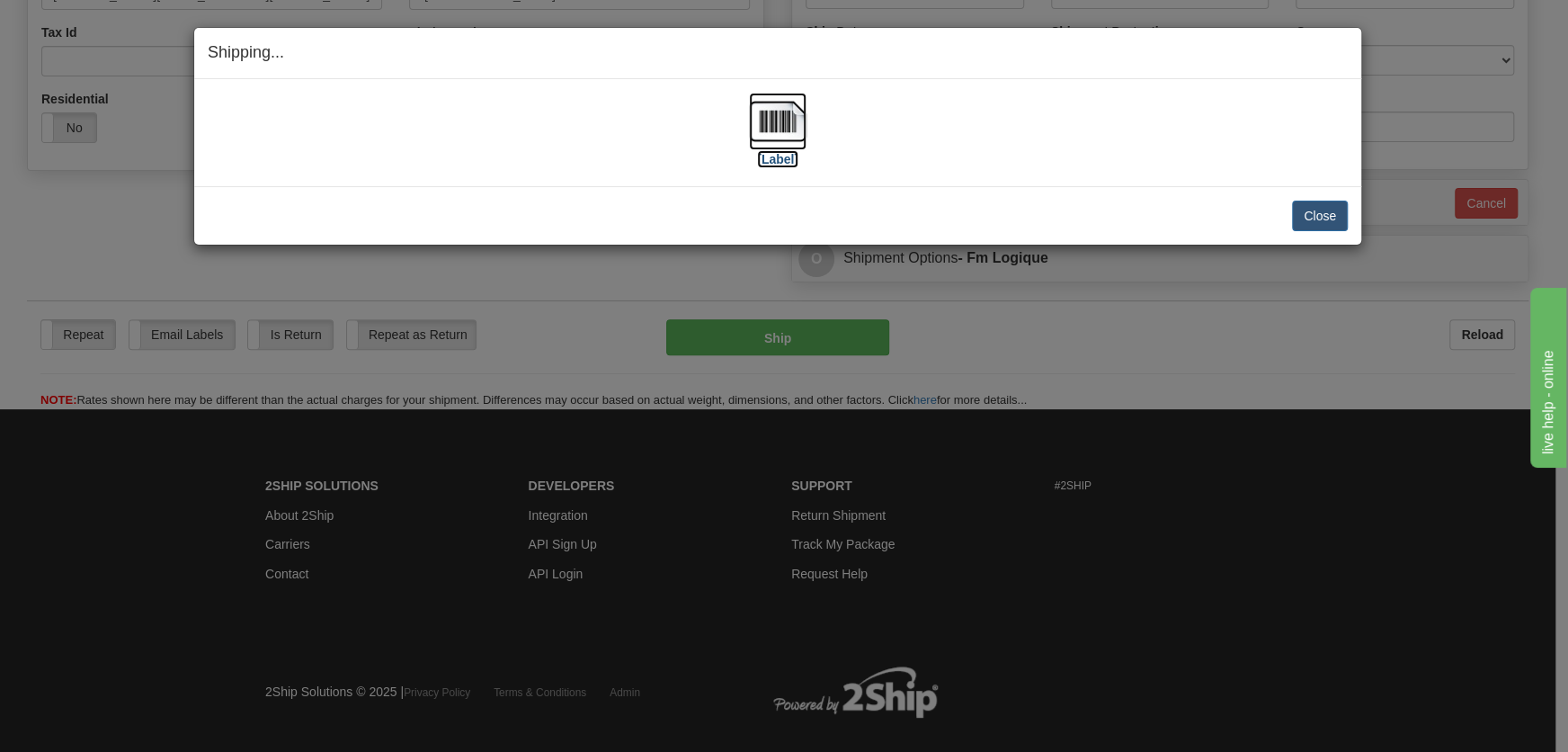
click at [778, 151] on label "[Label]" at bounding box center [777, 159] width 41 height 18
click at [1346, 222] on button "Close" at bounding box center [1320, 216] width 56 height 31
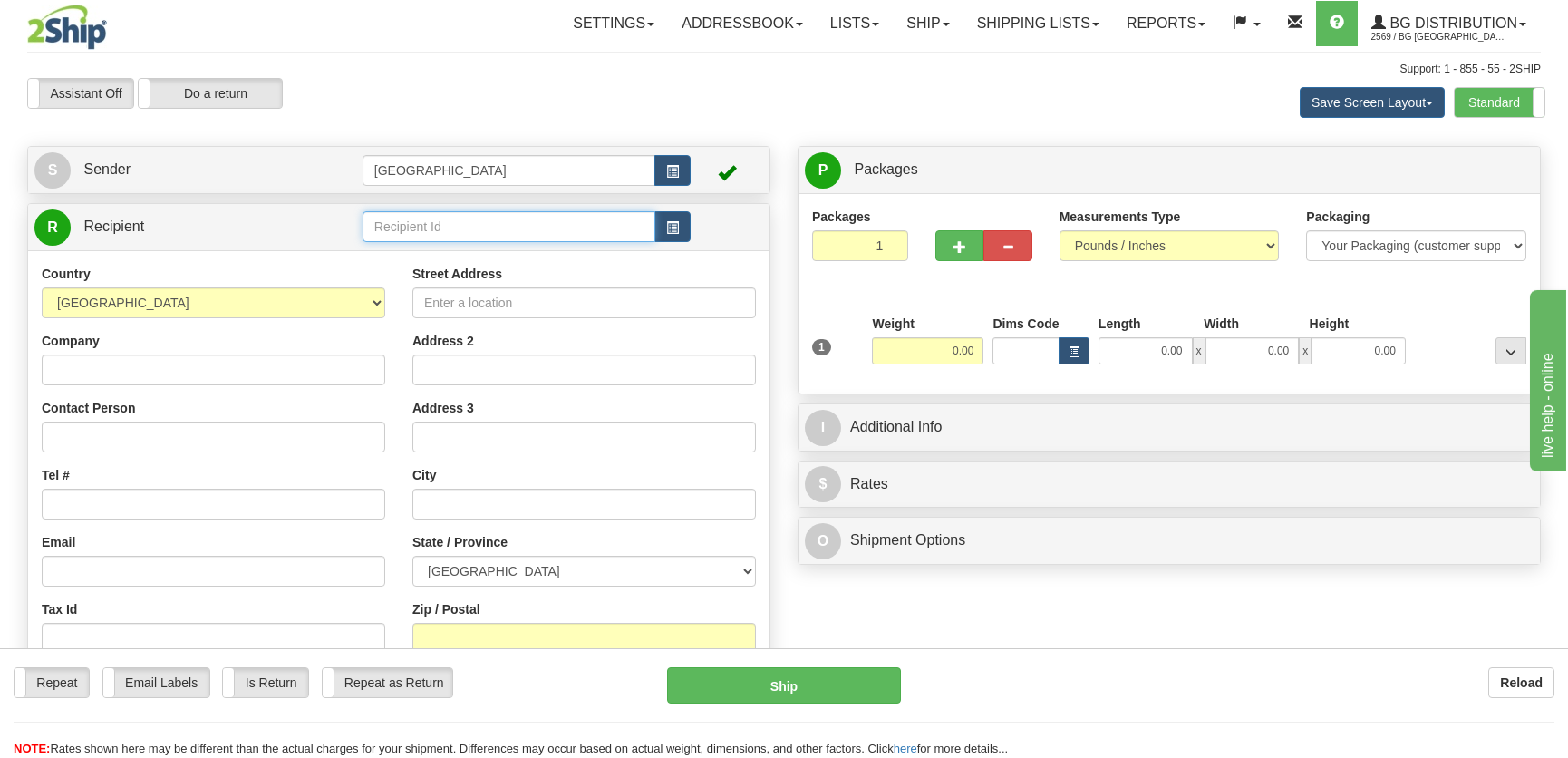
click at [432, 229] on input "text" at bounding box center [508, 226] width 293 height 31
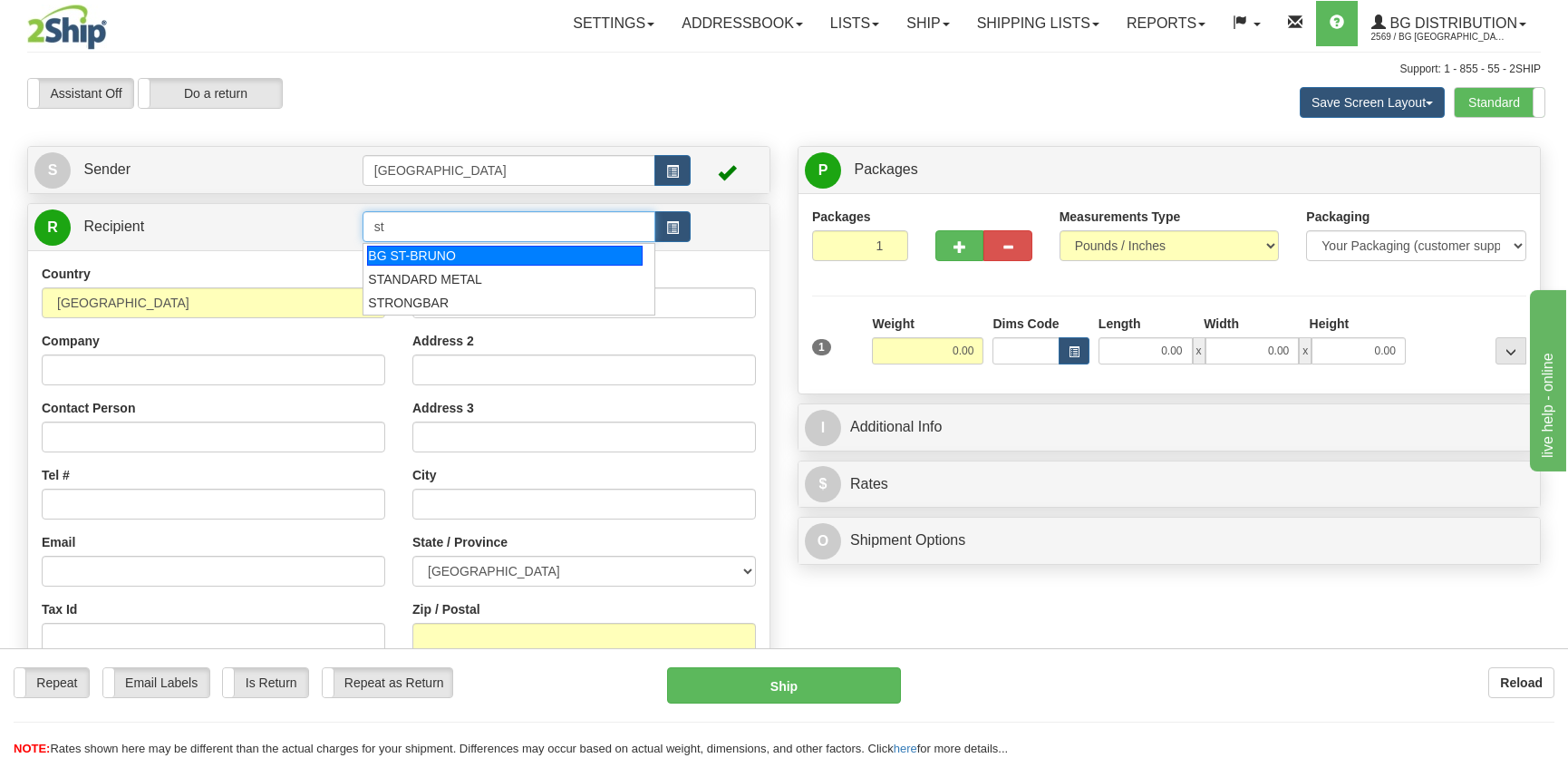
click at [434, 247] on div "BG ST-BRUNO" at bounding box center [505, 255] width 275 height 20
type input "BG ST-BRUNO"
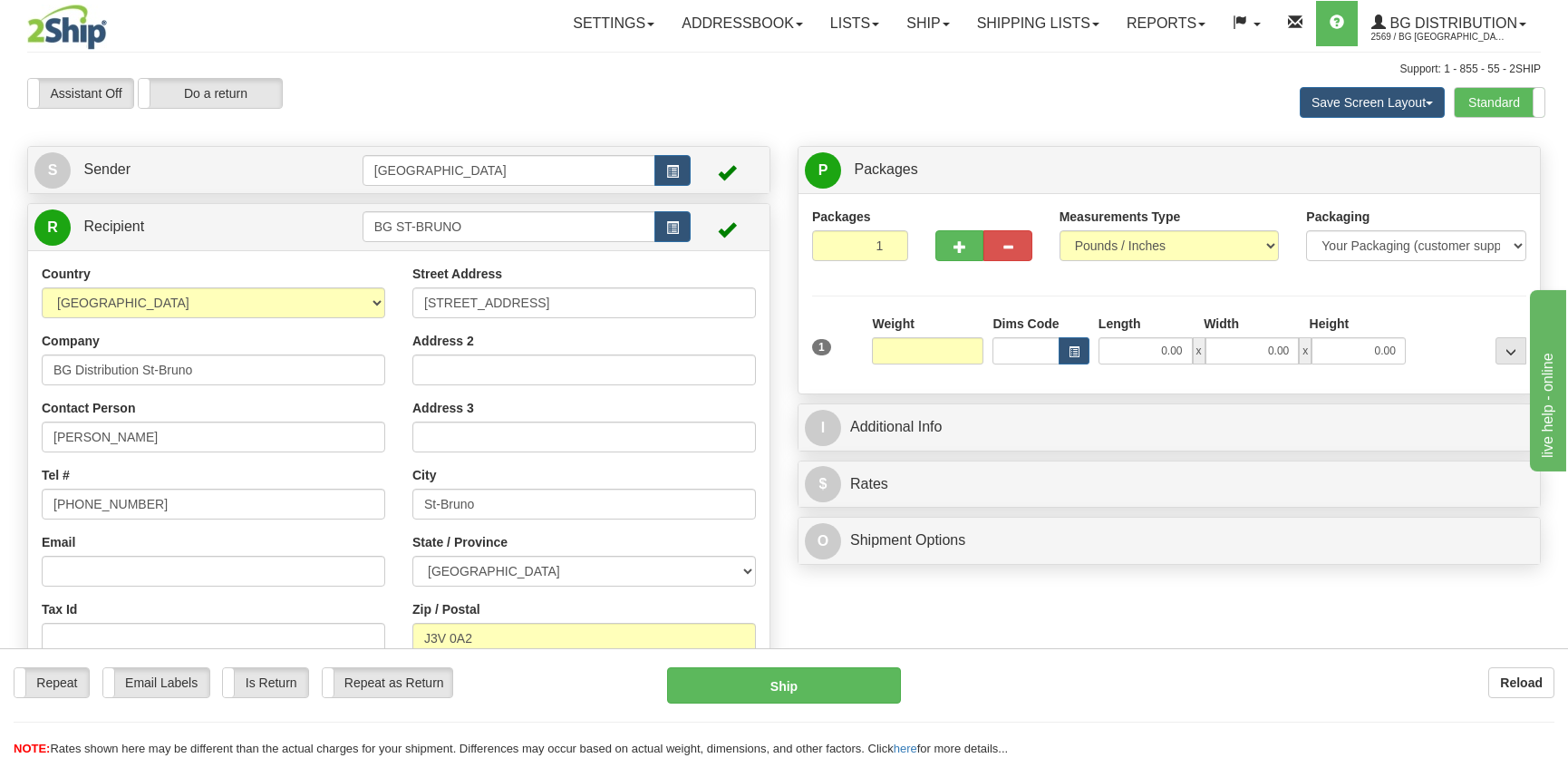
type input "0.00"
click at [990, 120] on div "Save Screen Layout Save Layout Reset to Default Standard Advanced" at bounding box center [1234, 102] width 642 height 49
click at [946, 102] on div "Save Screen Layout Save Layout Reset to Default Standard Advanced" at bounding box center [1234, 102] width 642 height 49
click at [926, 17] on link "Ship" at bounding box center [928, 23] width 70 height 45
click at [922, 62] on link "Ship Screen" at bounding box center [891, 63] width 143 height 23
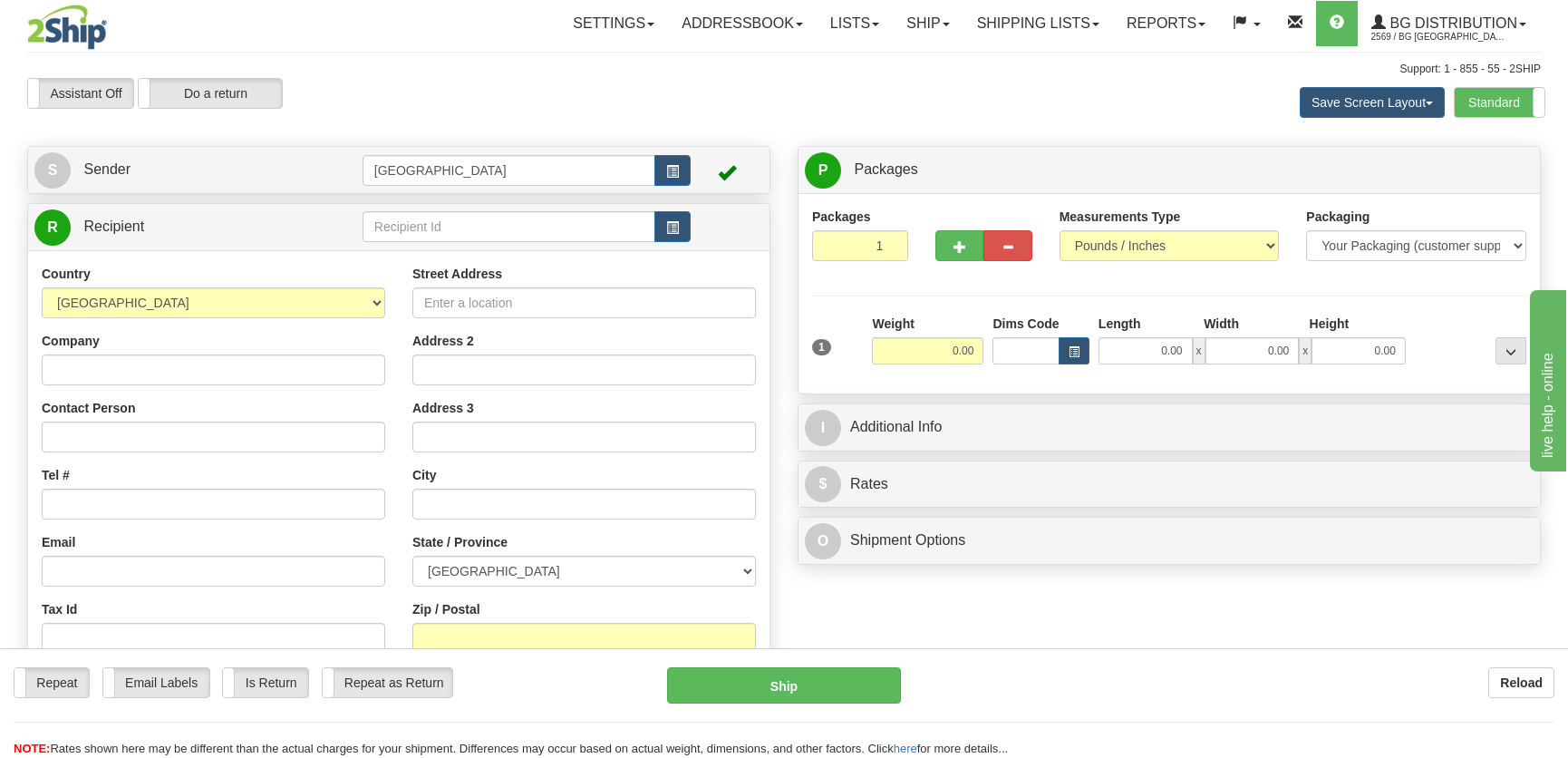
click at [879, 95] on div "Assistant On Assistant Off Do a return Do a return Previous Next Save Screen La…" at bounding box center [784, 102] width 1541 height 49
click at [471, 224] on input "text" at bounding box center [508, 226] width 293 height 31
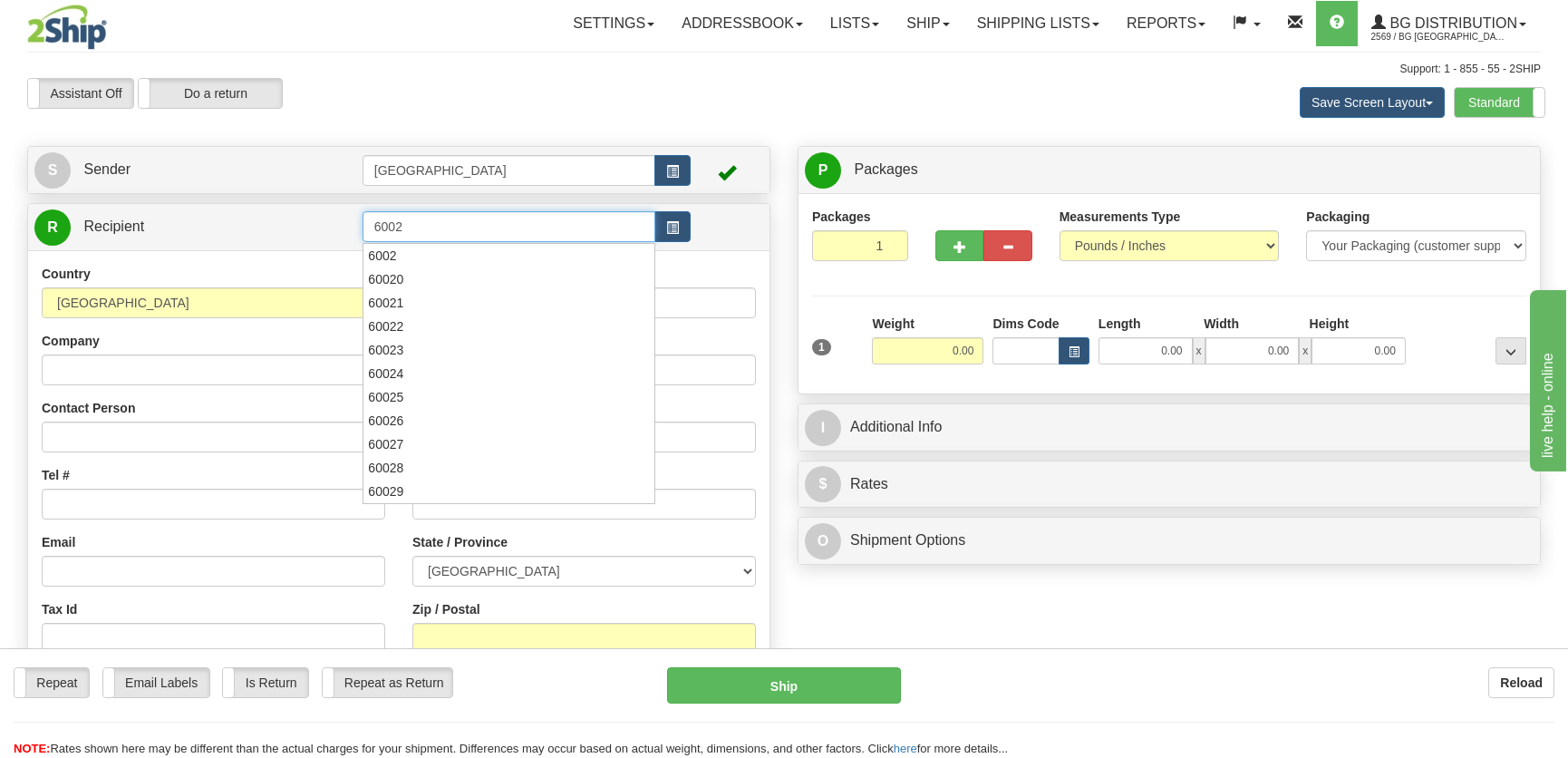
click at [460, 254] on div "6002" at bounding box center [505, 255] width 273 height 18
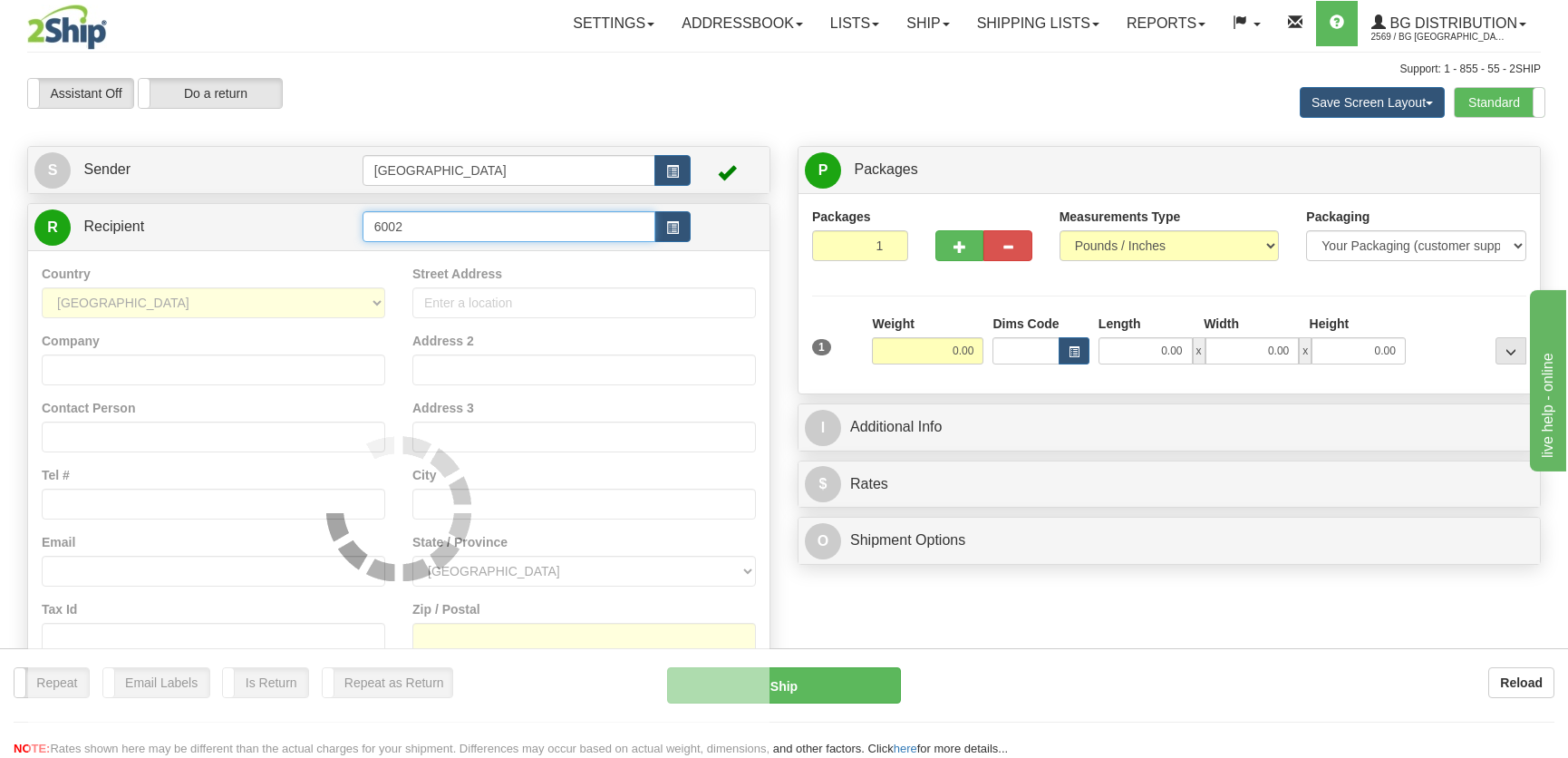
type input "6002"
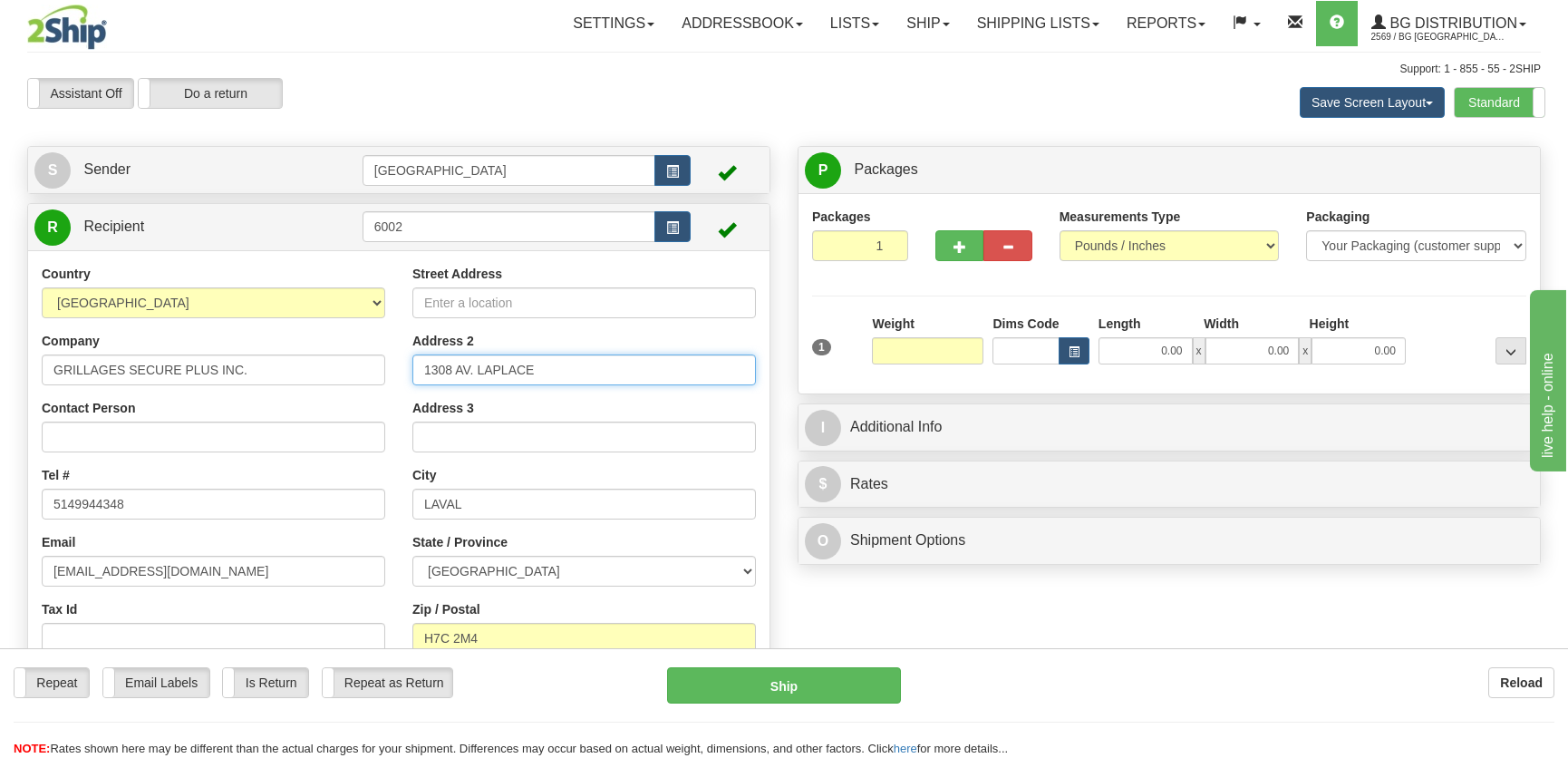
type input "0.00"
drag, startPoint x: 557, startPoint y: 364, endPoint x: 363, endPoint y: 358, distance: 194.1
click at [364, 358] on div "Country AFGHANISTAN ALAND ISLANDS ALBANIA ALGERIA AMERICAN SAMOA ANDORRA ANGOLA…" at bounding box center [398, 500] width 741 height 470
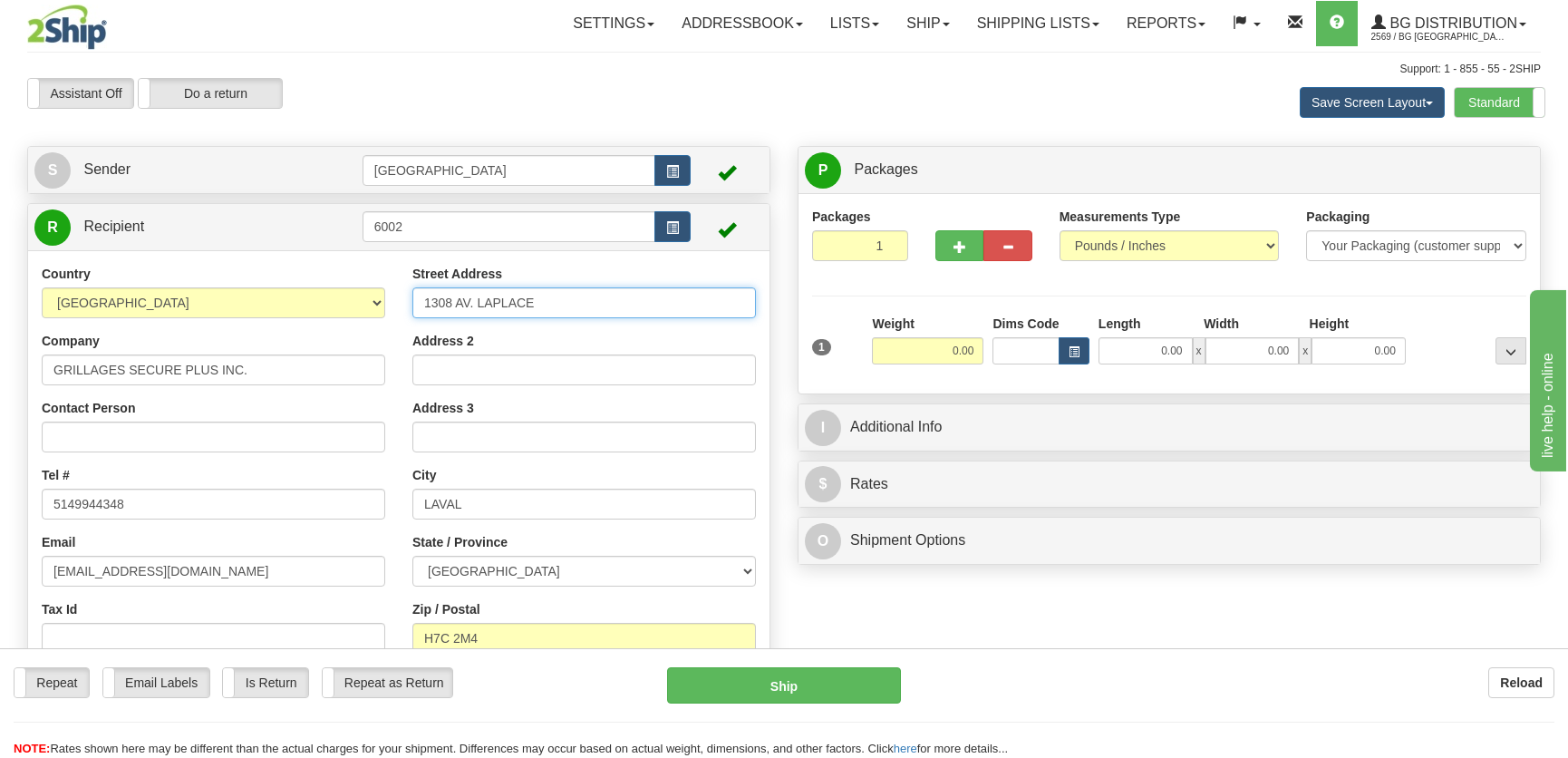
type input "1308 AV. LAPLACE"
click at [578, 127] on div "Toggle navigation Settings Shipping Preferences Fields Preferences New" at bounding box center [784, 424] width 1568 height 850
click at [584, 338] on div "Address 2" at bounding box center [584, 358] width 343 height 53
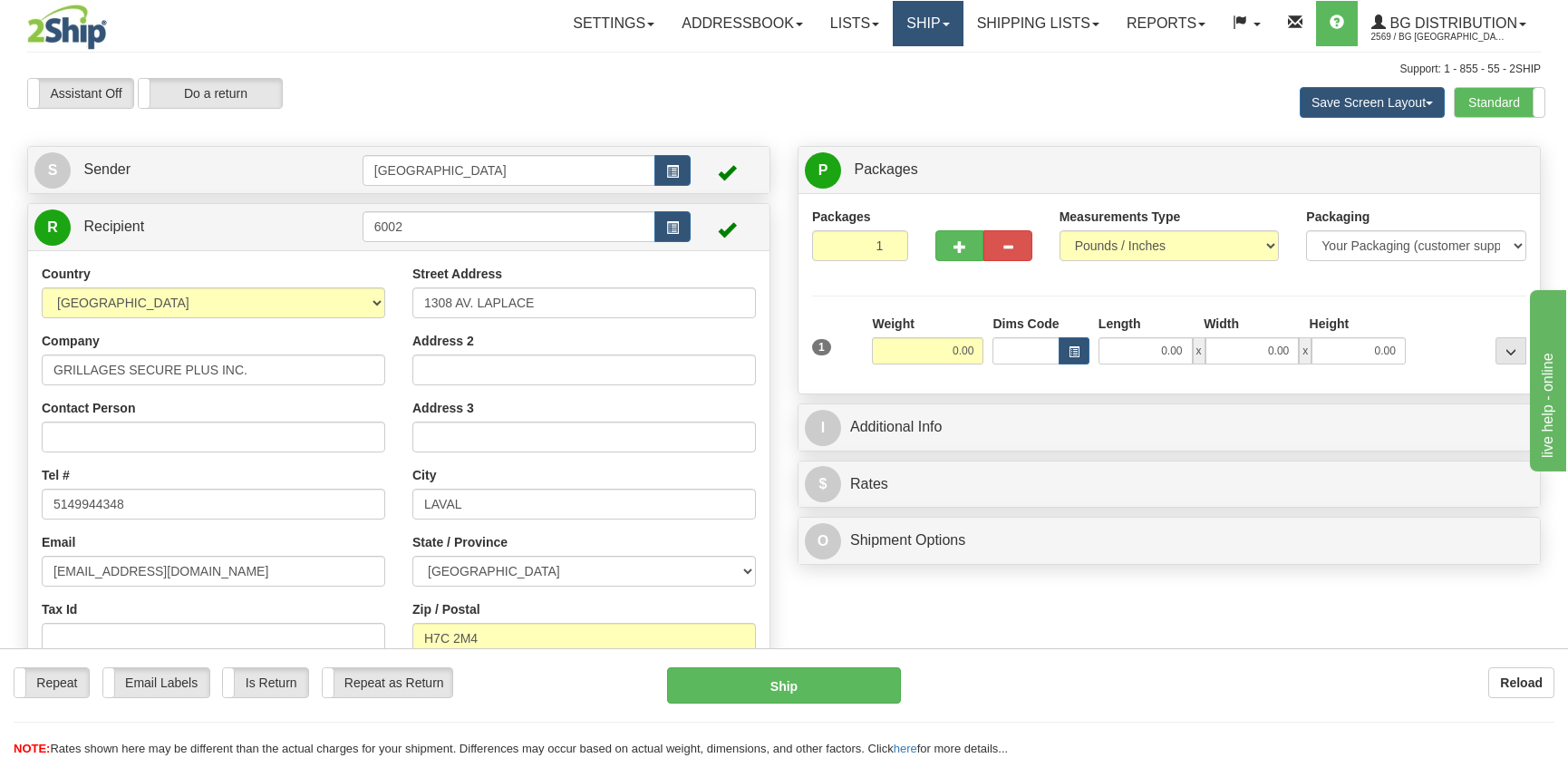
click at [911, 26] on link "Ship" at bounding box center [928, 23] width 70 height 45
click at [909, 73] on link "Ship Screen" at bounding box center [891, 63] width 143 height 23
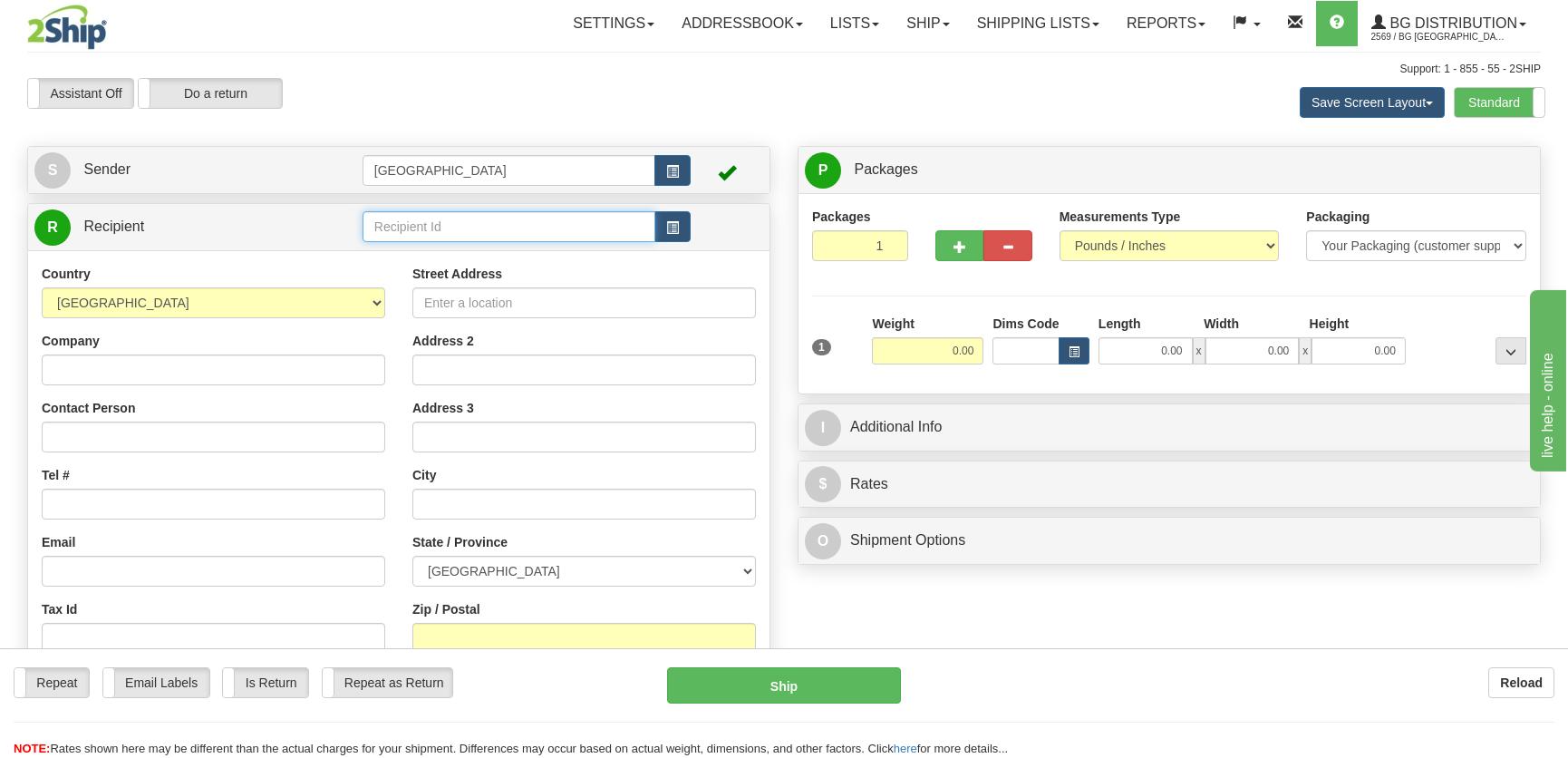
click at [433, 232] on input "text" at bounding box center [508, 226] width 293 height 31
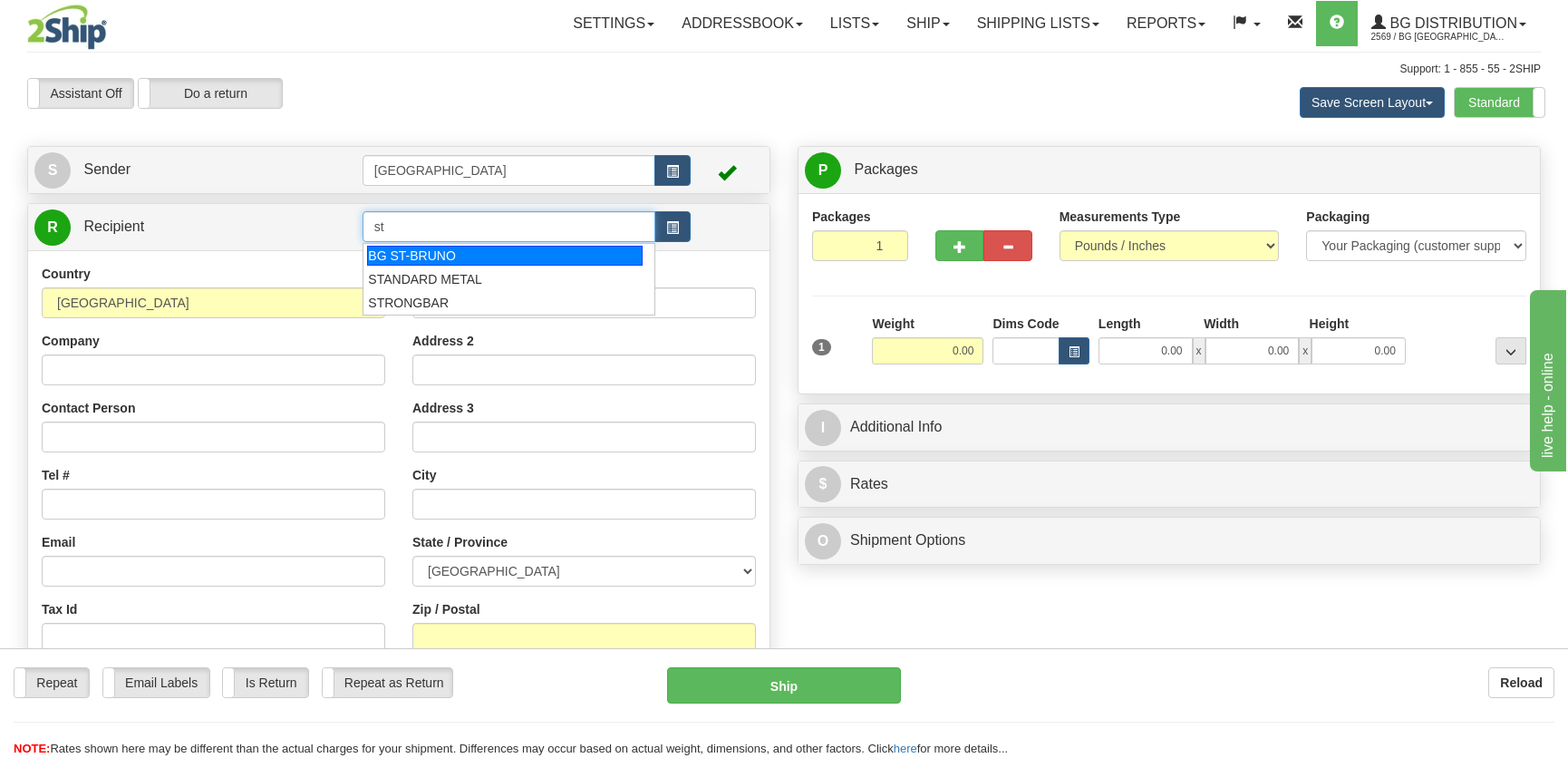
click at [518, 263] on div "BG ST-BRUNO" at bounding box center [505, 255] width 275 height 20
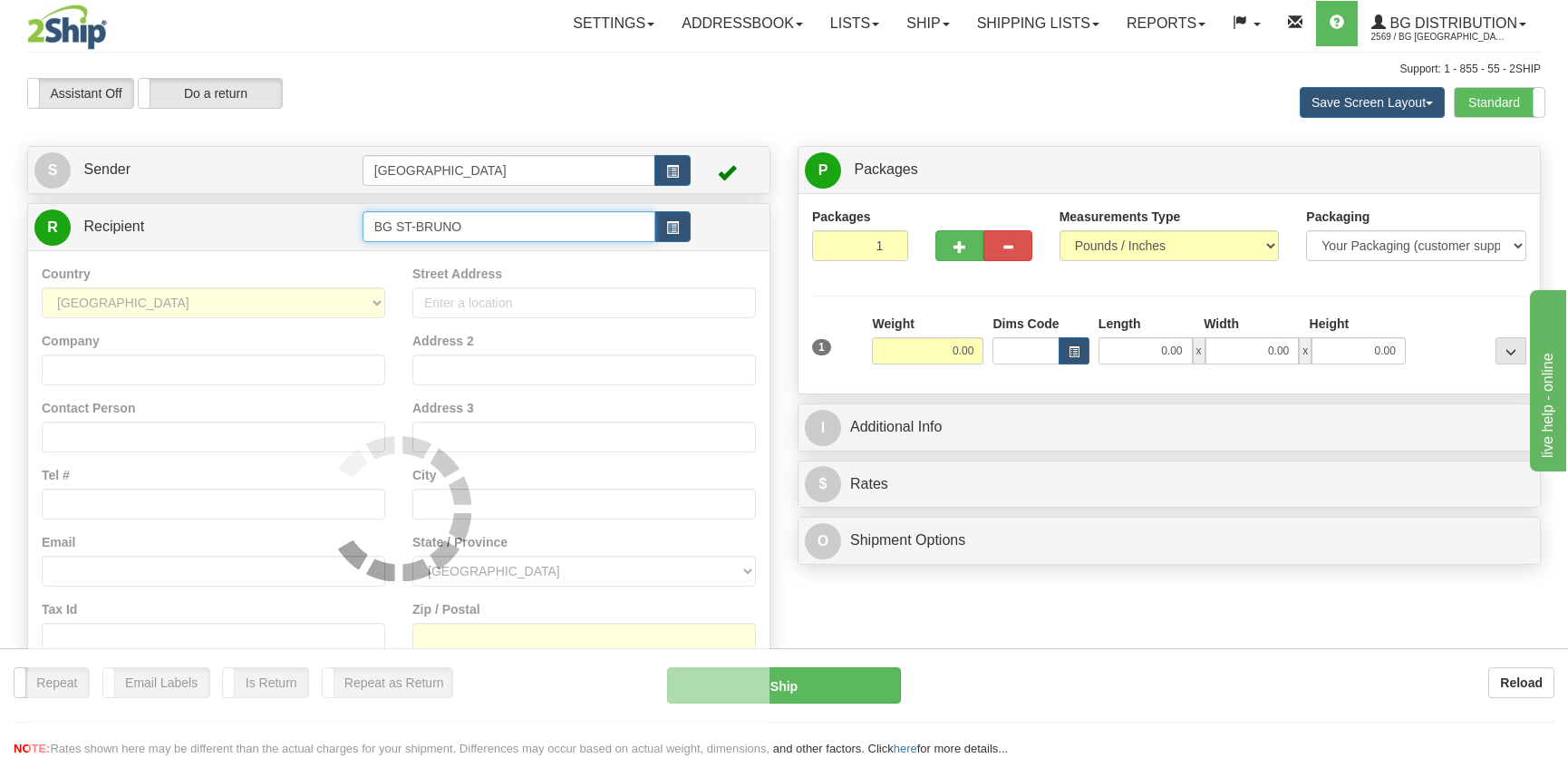
type input "BG ST-BRUNO"
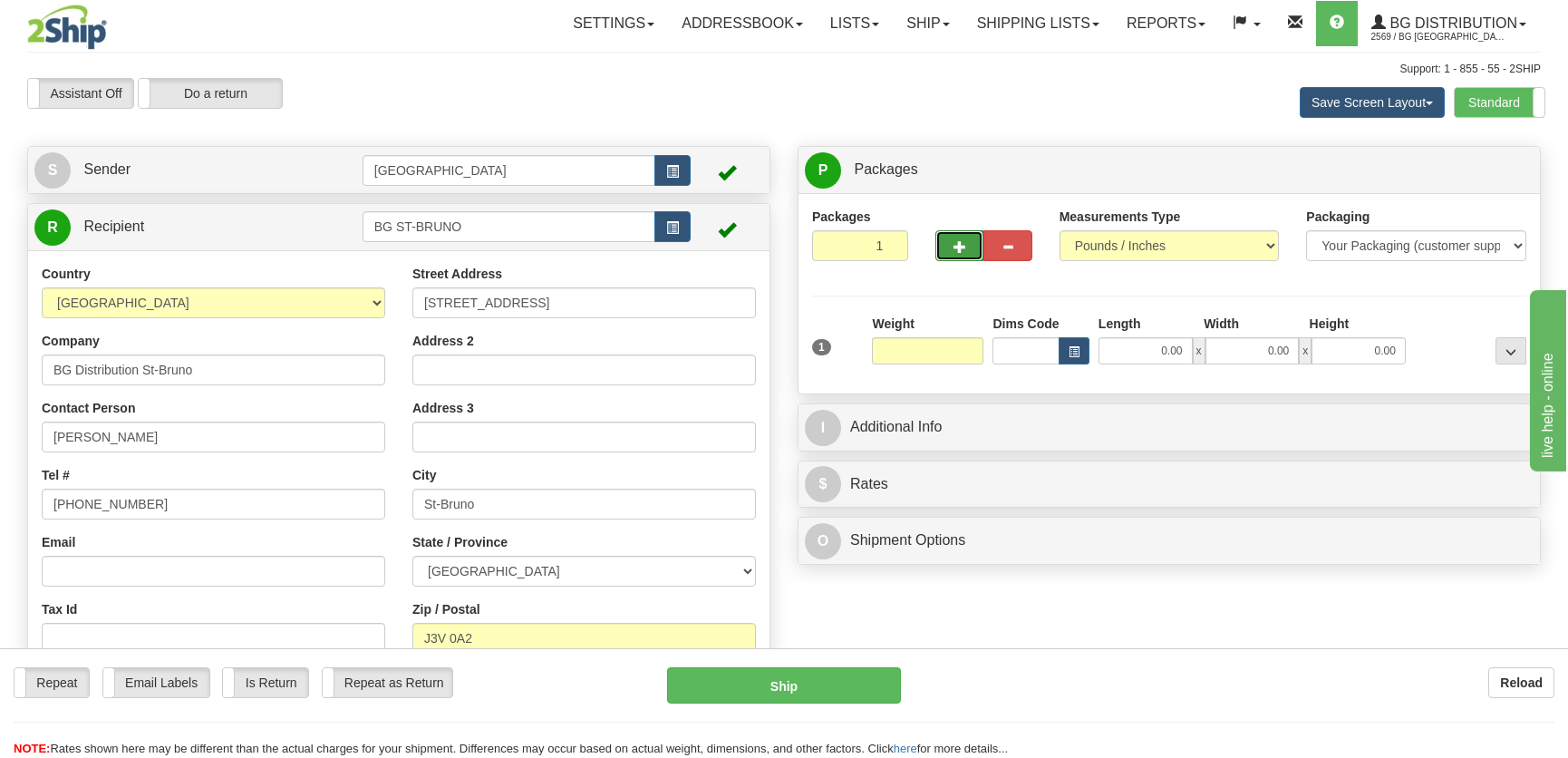
type input "0.00"
click at [953, 249] on span "button" at bounding box center [959, 247] width 13 height 12
radio input "true"
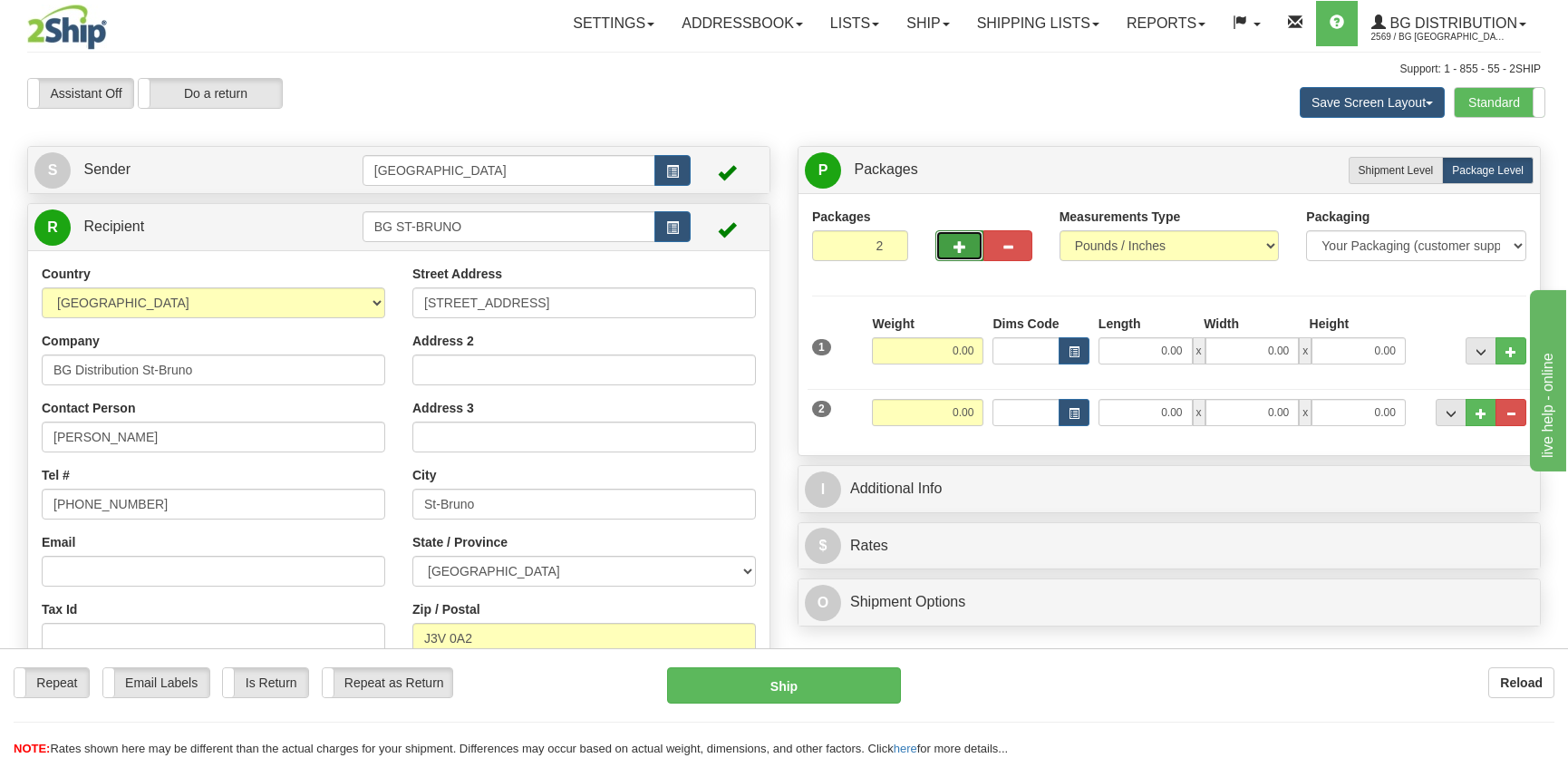
click at [953, 249] on span "button" at bounding box center [959, 247] width 13 height 12
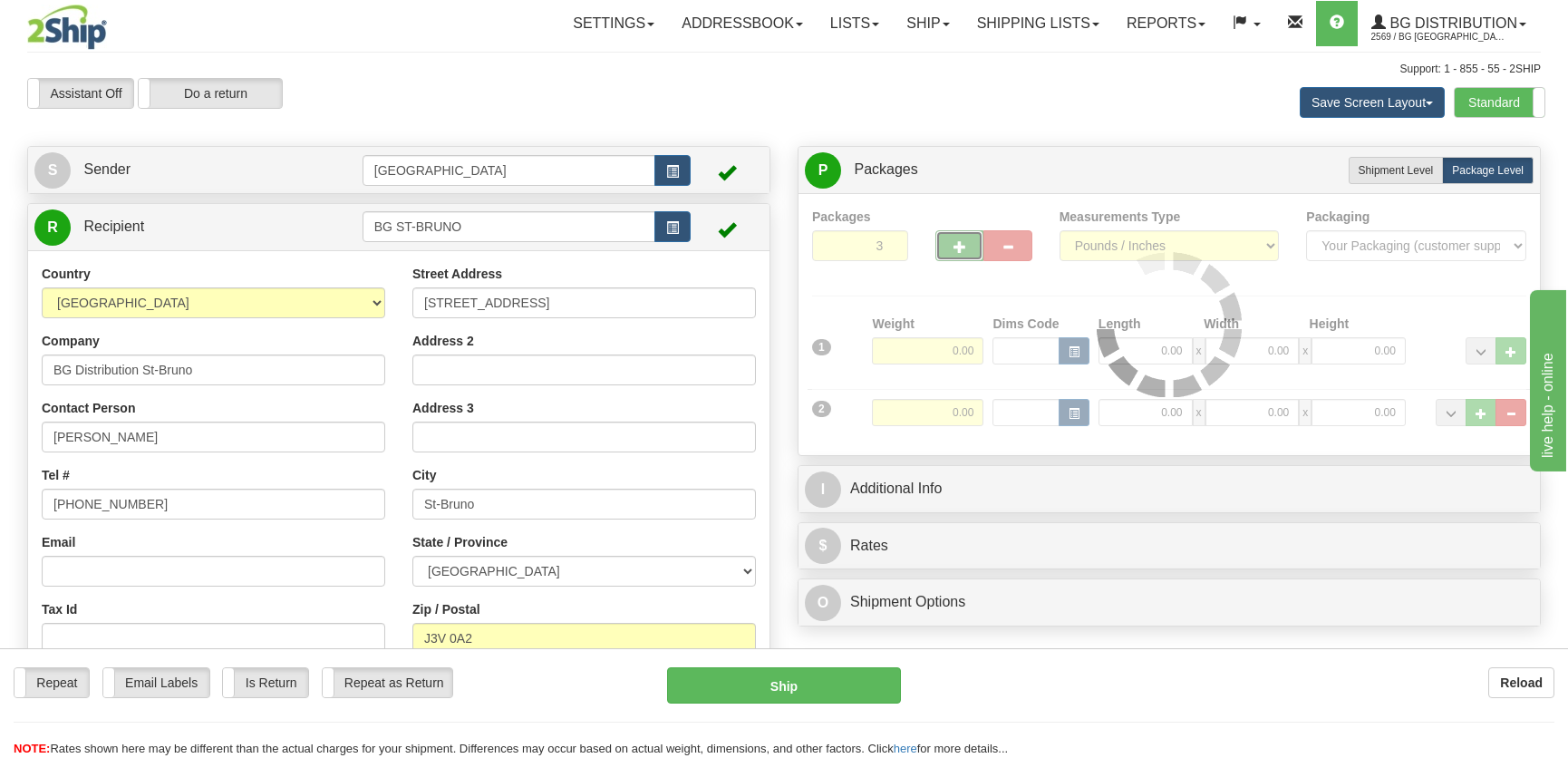
click at [953, 249] on span "button" at bounding box center [959, 247] width 13 height 12
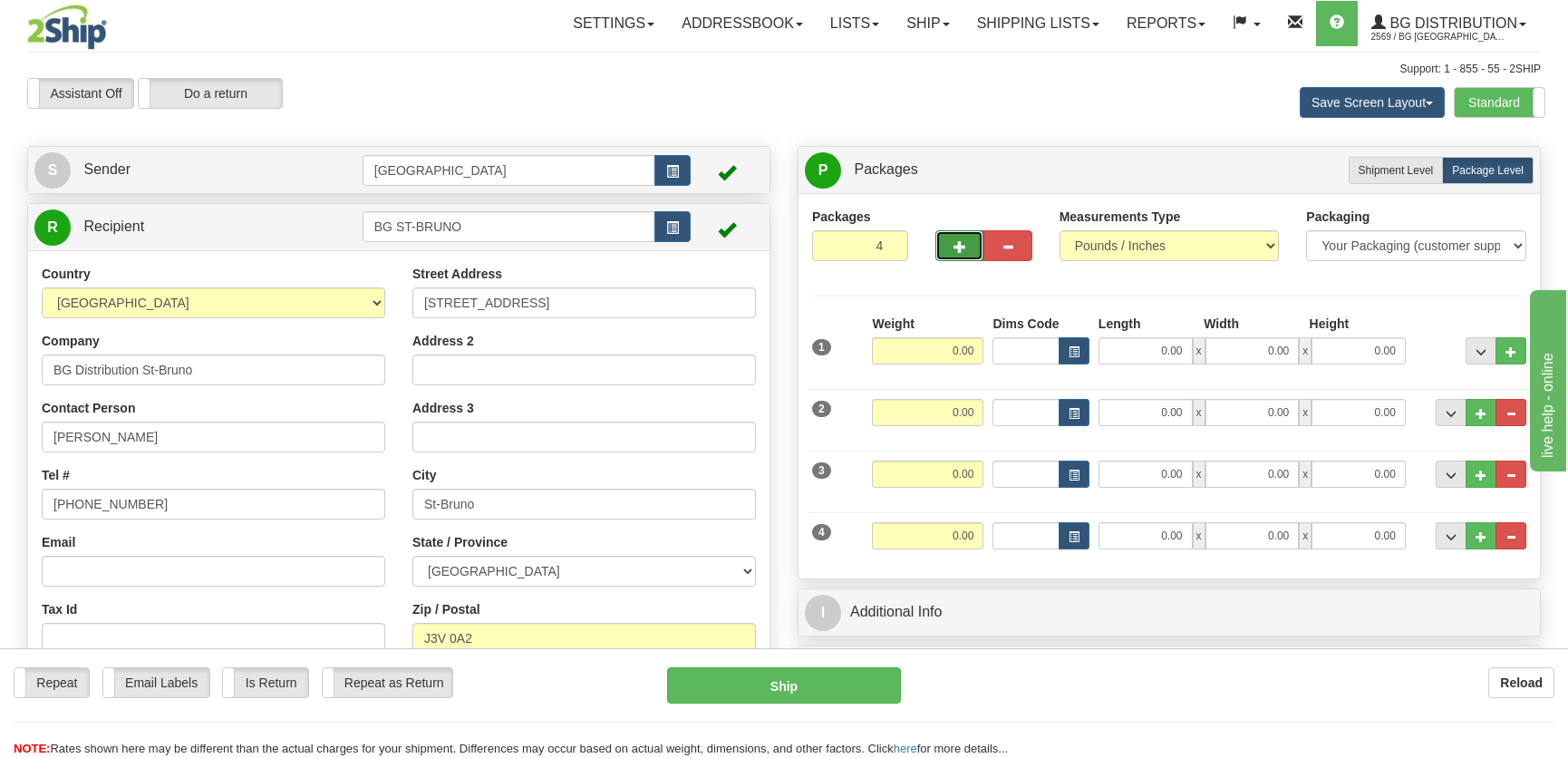
click at [953, 249] on span "button" at bounding box center [959, 247] width 13 height 12
type input "5"
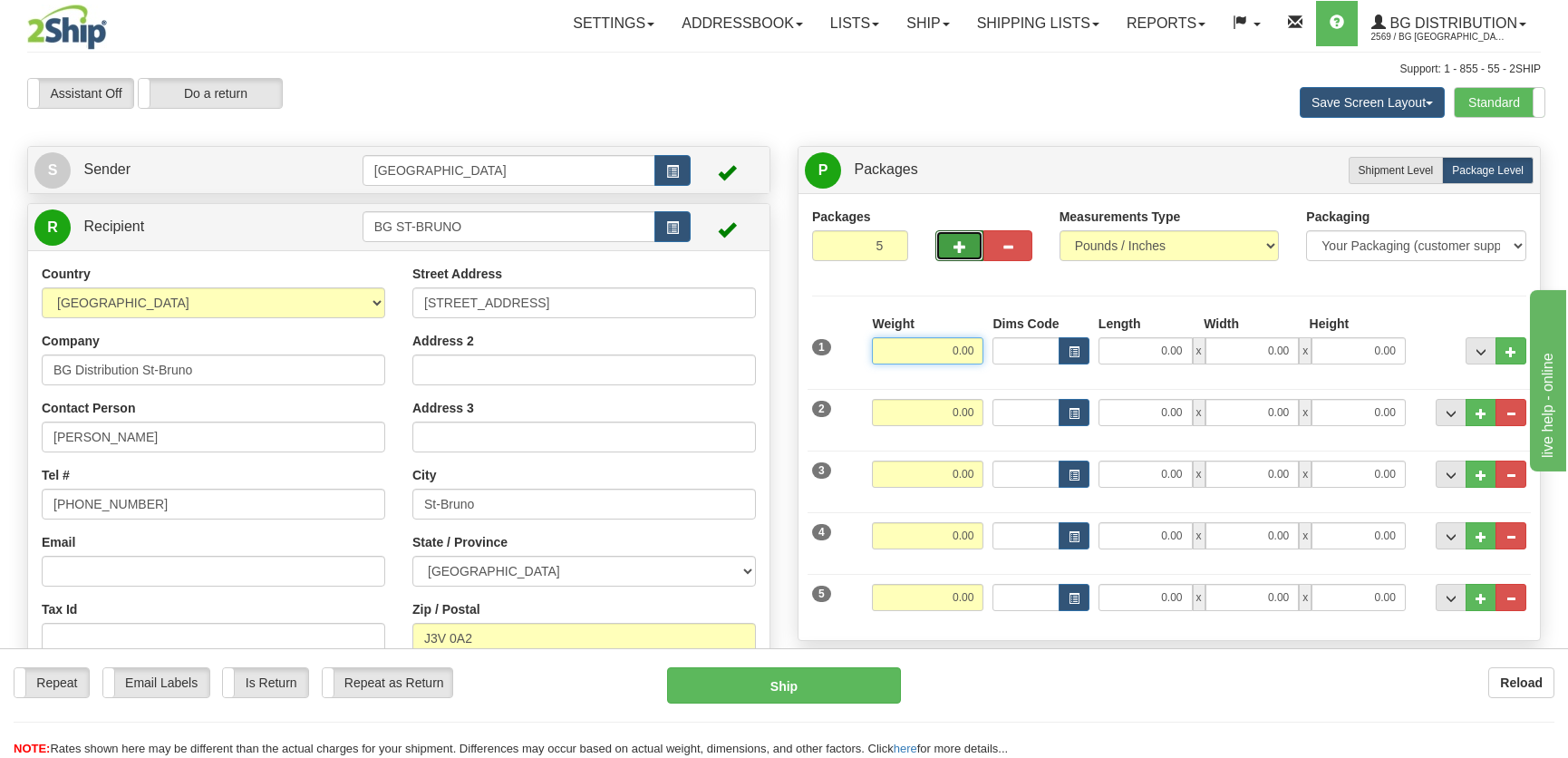
click at [951, 359] on input "0.00" at bounding box center [927, 351] width 111 height 27
type input "36.00"
type input "14.00"
type input "11.00"
type input "6.00"
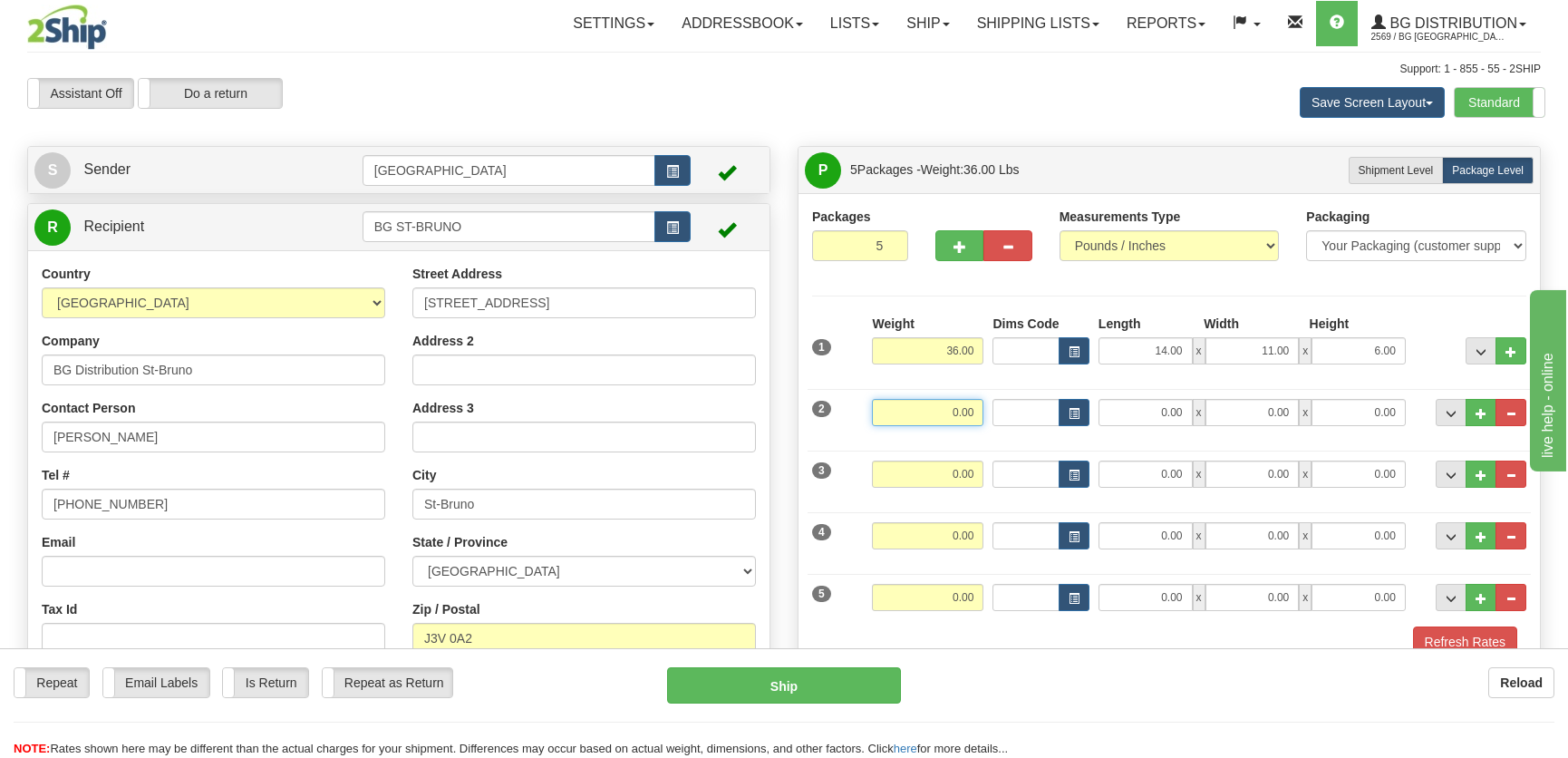
click at [944, 412] on input "0.00" at bounding box center [927, 413] width 111 height 27
type input "7.00"
type input "11.00"
type input "8.00"
type input "6.00"
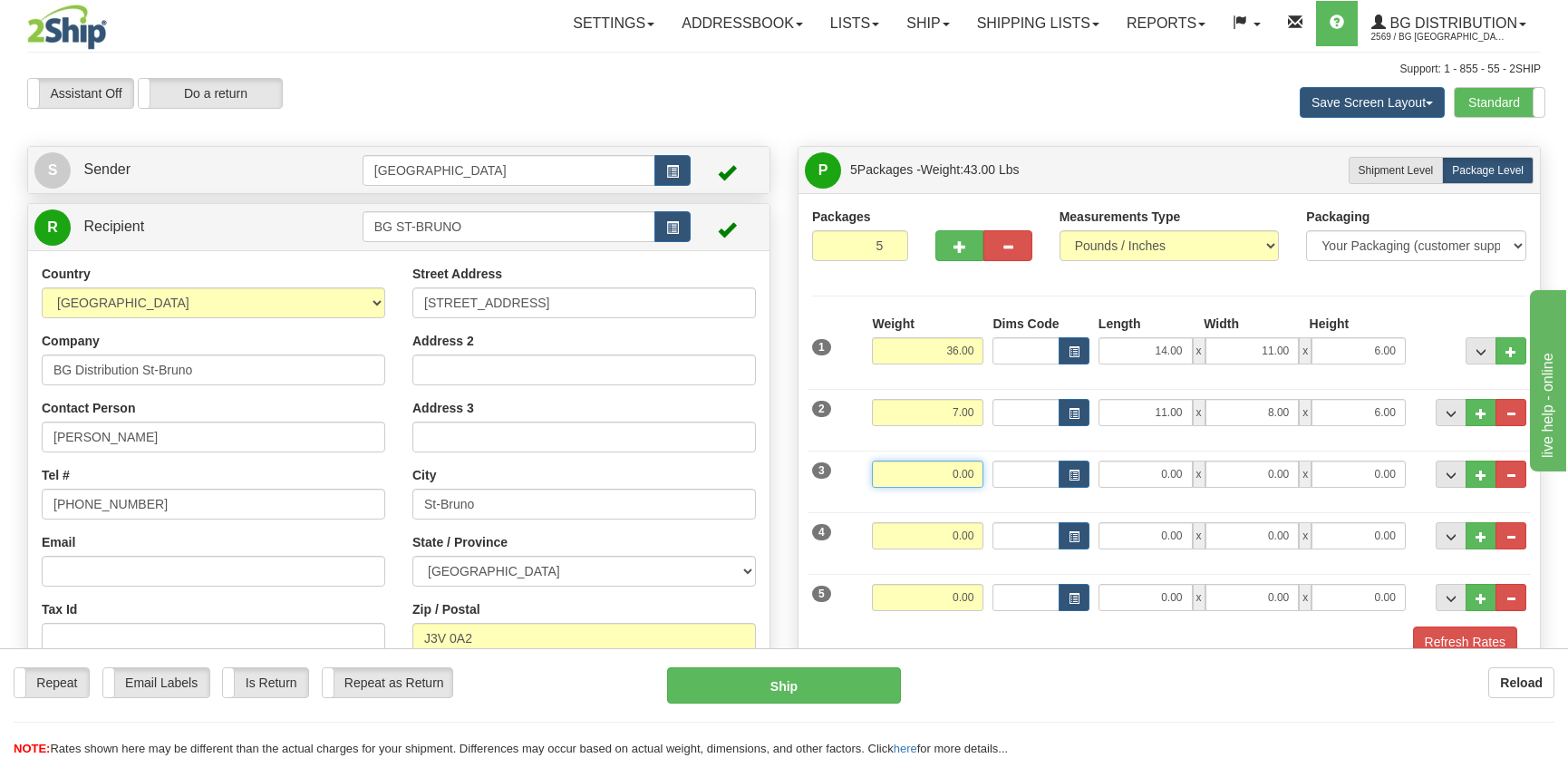
click at [961, 462] on input "0.00" at bounding box center [927, 474] width 111 height 27
click at [1157, 472] on input "0.00" at bounding box center [1146, 474] width 95 height 27
type input "15.00"
type input "84.00"
type input "4.00"
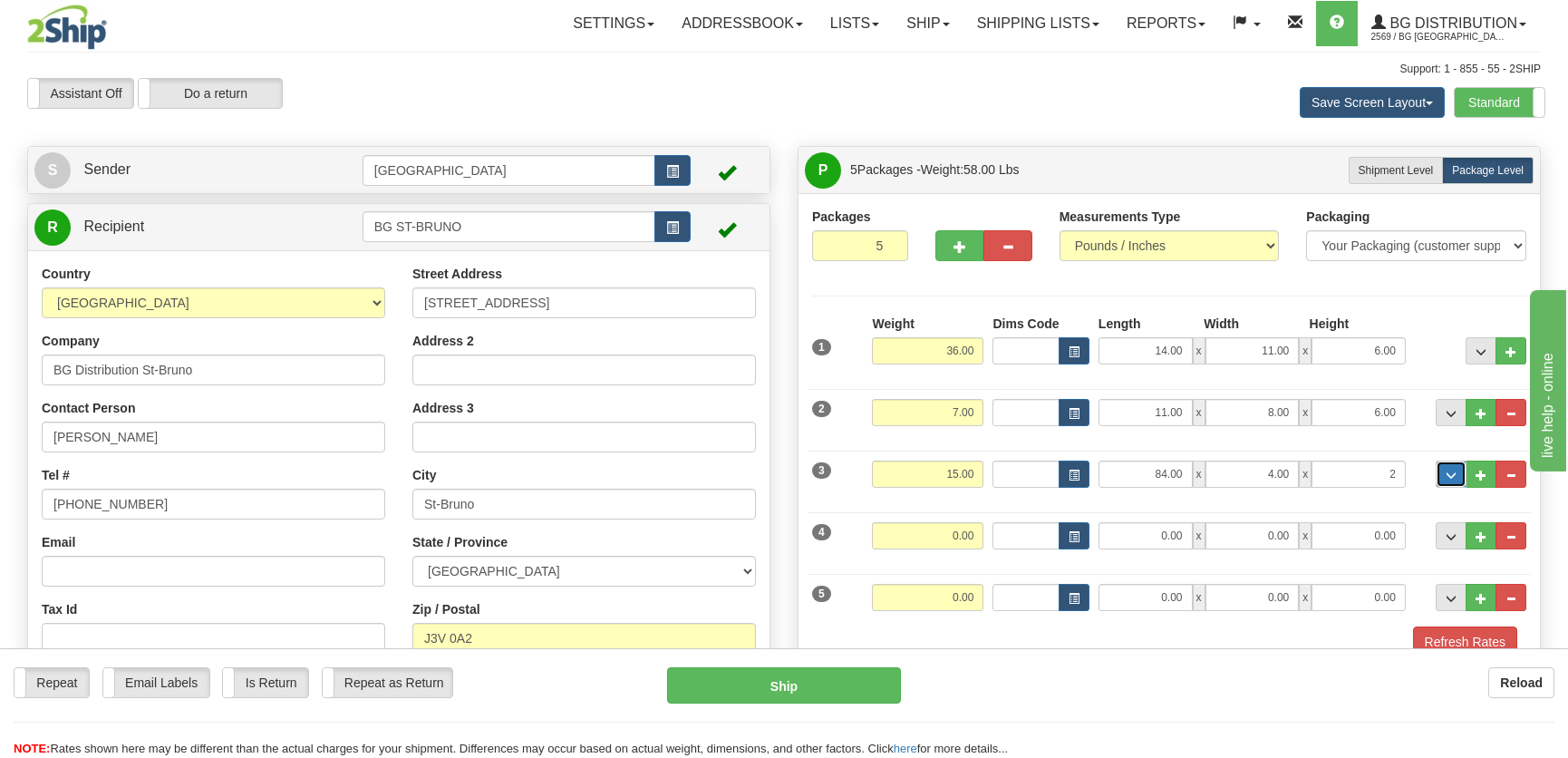
type input "2.00"
type input "14.00"
type input "12.00"
type input "10.00"
type input "15.00"
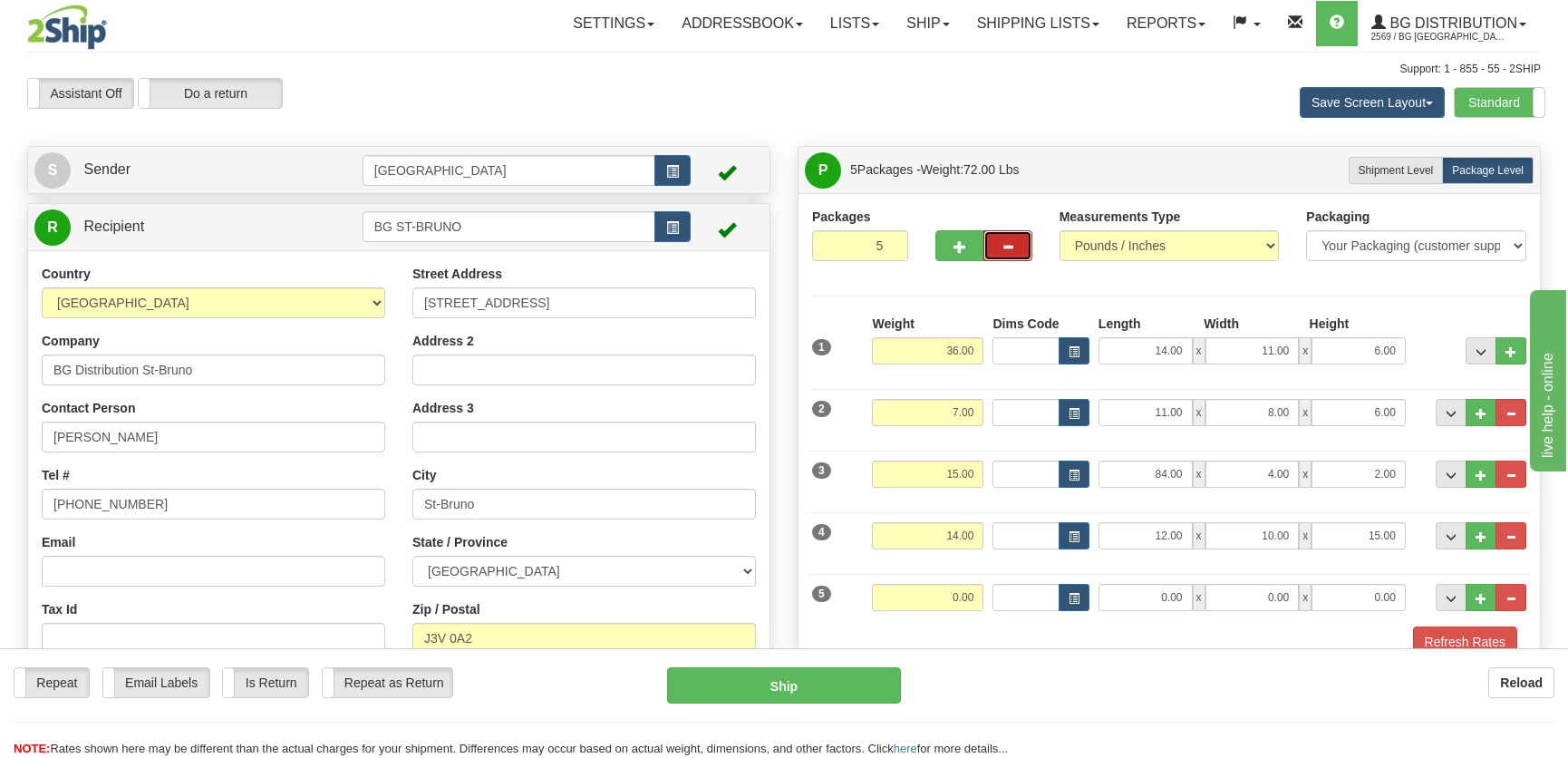
click at [1022, 254] on button "button" at bounding box center [1007, 246] width 48 height 31
type input "4"
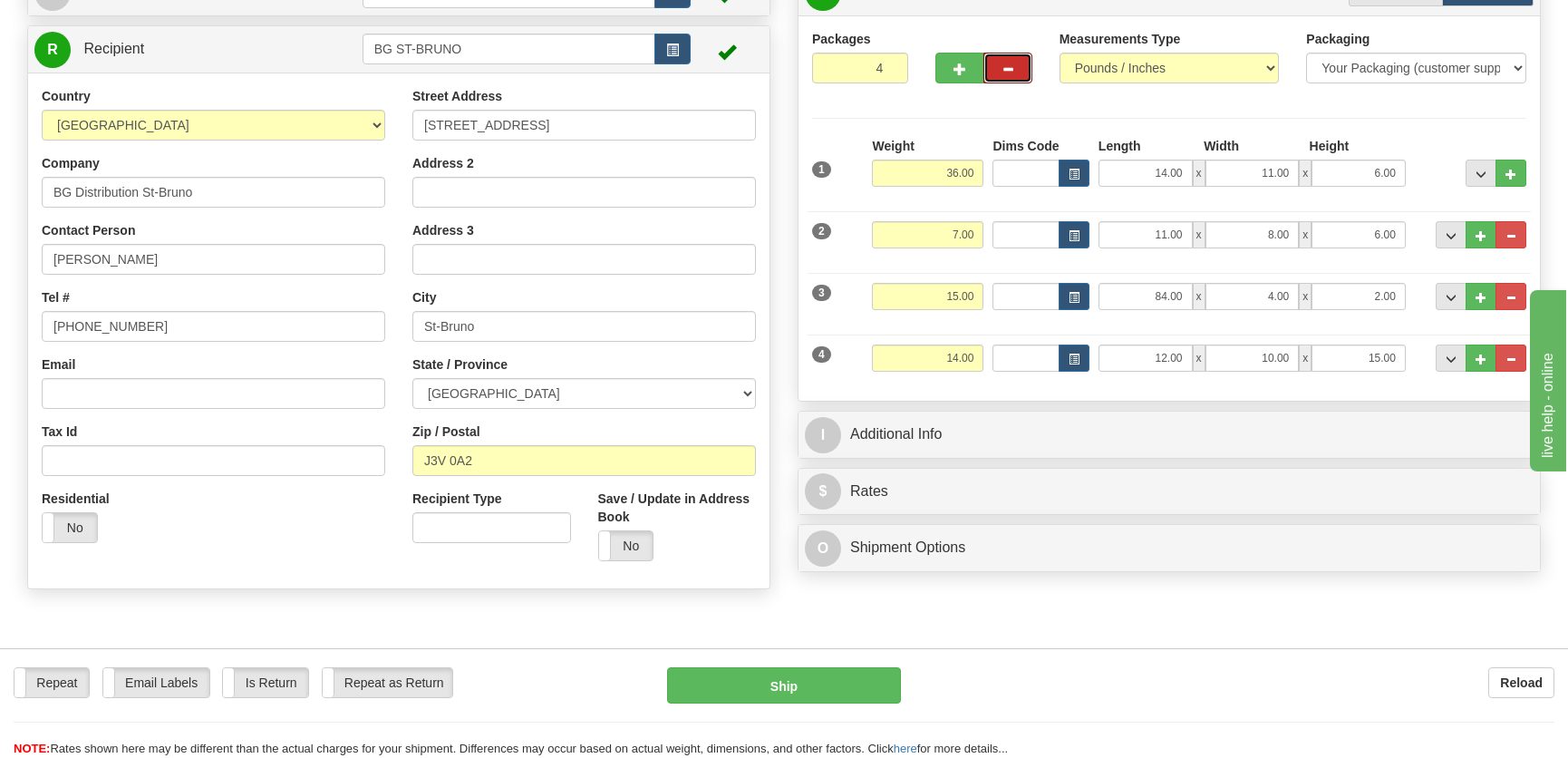
scroll to position [247, 0]
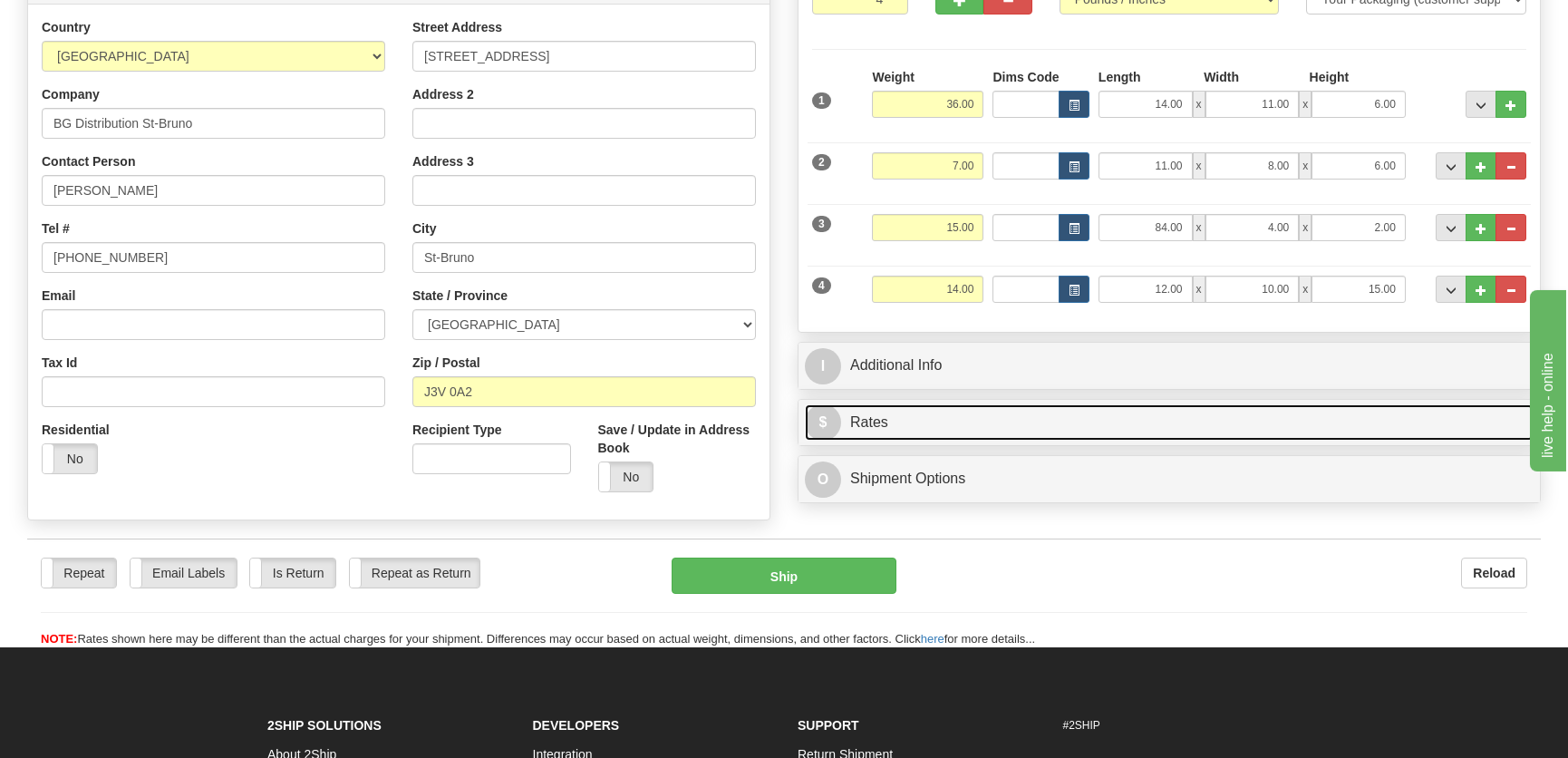
click at [966, 416] on link "$ Rates" at bounding box center [1170, 423] width 729 height 37
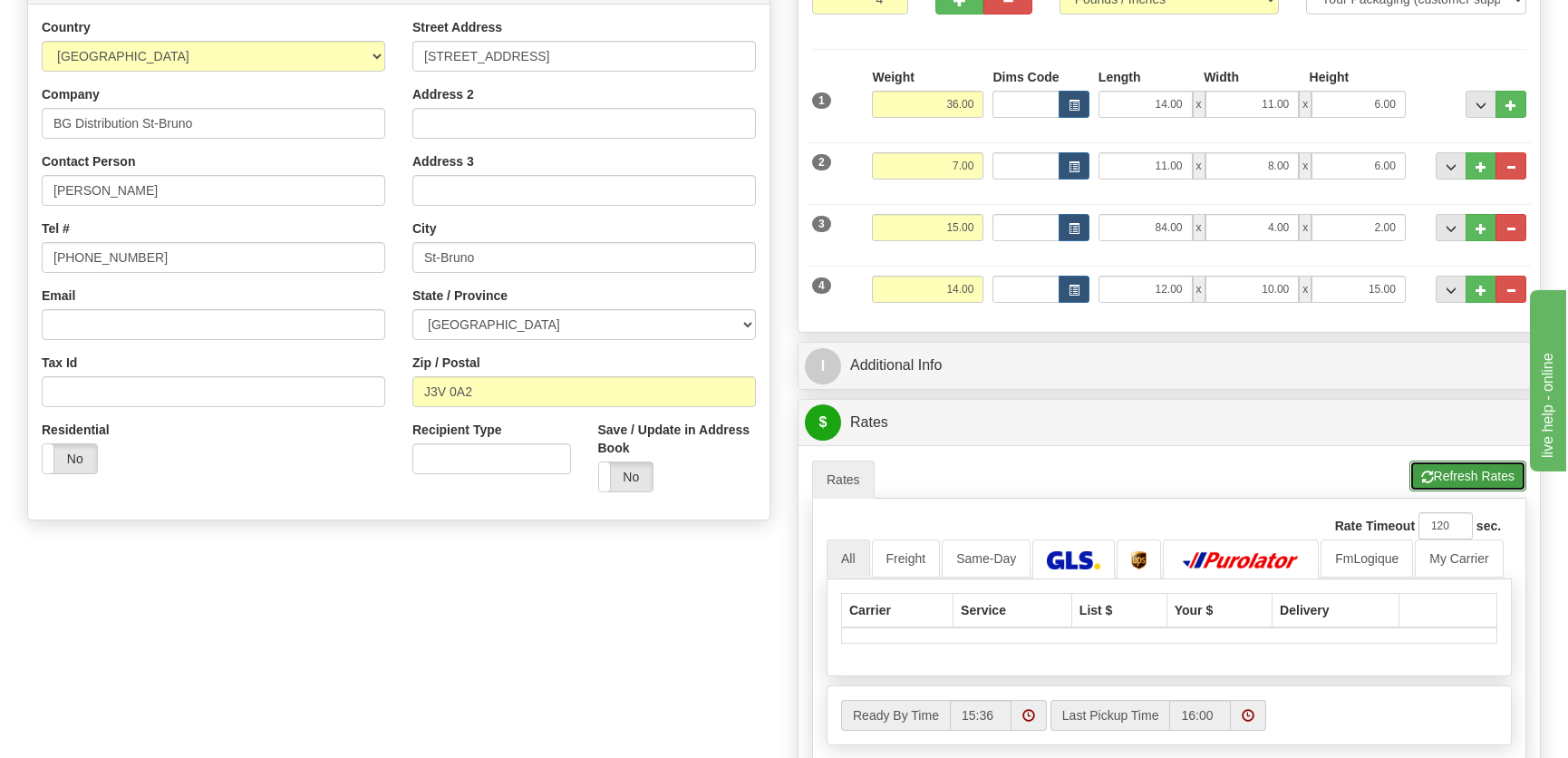
click at [1475, 464] on button "Refresh Rates" at bounding box center [1467, 476] width 117 height 31
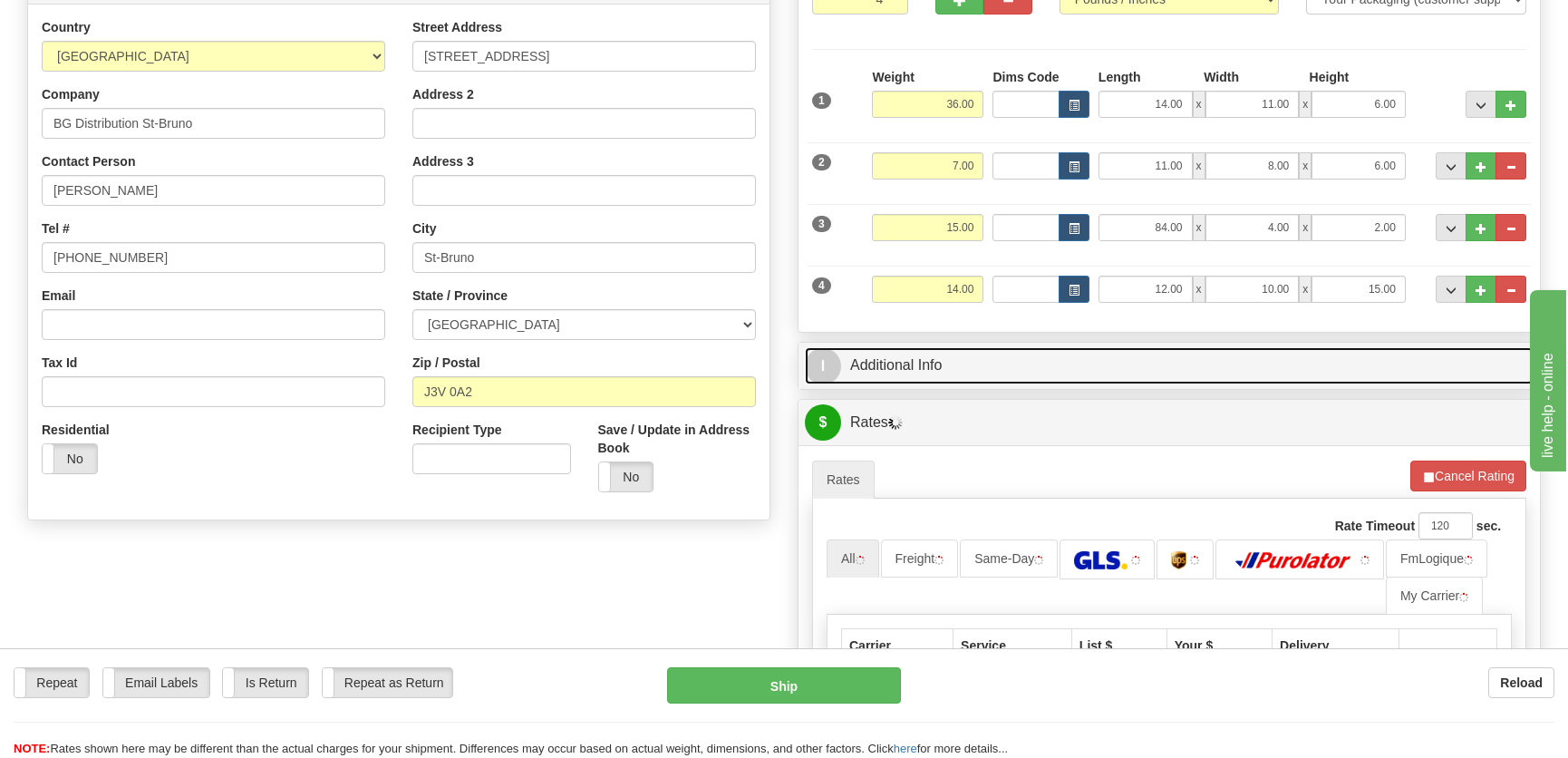
click at [1118, 356] on link "I Additional Info" at bounding box center [1170, 365] width 729 height 37
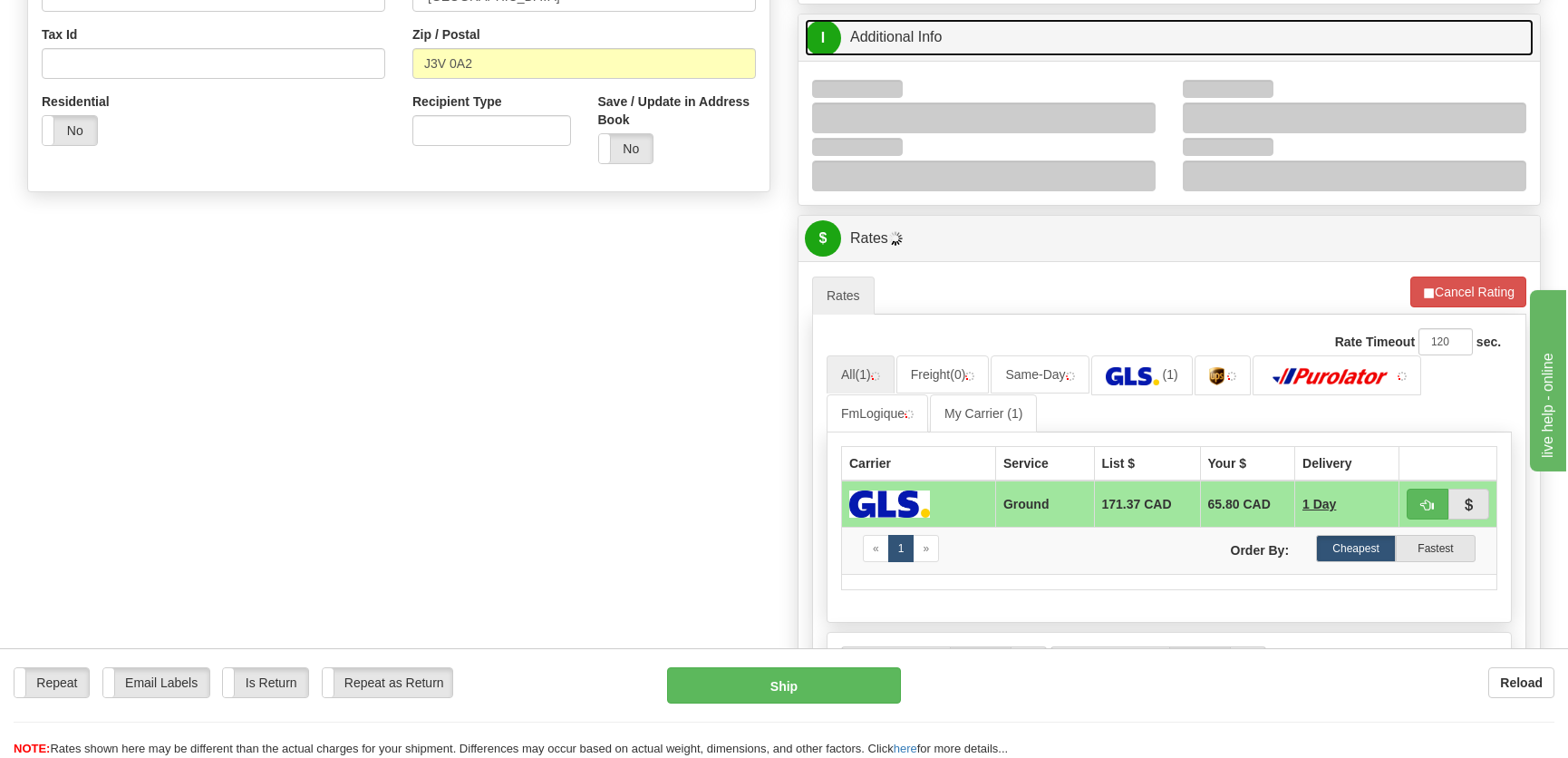
scroll to position [576, 0]
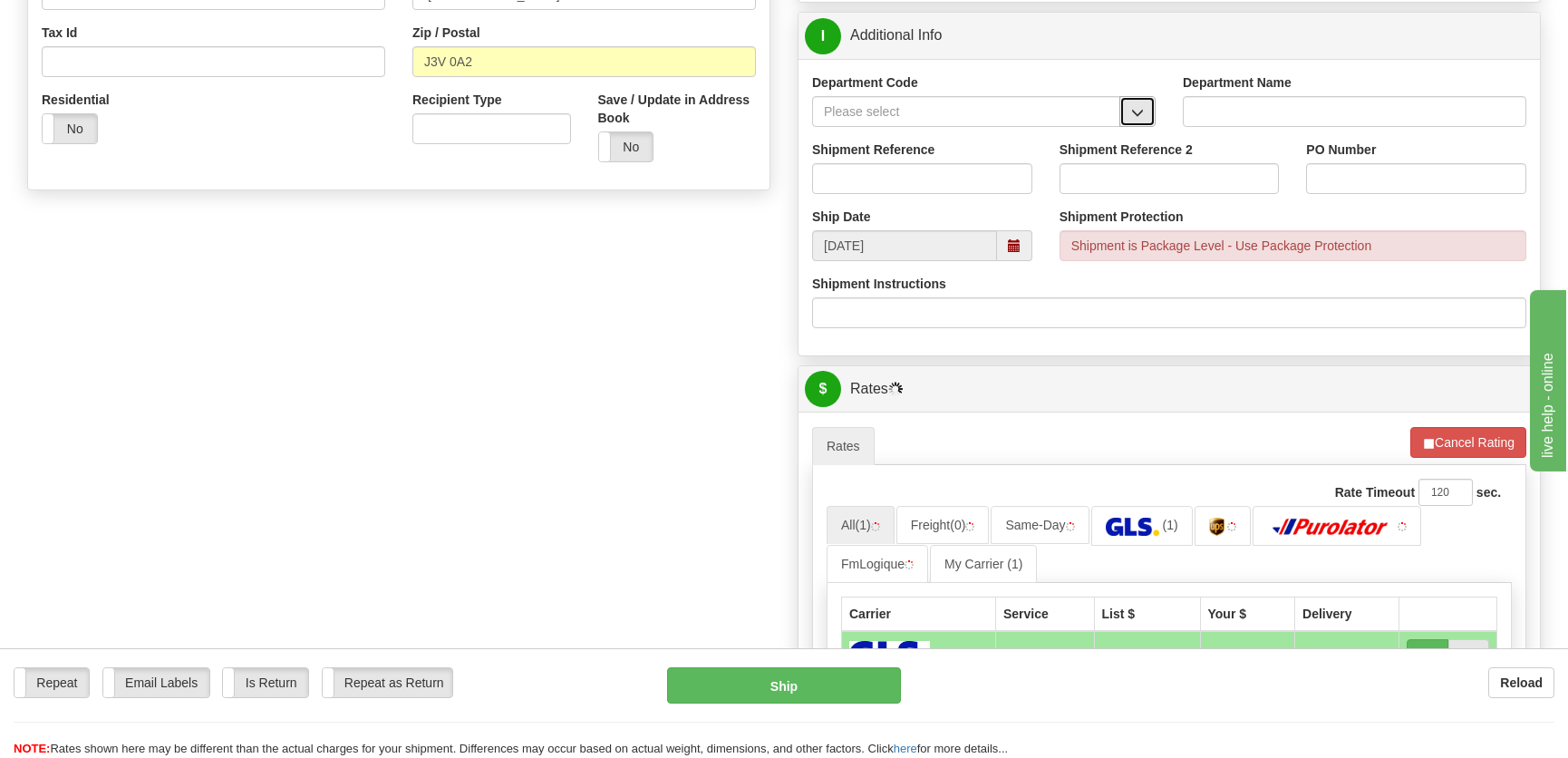
click at [1134, 113] on span "button" at bounding box center [1137, 113] width 13 height 12
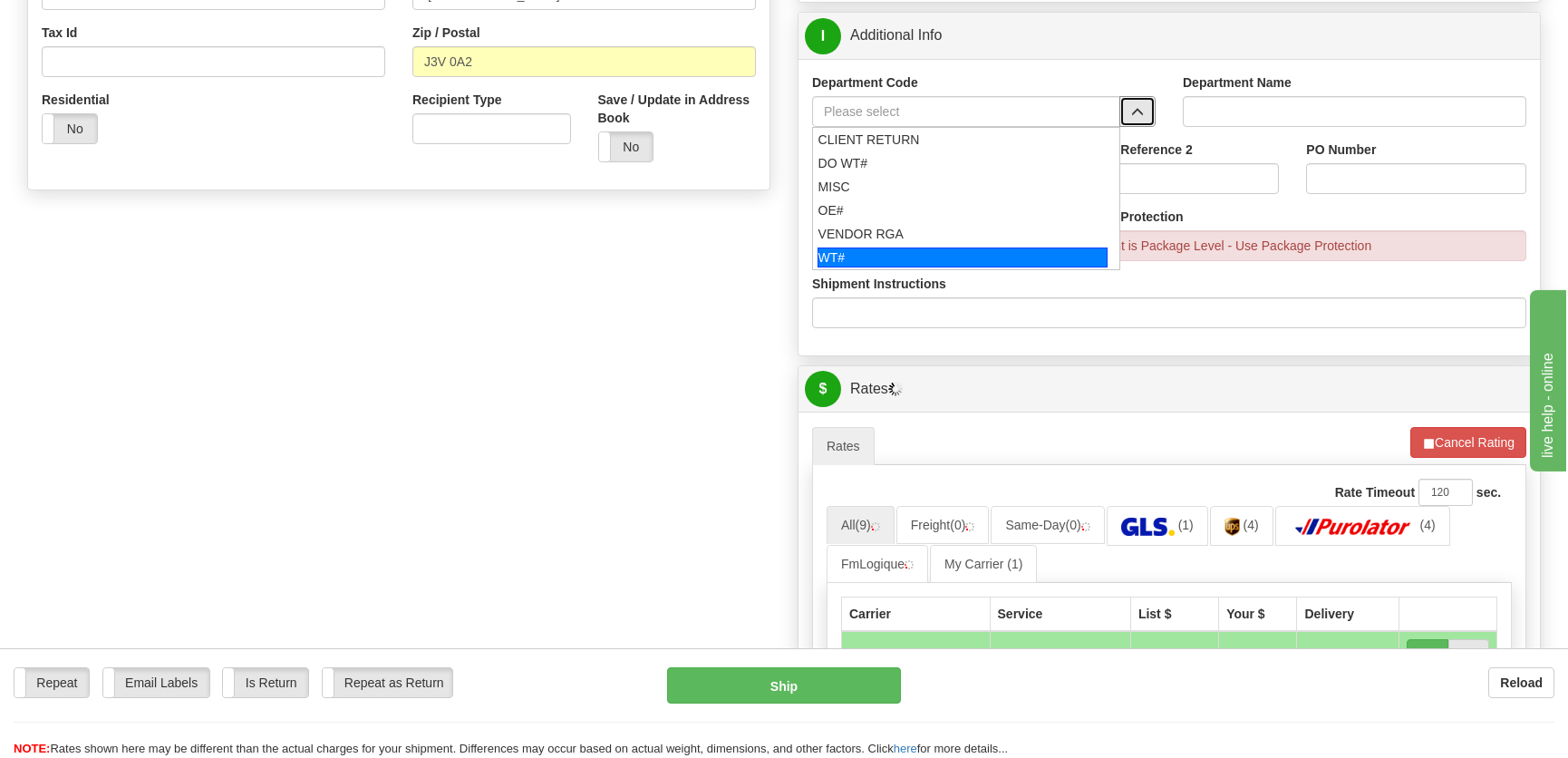
click at [886, 253] on div "WT#" at bounding box center [963, 257] width 291 height 20
type input "WT#"
type input "WAREHOUSE TRANSFERS"
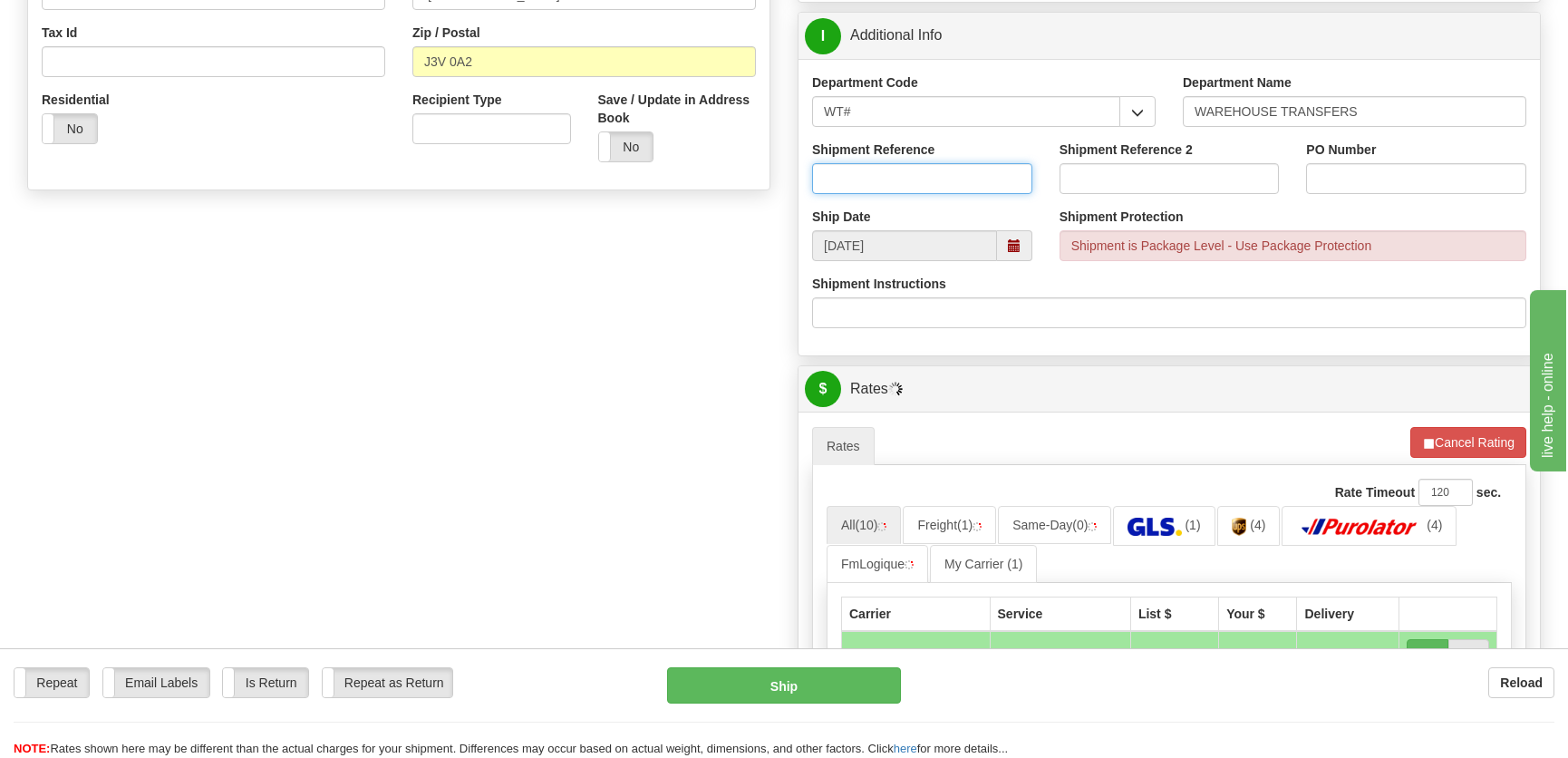
click at [926, 176] on input "Shipment Reference" at bounding box center [922, 179] width 220 height 31
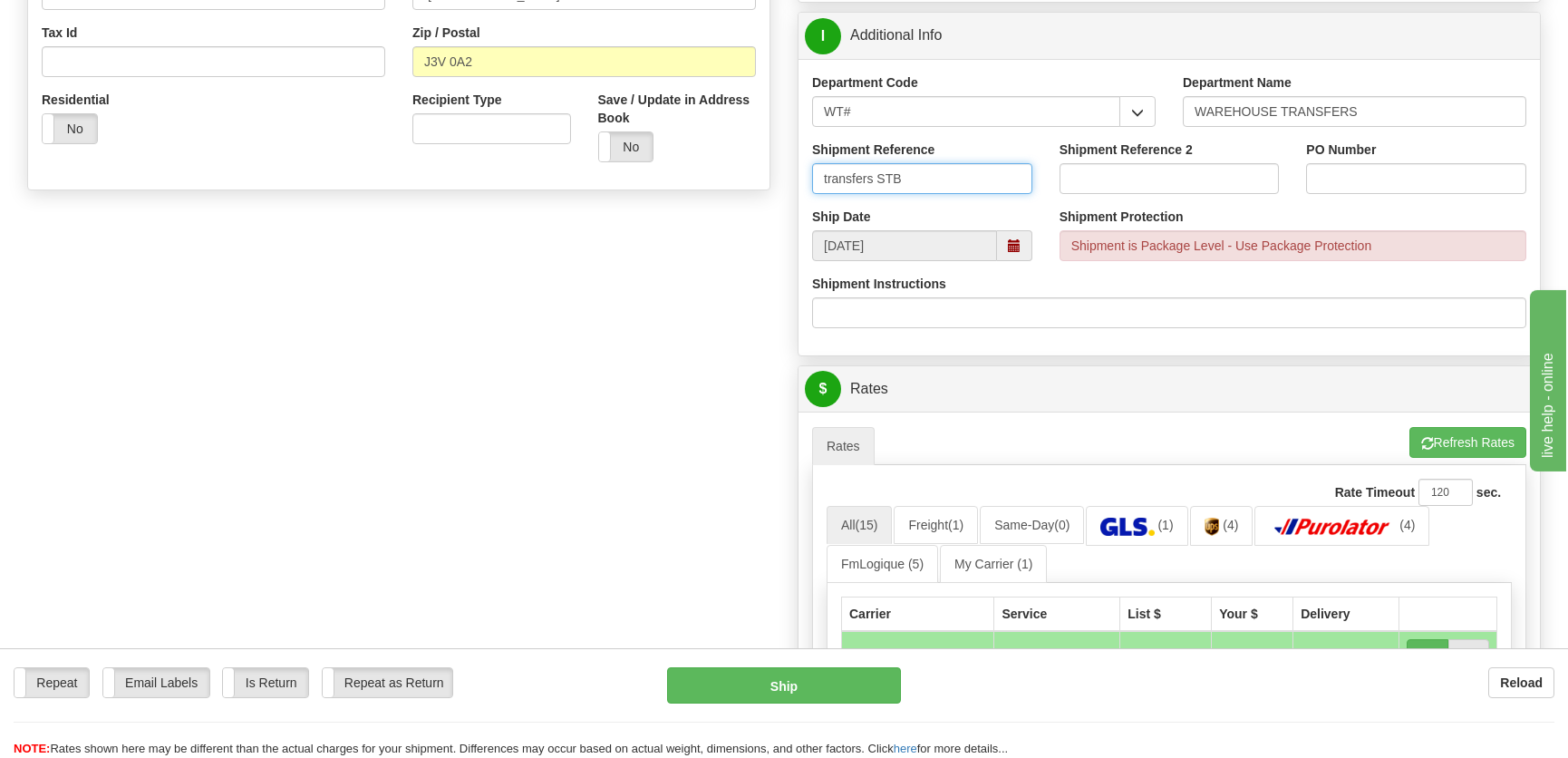
type input "transfers STB"
click at [1332, 181] on input "PO Number" at bounding box center [1416, 179] width 220 height 31
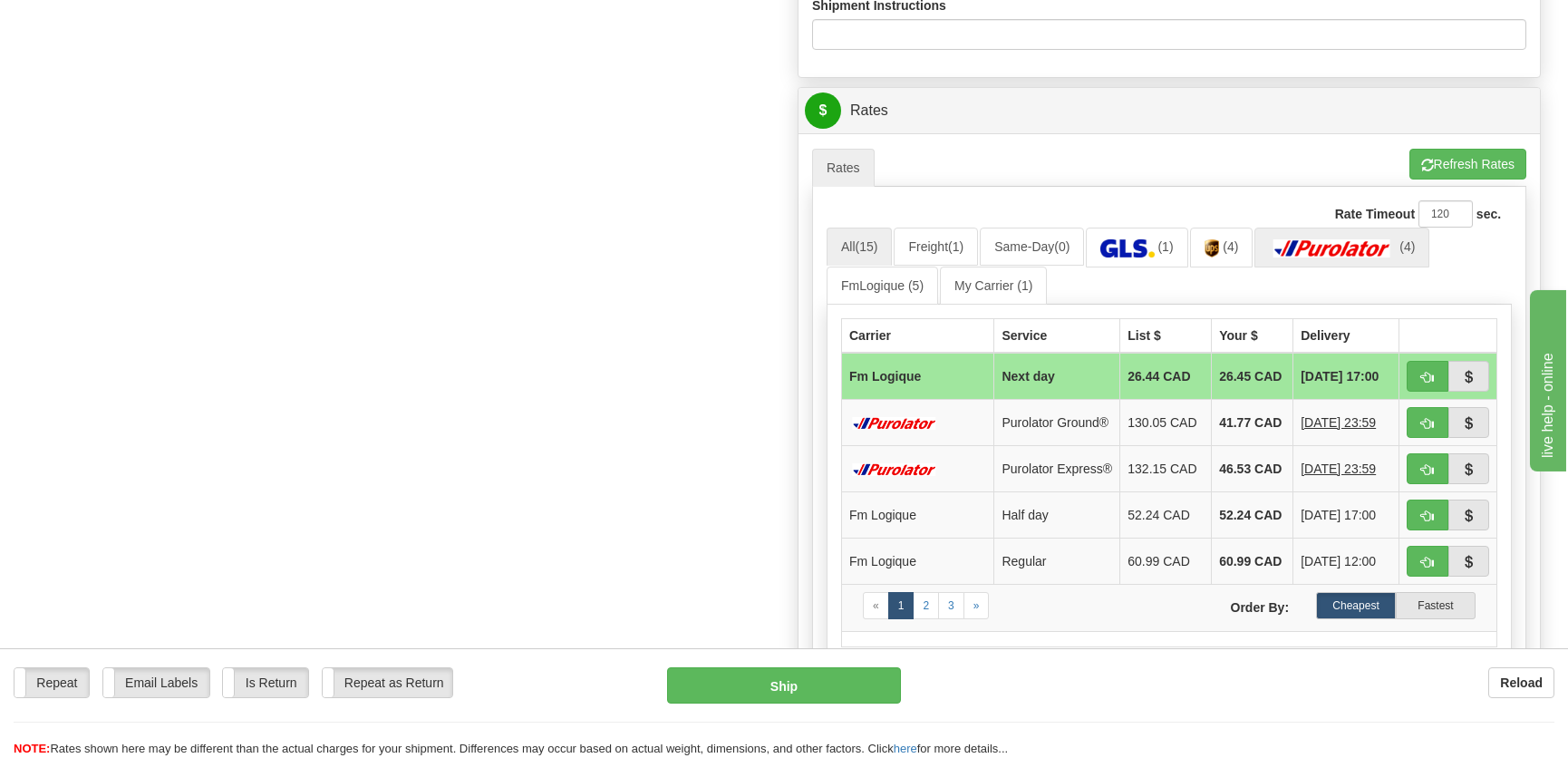
scroll to position [907, 0]
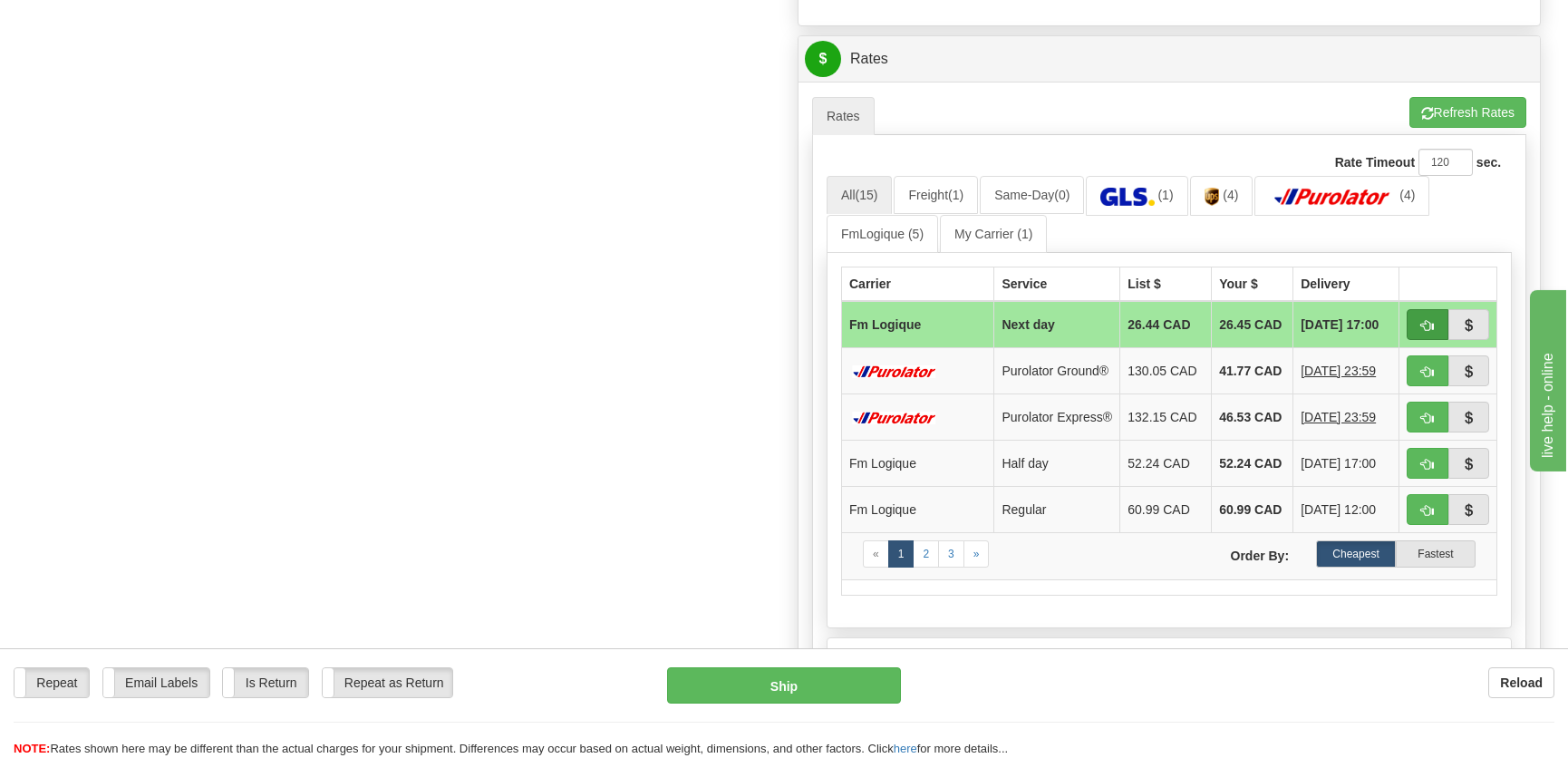
type input "."
click at [1413, 323] on button "button" at bounding box center [1427, 325] width 42 height 31
type input "jour"
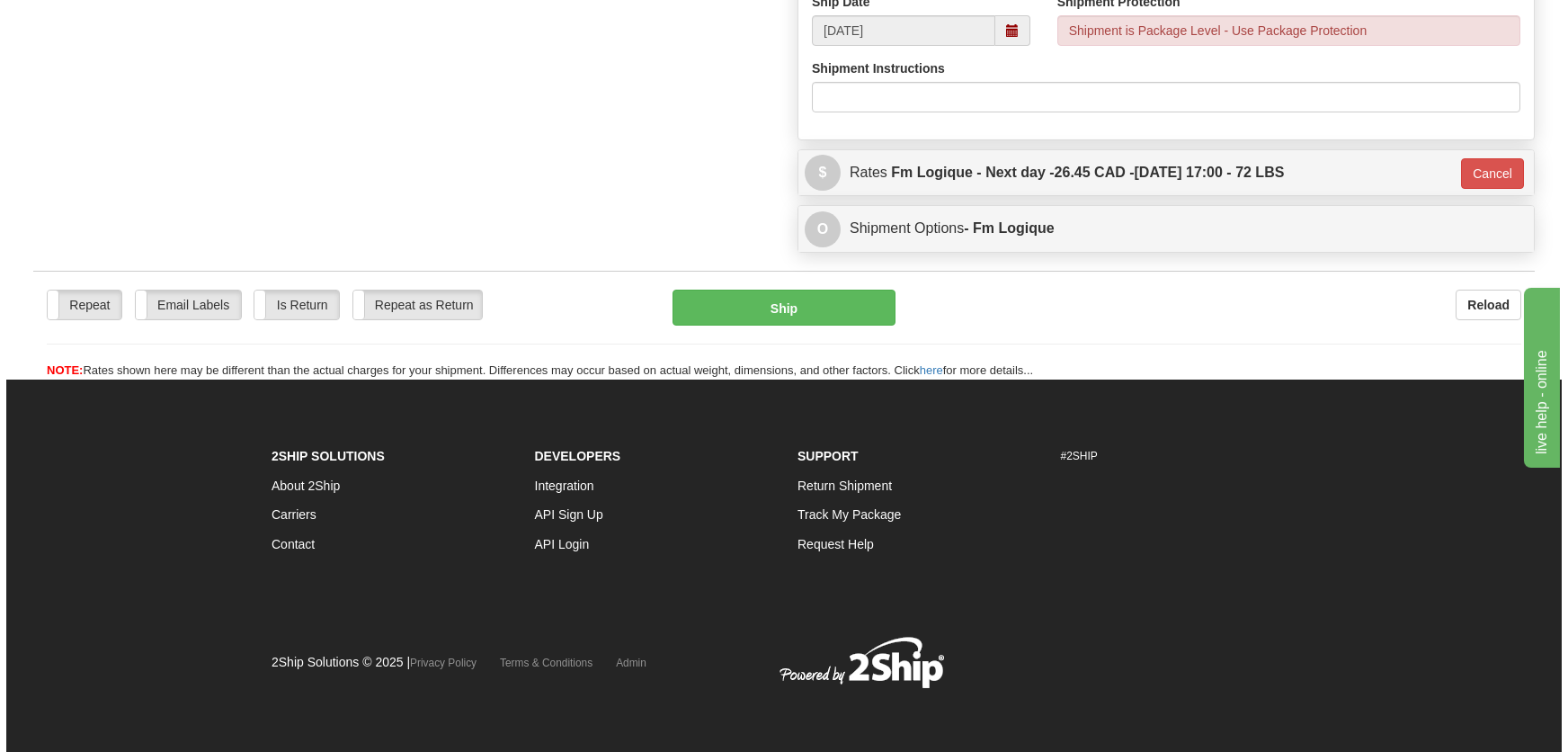
scroll to position [785, 0]
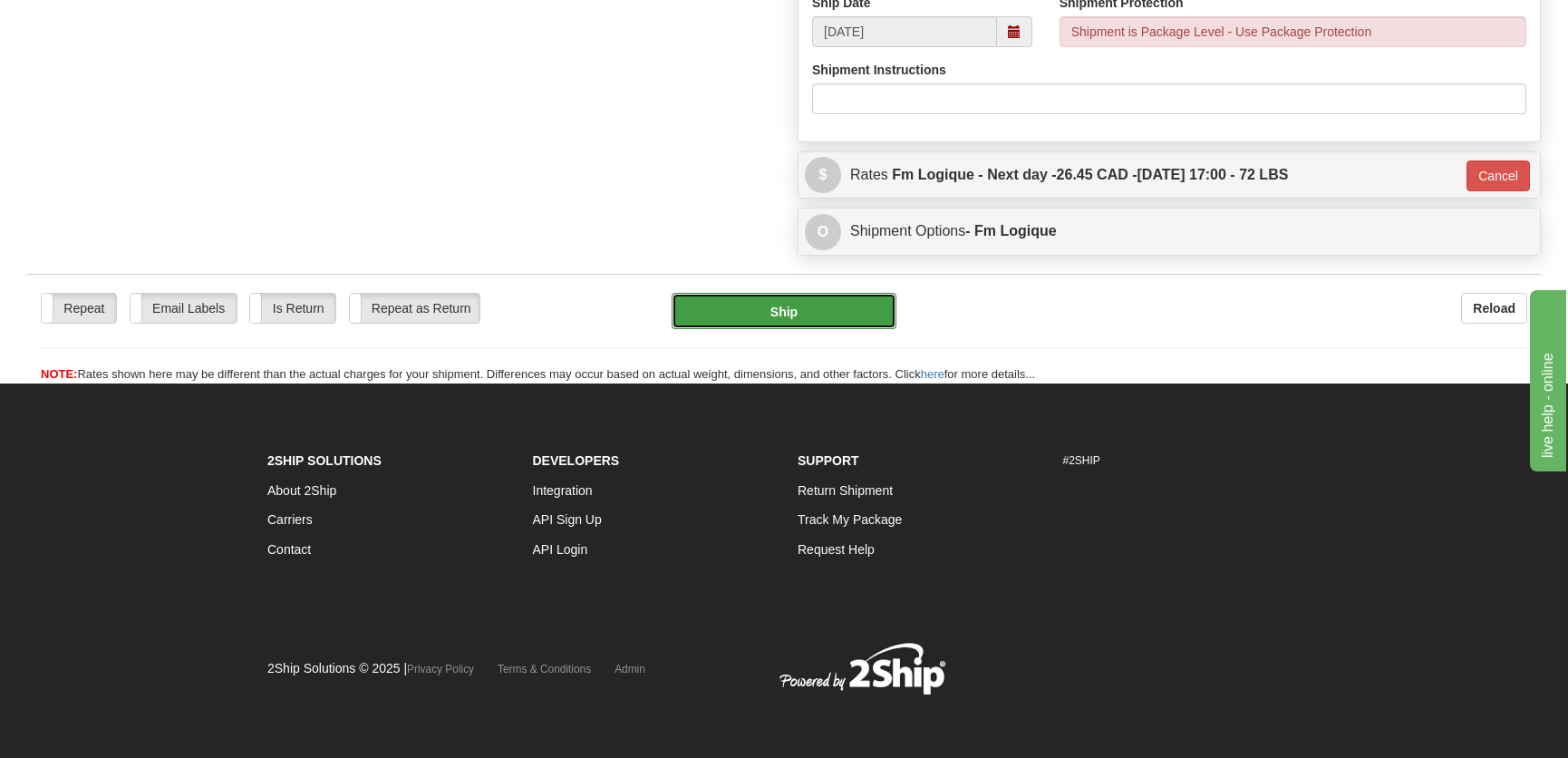
click at [794, 305] on button "Ship" at bounding box center [784, 311] width 225 height 37
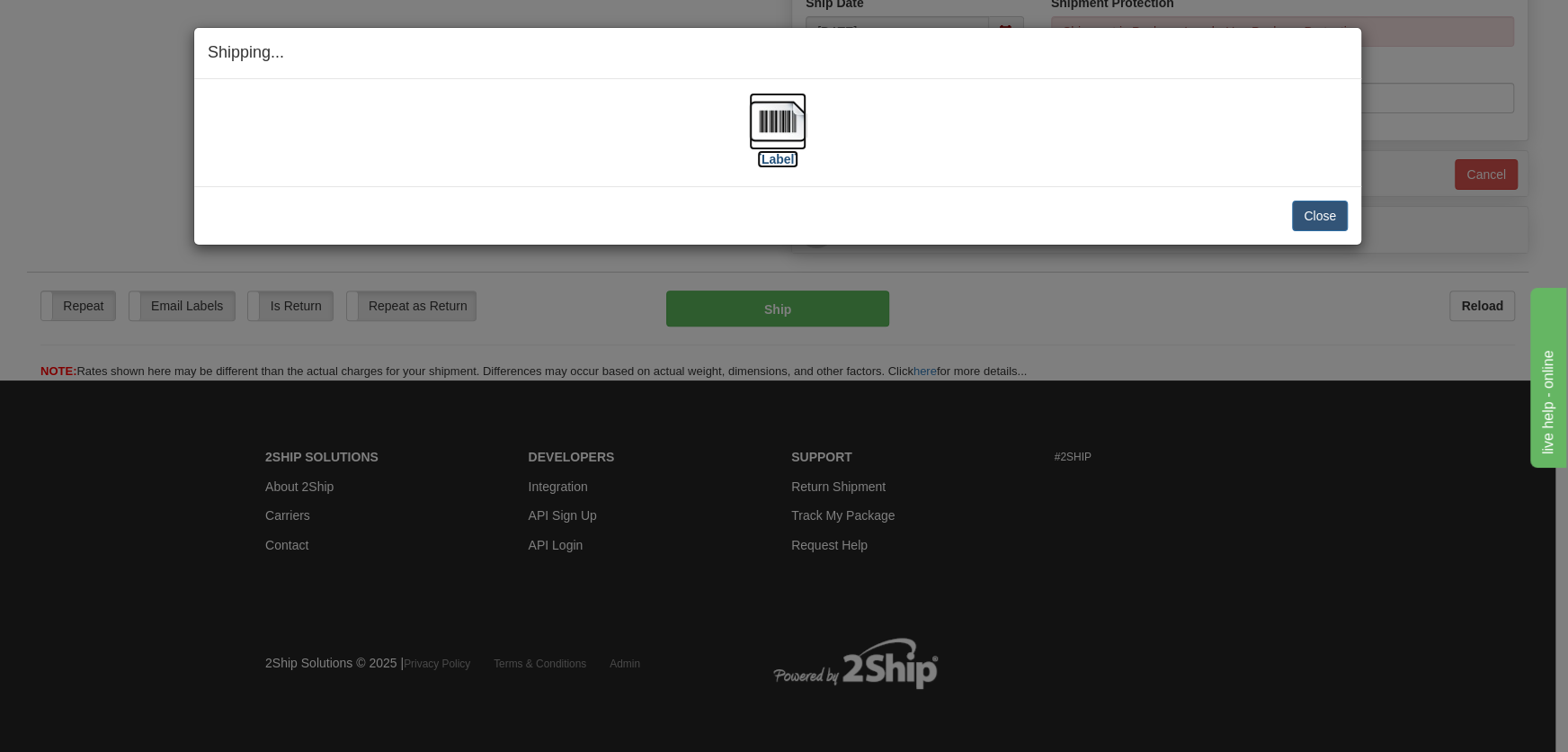
click at [777, 133] on img at bounding box center [778, 122] width 58 height 58
click at [1326, 221] on button "Close" at bounding box center [1320, 216] width 56 height 31
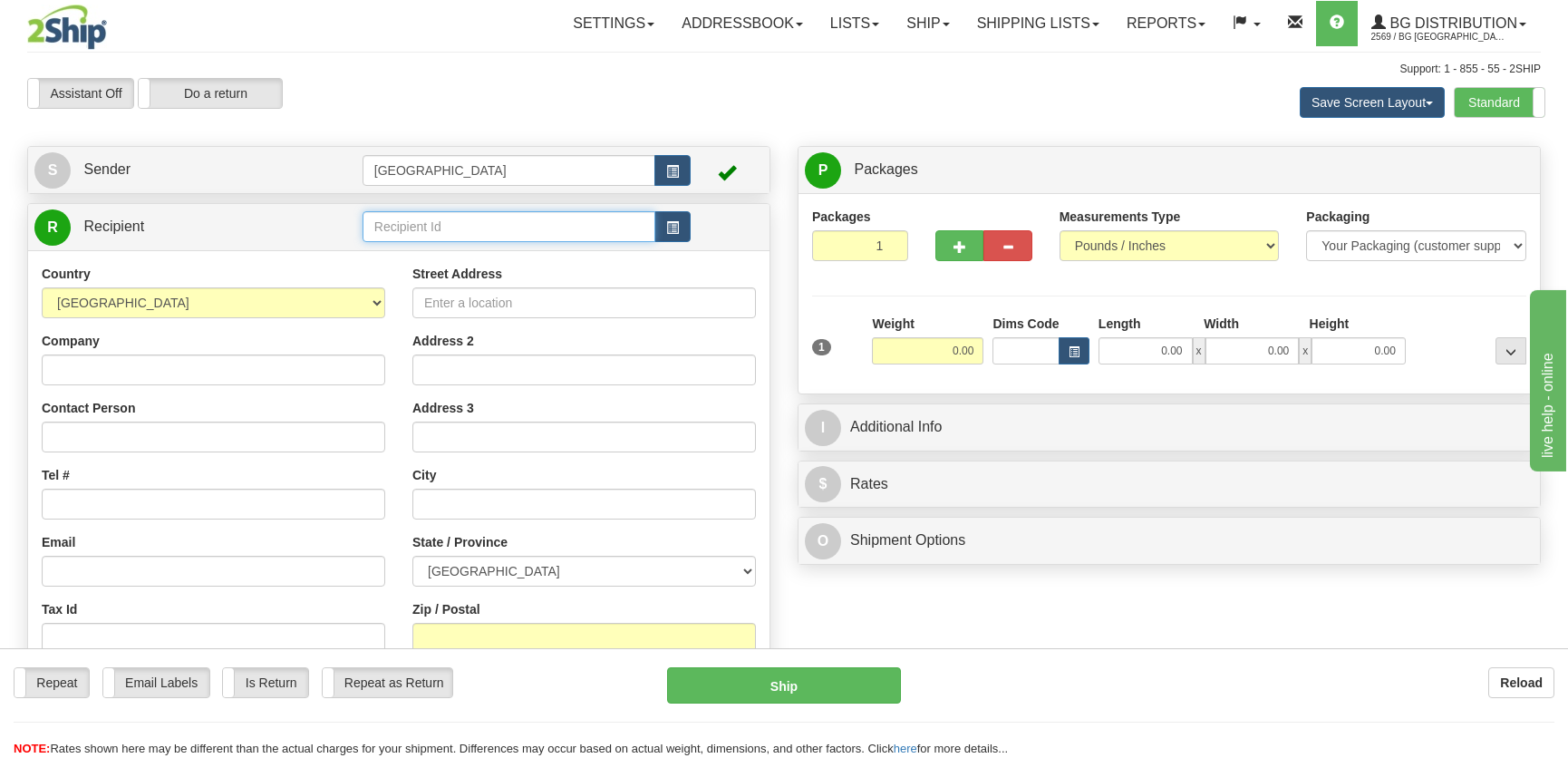
click at [496, 215] on input "text" at bounding box center [508, 226] width 293 height 31
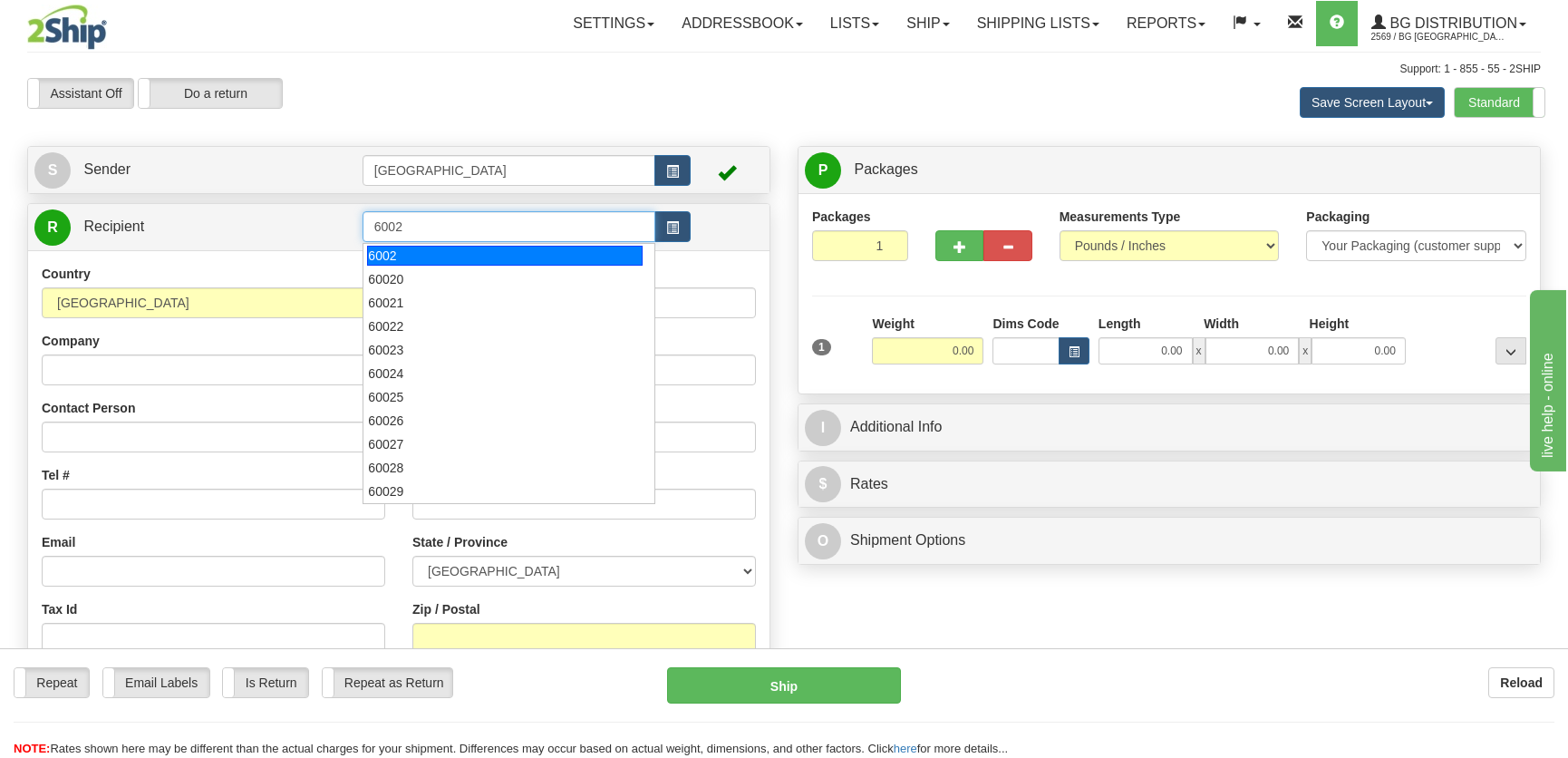
click at [518, 254] on div "6002" at bounding box center [505, 255] width 275 height 20
type input "6002"
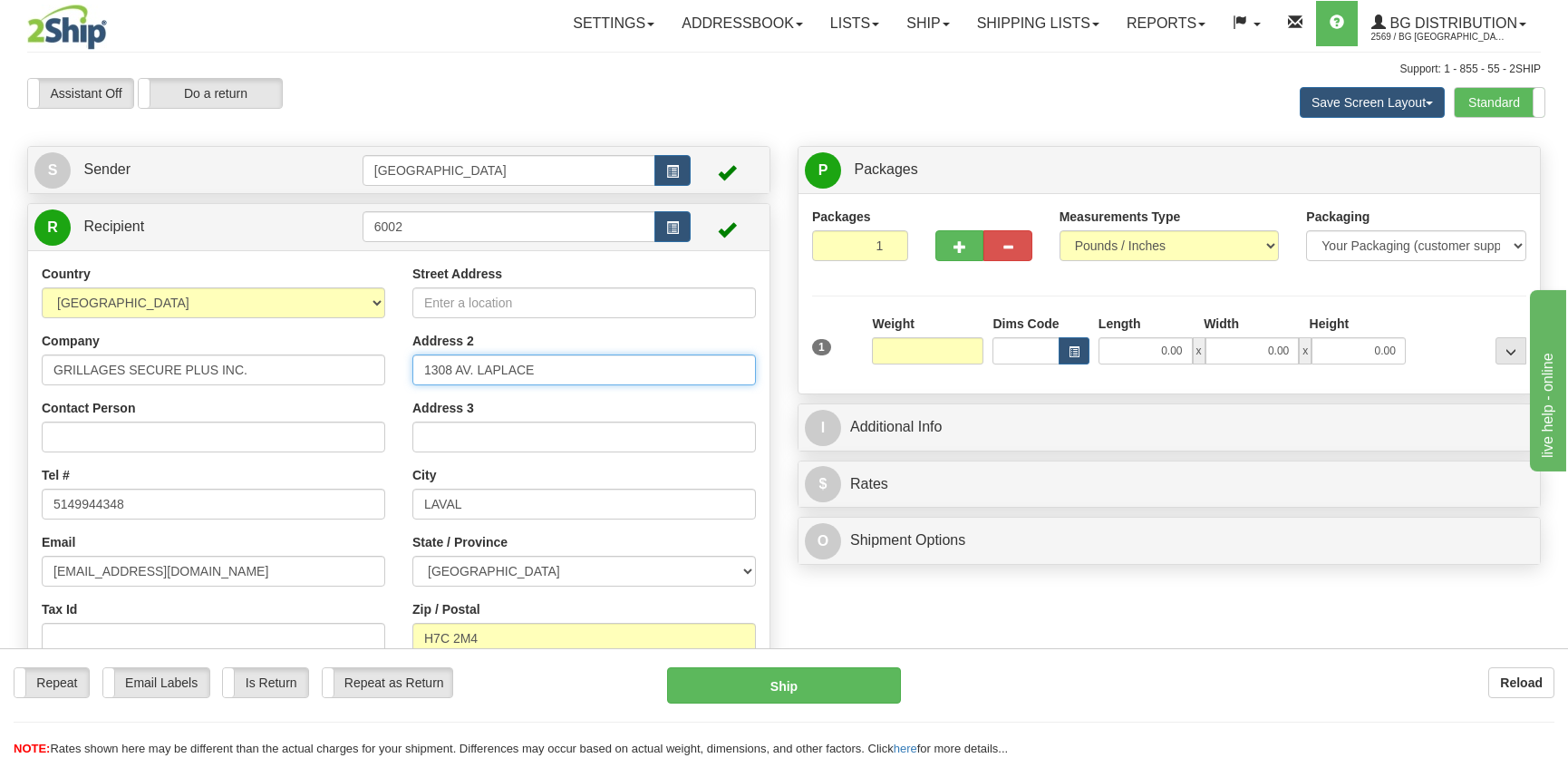
type input "0.00"
drag, startPoint x: 535, startPoint y: 370, endPoint x: 354, endPoint y: 365, distance: 181.1
click at [354, 365] on div "Country AFGHANISTAN ALAND ISLANDS ALBANIA ALGERIA AMERICAN SAMOA ANDORRA ANGOLA…" at bounding box center [398, 500] width 741 height 470
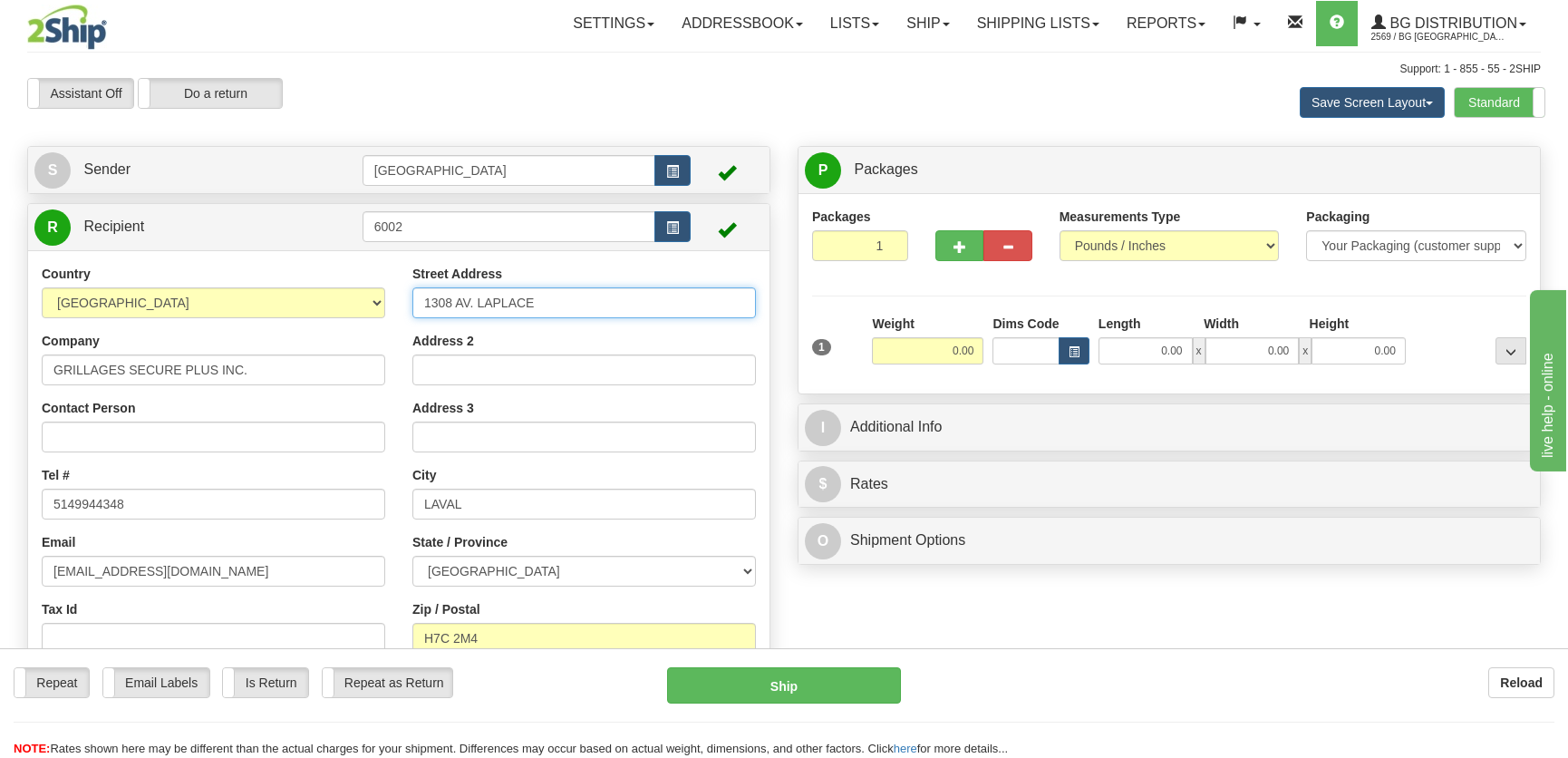
type input "1308 AV. LAPLACE"
click at [1135, 351] on input "0.00" at bounding box center [1146, 351] width 95 height 27
type input "17.00"
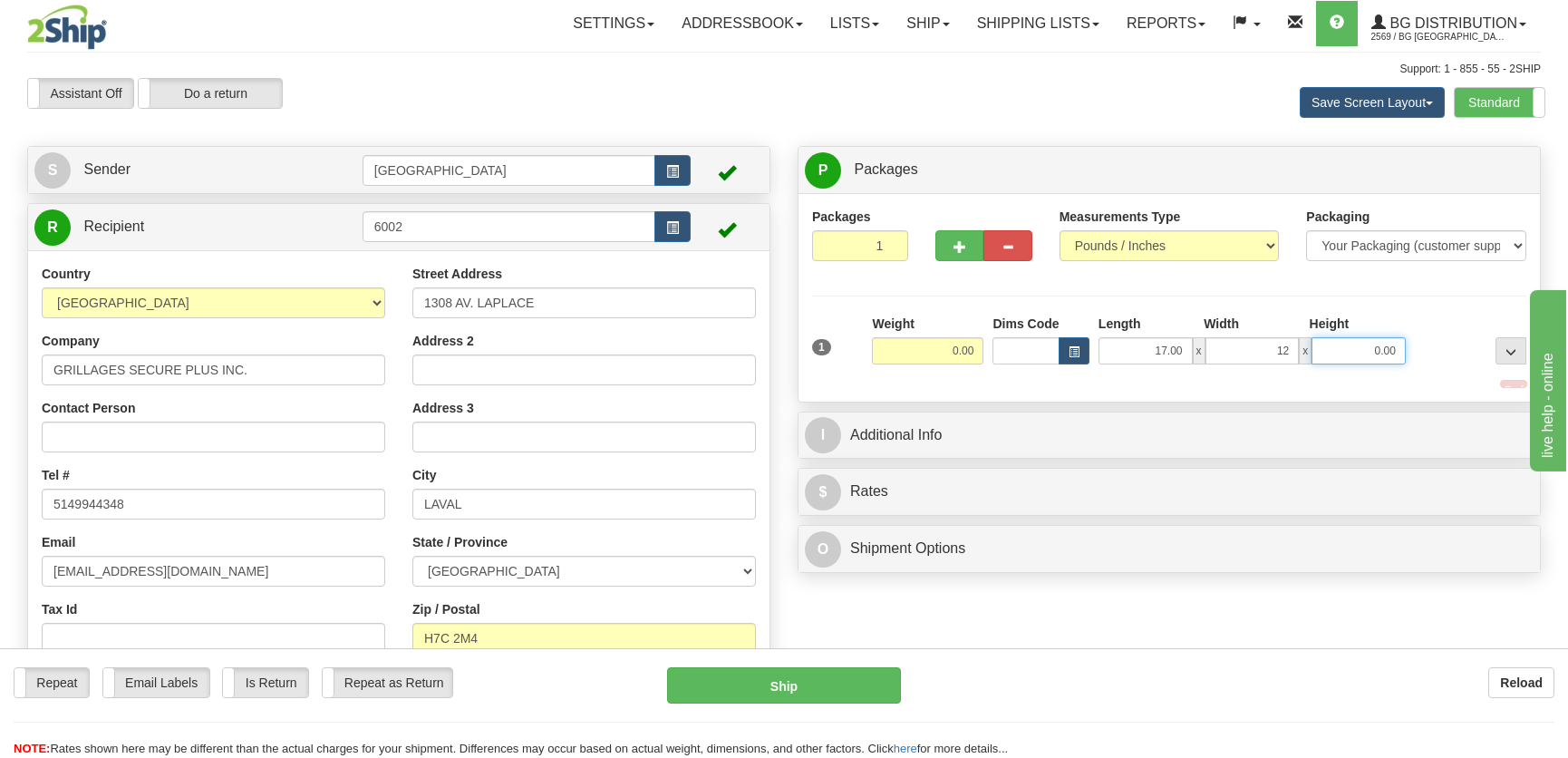
type input "12.00"
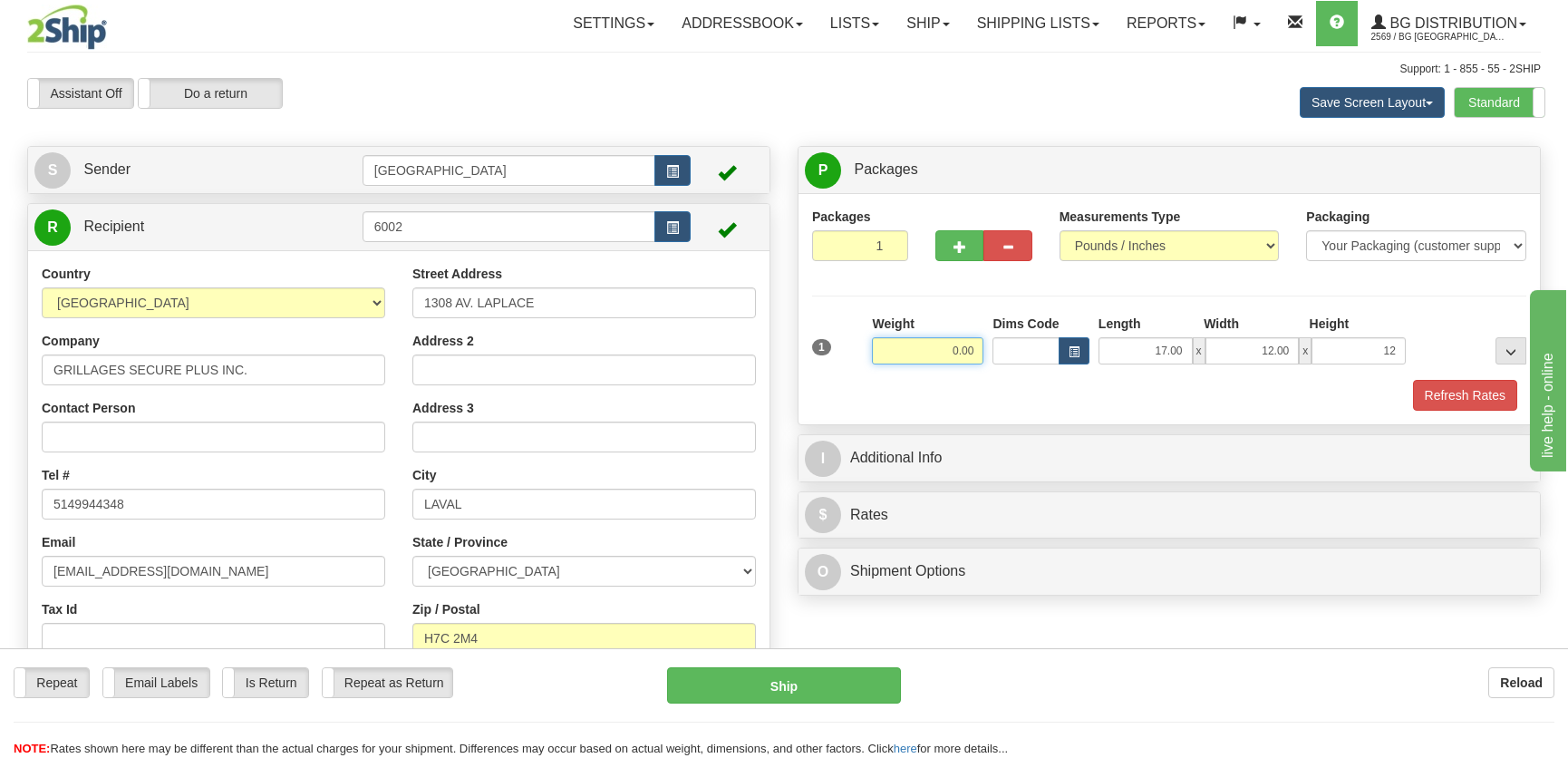
type input "12.00"
click at [956, 359] on input "0.00" at bounding box center [927, 351] width 111 height 27
type input "45.00"
click at [1465, 384] on button "Refresh Rates" at bounding box center [1466, 395] width 104 height 31
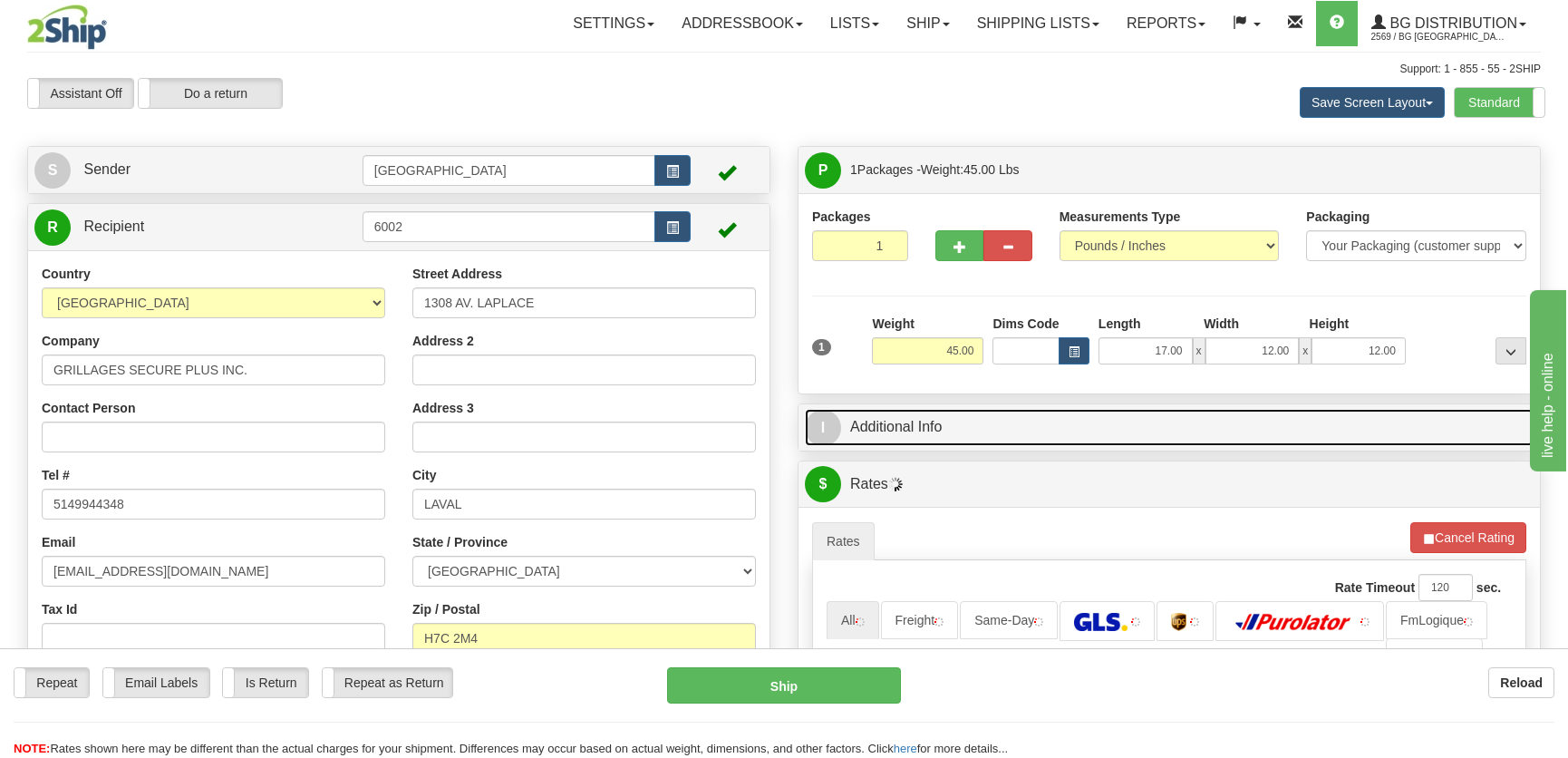
click at [1325, 409] on link "I Additional Info" at bounding box center [1170, 427] width 729 height 37
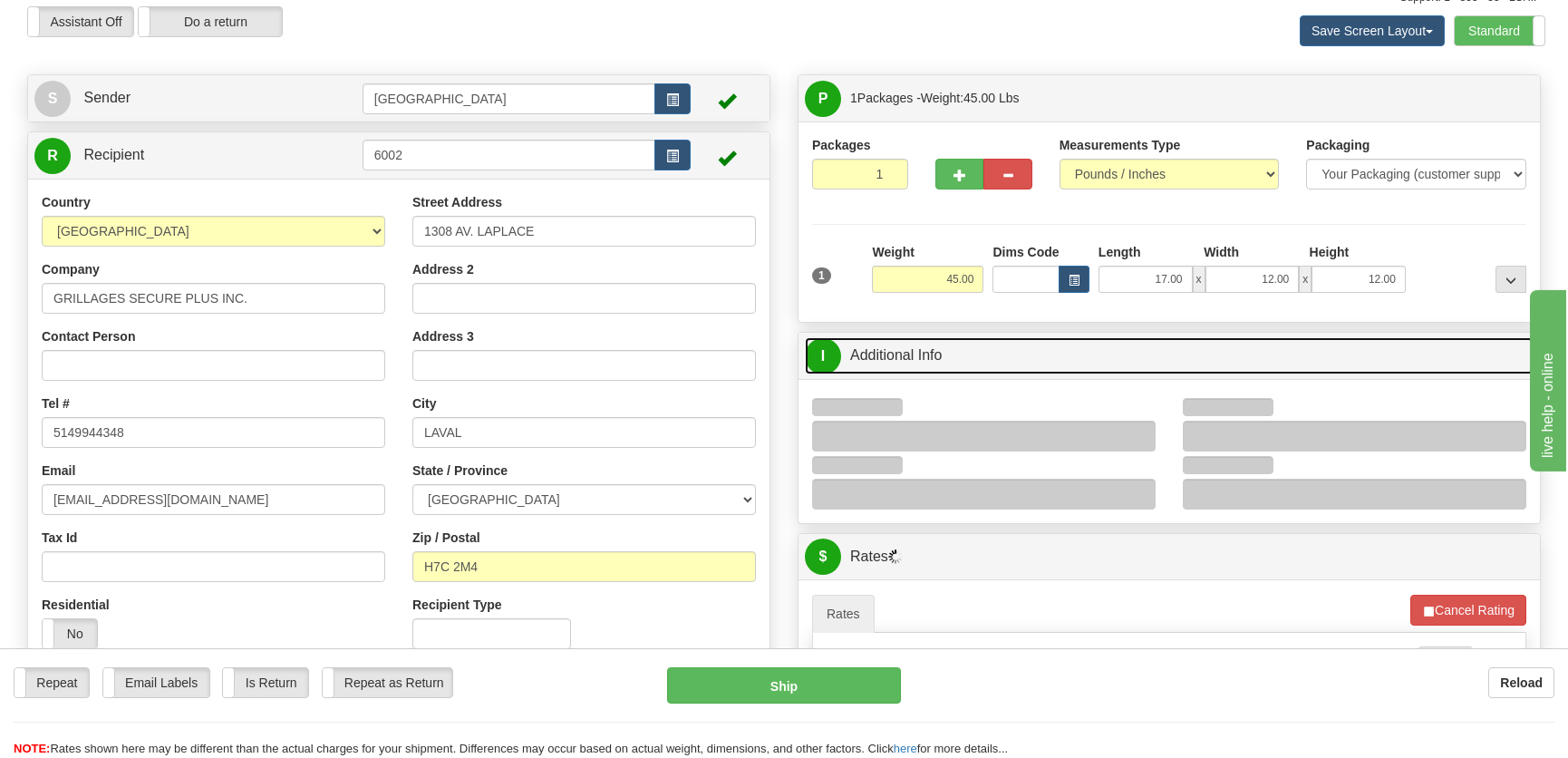
scroll to position [329, 0]
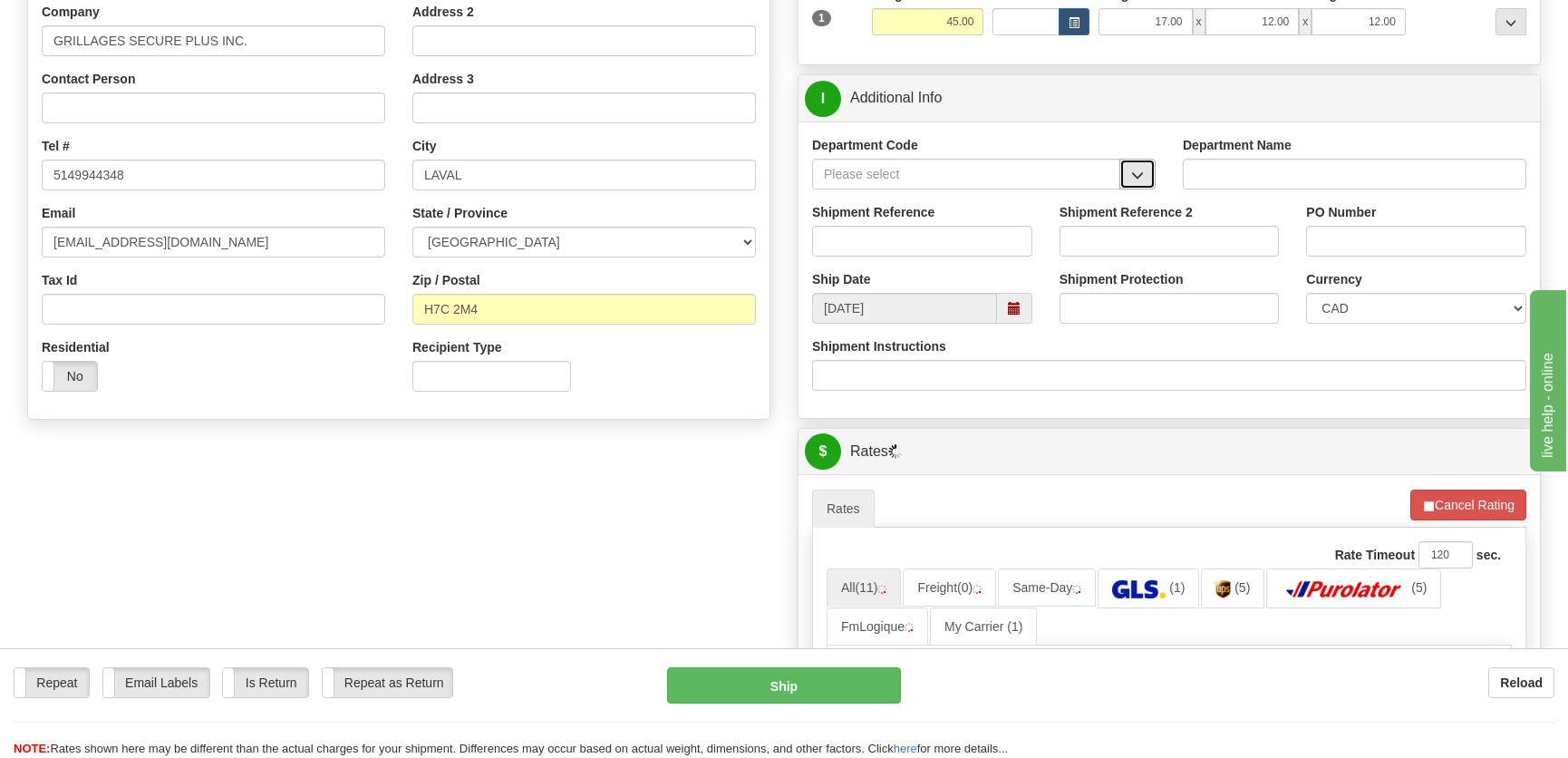
click at [1128, 182] on button "button" at bounding box center [1138, 174] width 37 height 31
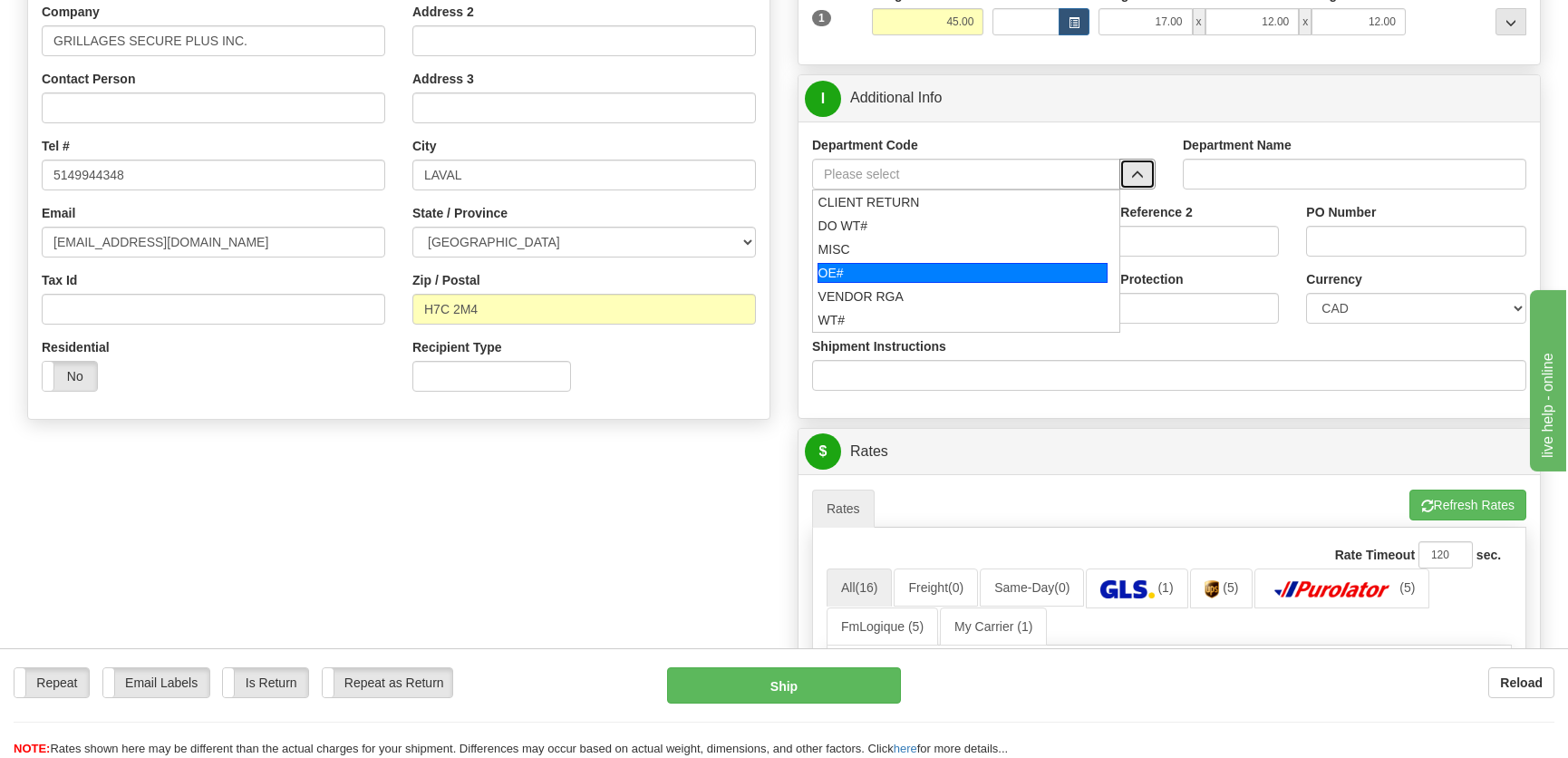
click at [937, 270] on div "OE#" at bounding box center [963, 273] width 291 height 20
type input "OE#"
type input "ORDERS"
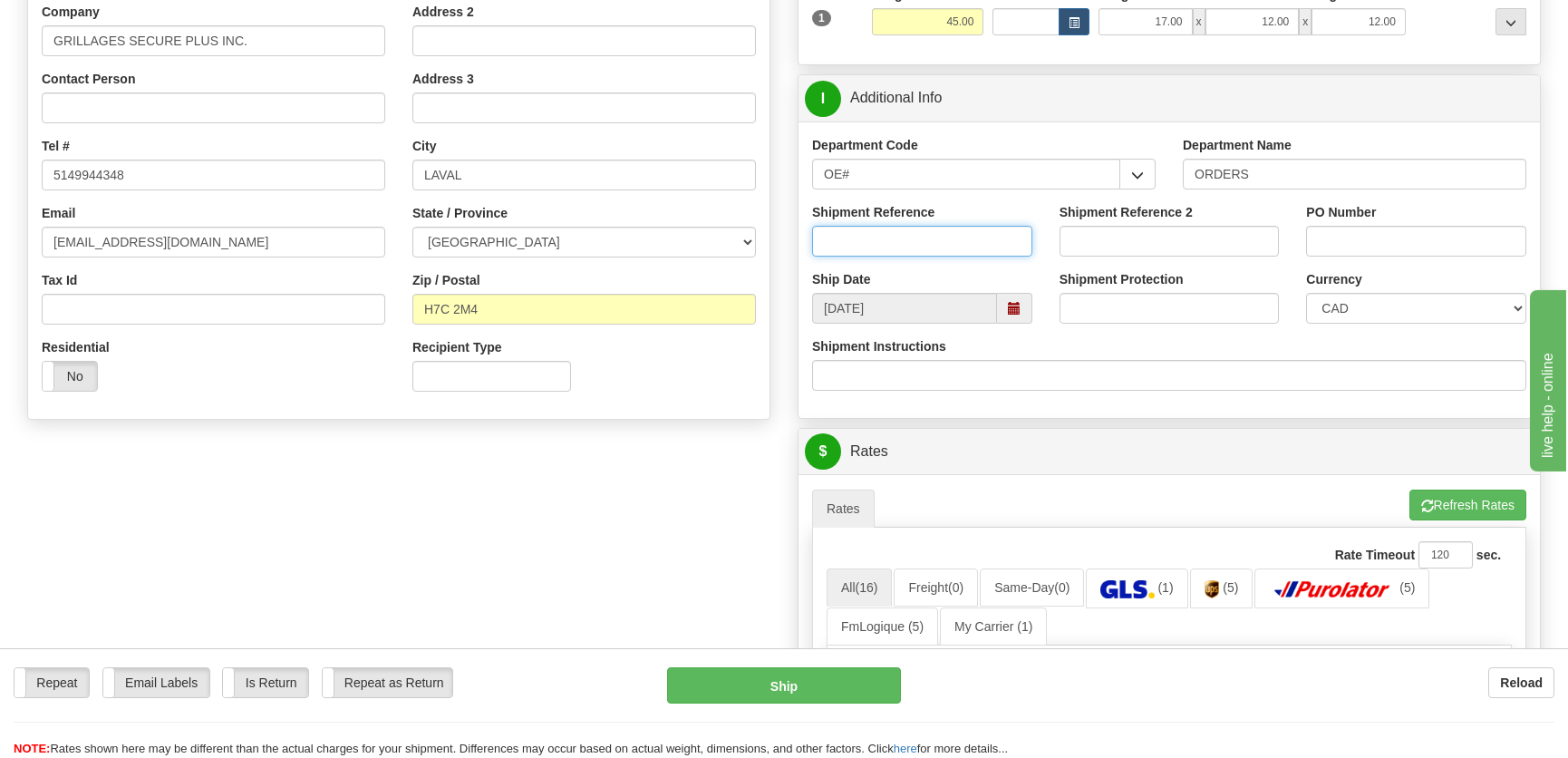
click at [957, 225] on input "Shipment Reference" at bounding box center [922, 241] width 220 height 31
type input "50324007-00,50323710-00,50323843-00"
click at [1424, 233] on input "PO Number" at bounding box center [1416, 241] width 220 height 31
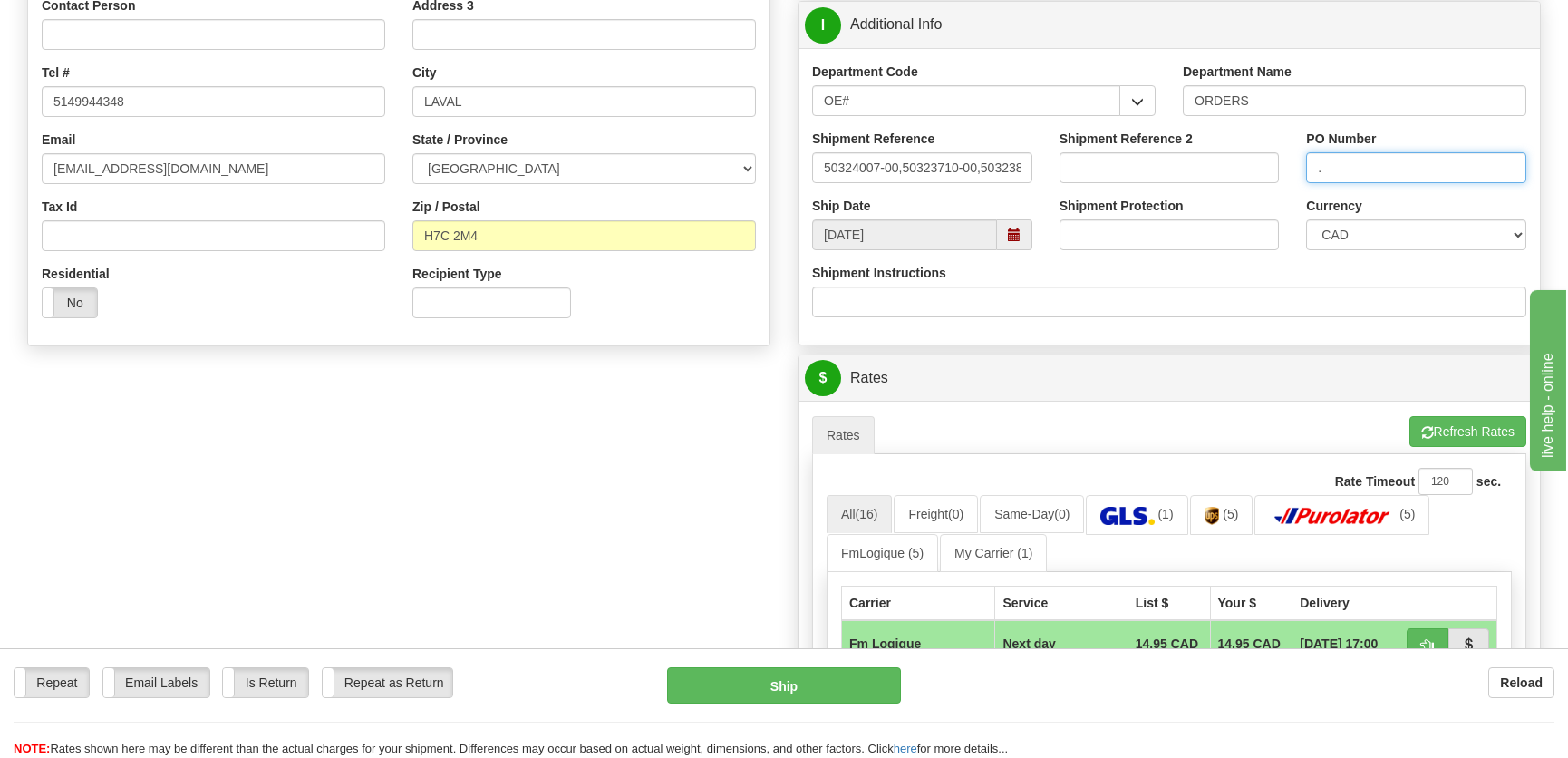
scroll to position [659, 0]
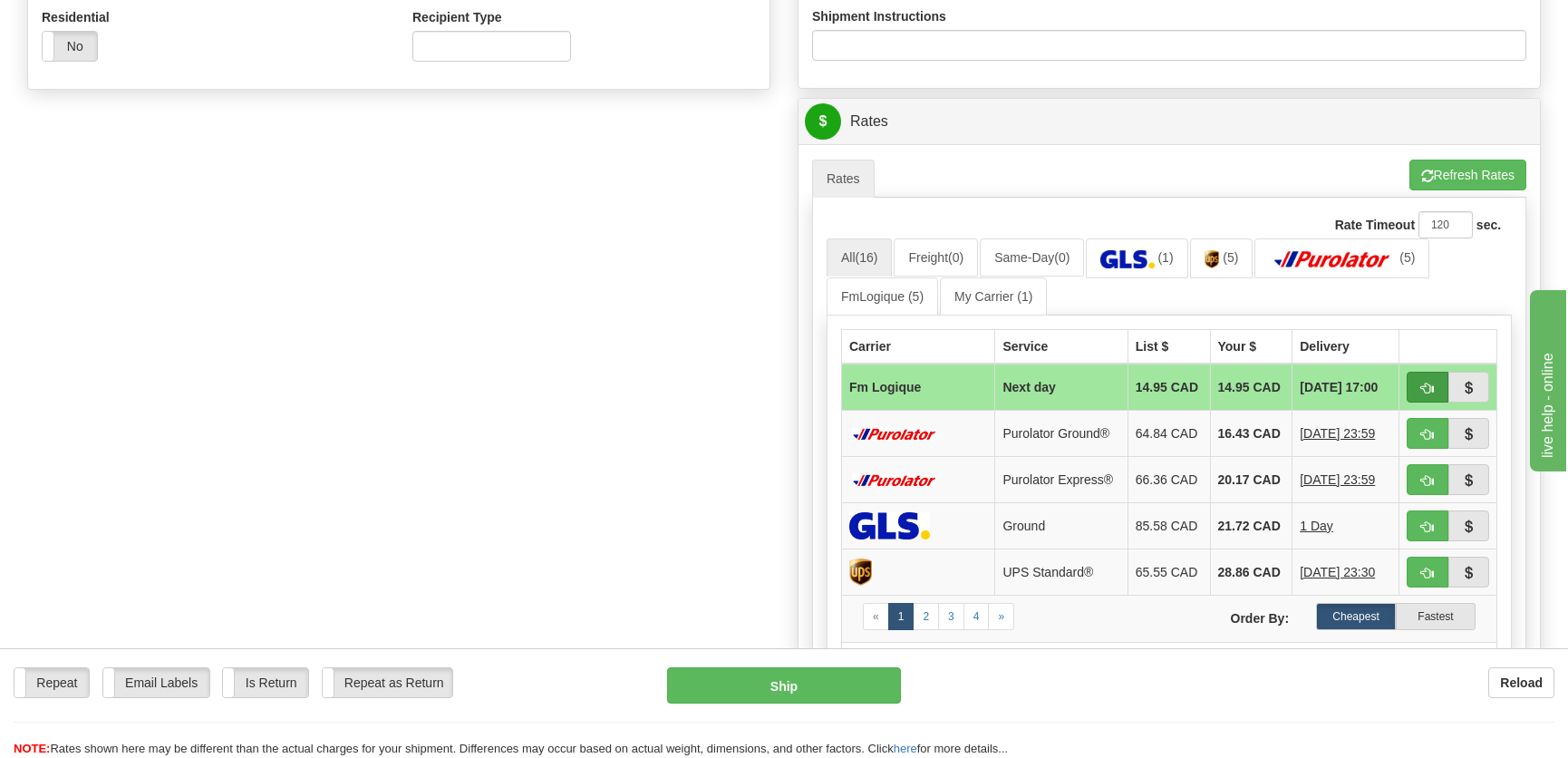
type input "."
click at [1414, 385] on button "button" at bounding box center [1427, 387] width 42 height 31
type input "jour"
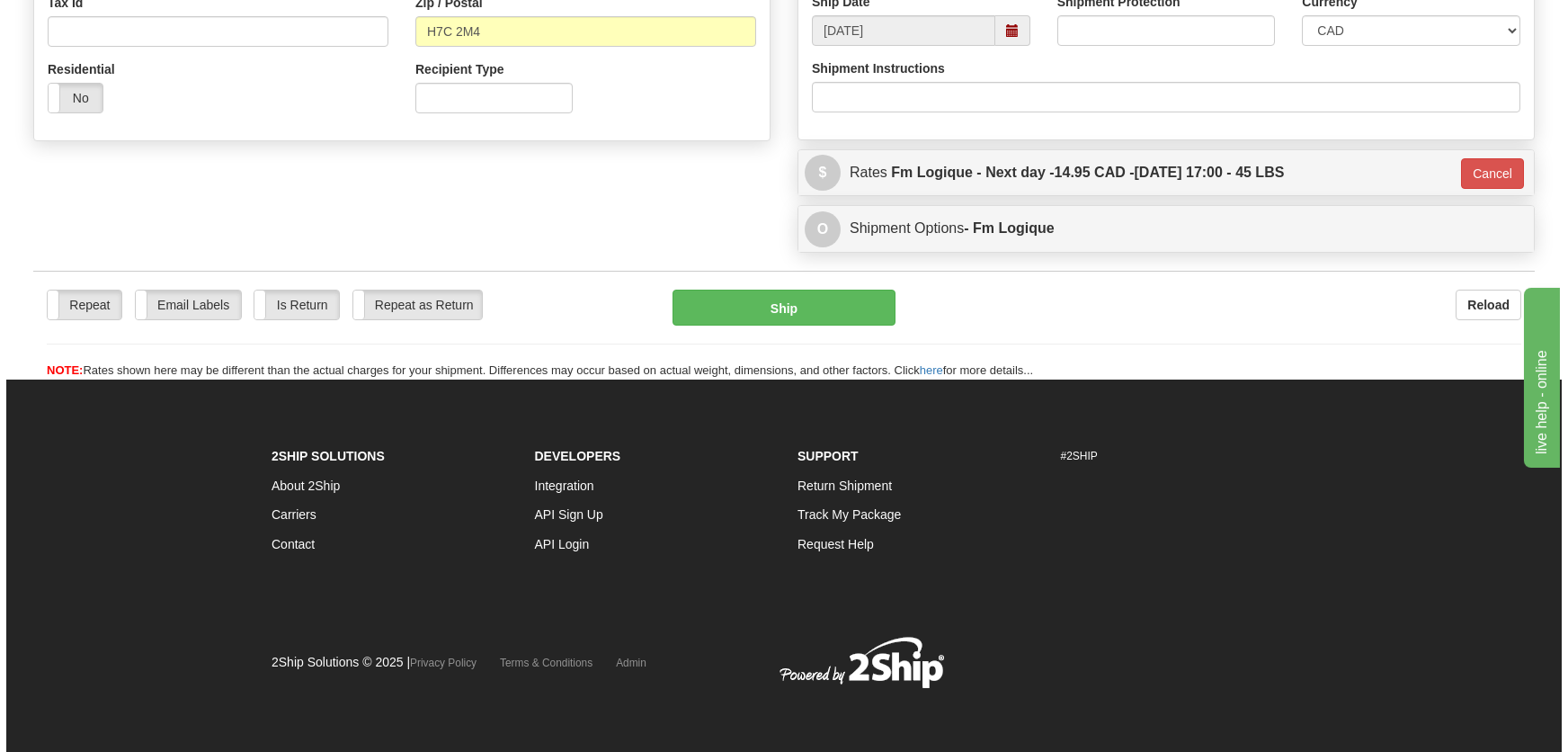
scroll to position [601, 0]
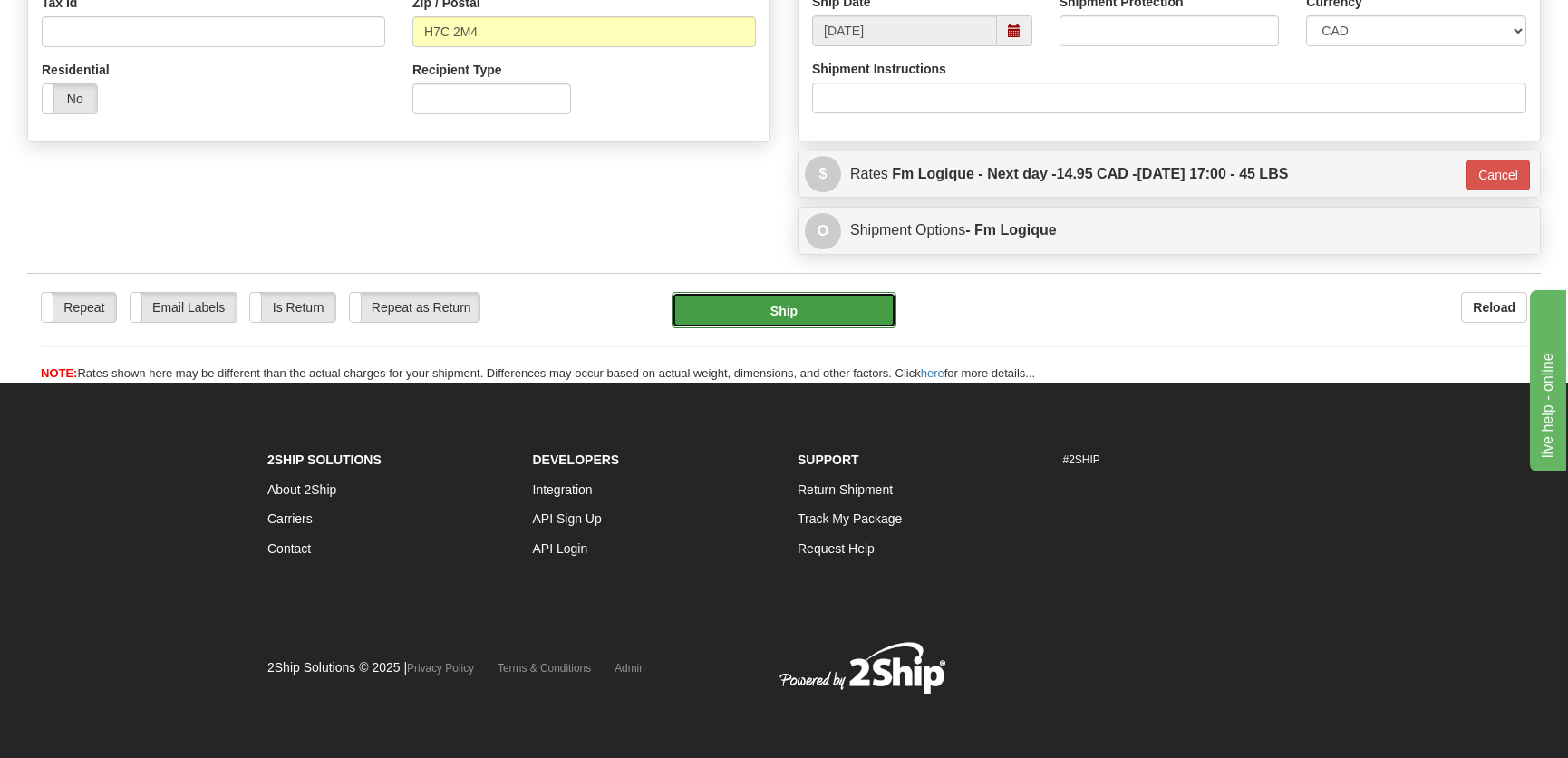
click at [861, 316] on button "Ship" at bounding box center [784, 310] width 225 height 37
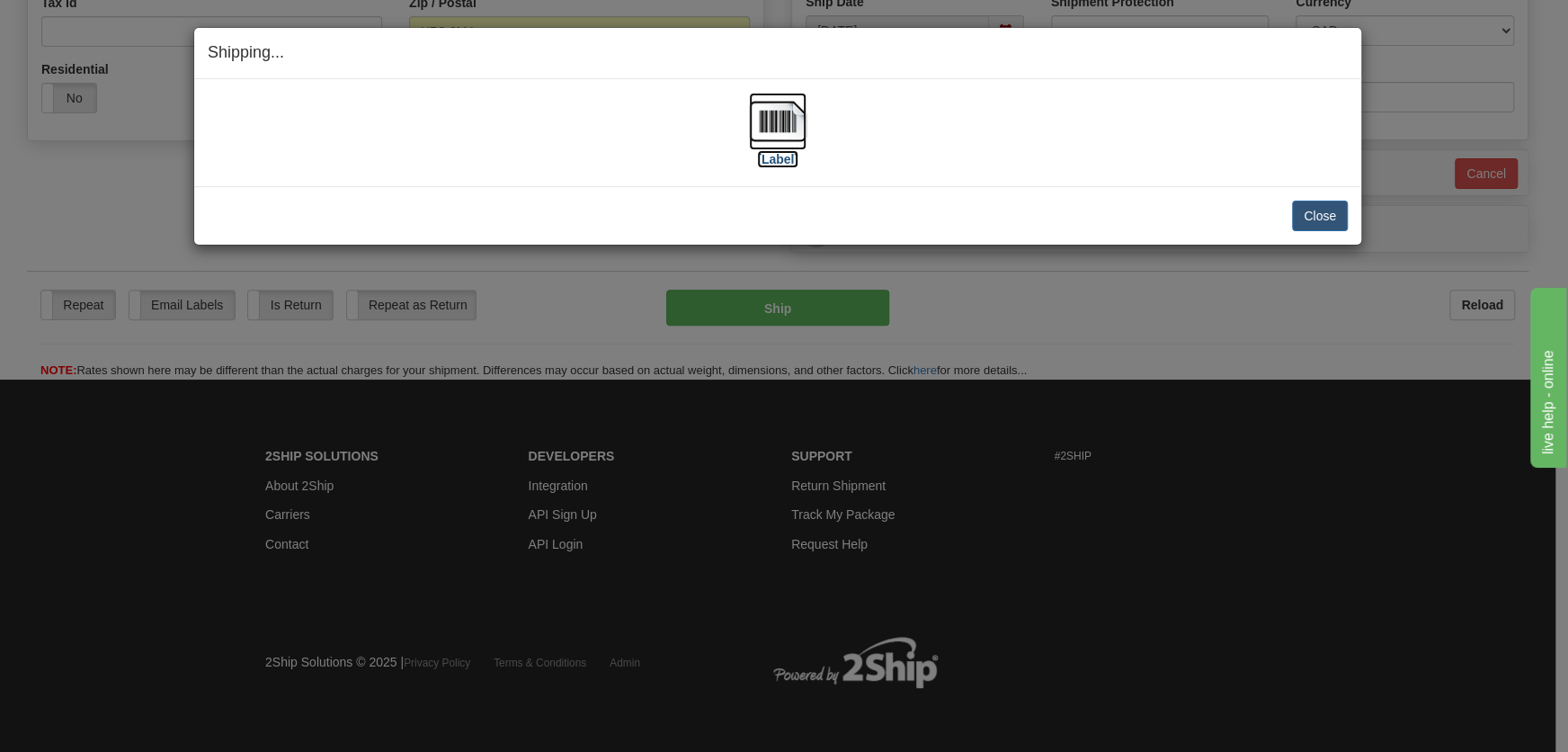
click at [775, 148] on img at bounding box center [778, 122] width 58 height 58
click at [1316, 214] on button "Close" at bounding box center [1320, 216] width 56 height 31
